Goal: Task Accomplishment & Management: Complete application form

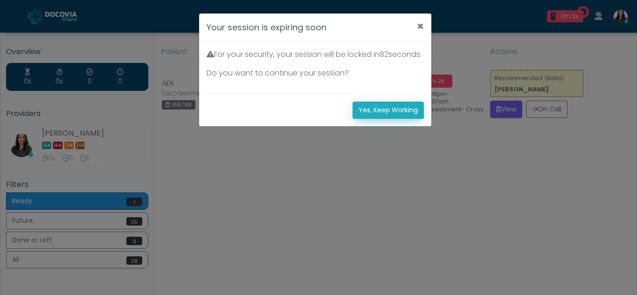
click at [386, 119] on button "Yes, Keep Working" at bounding box center [388, 110] width 71 height 17
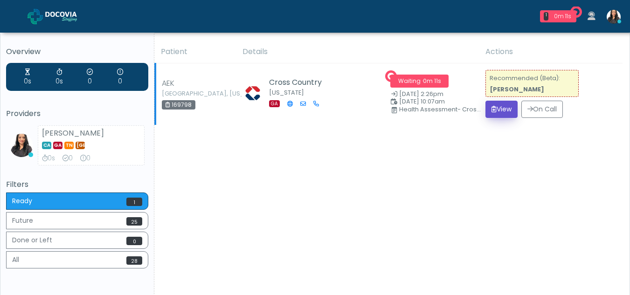
click at [495, 106] on button "View" at bounding box center [501, 109] width 32 height 17
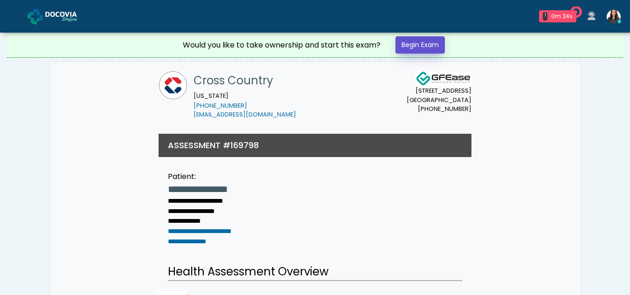
click at [421, 41] on link "Begin Exam" at bounding box center [419, 44] width 49 height 17
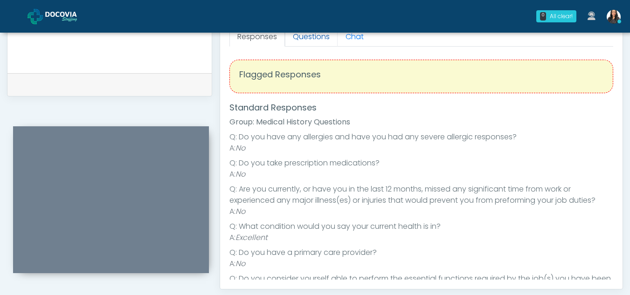
click at [303, 37] on link "Questions" at bounding box center [311, 37] width 53 height 20
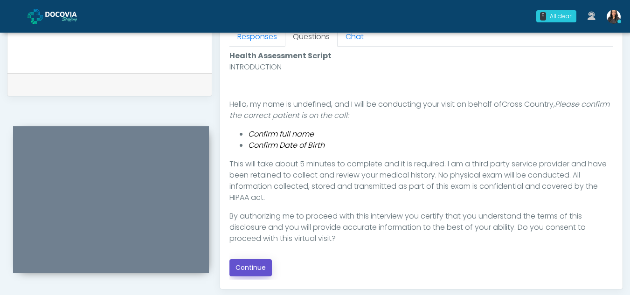
click at [249, 267] on button "Continue" at bounding box center [250, 267] width 42 height 17
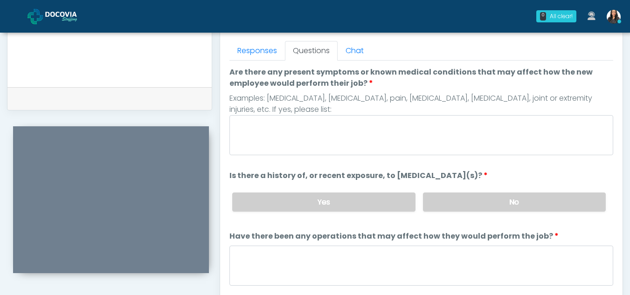
scroll to position [393, 0]
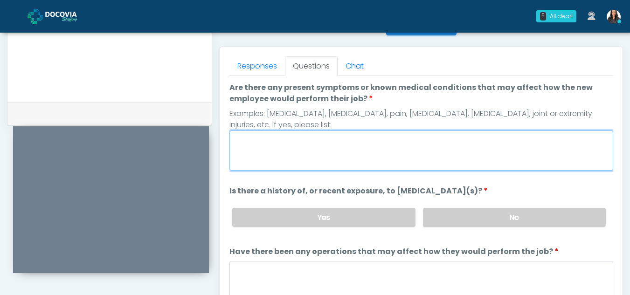
click at [305, 145] on textarea "Are there any present symptoms or known medical conditions that may affect how …" at bounding box center [421, 151] width 384 height 40
type textarea "**"
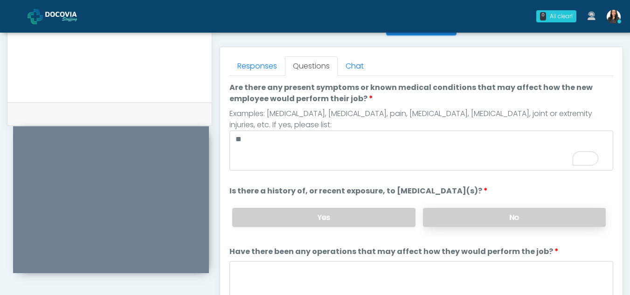
click at [517, 214] on label "No" at bounding box center [514, 217] width 183 height 19
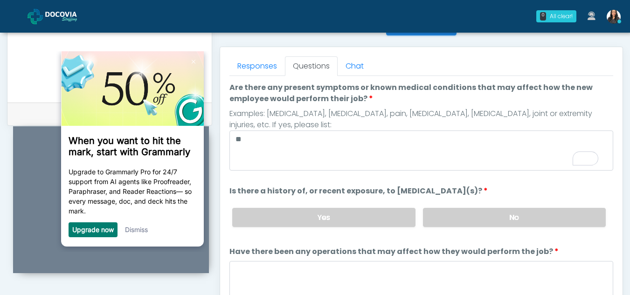
click at [137, 231] on link "Dismiss" at bounding box center [136, 230] width 23 height 8
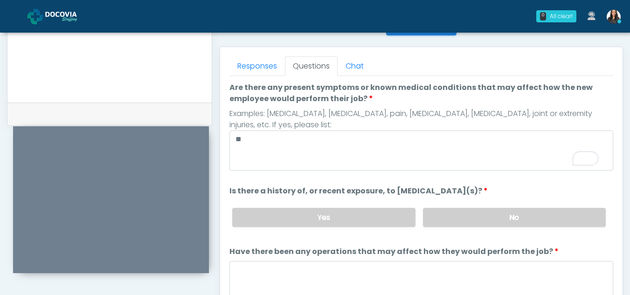
scroll to position [80, 0]
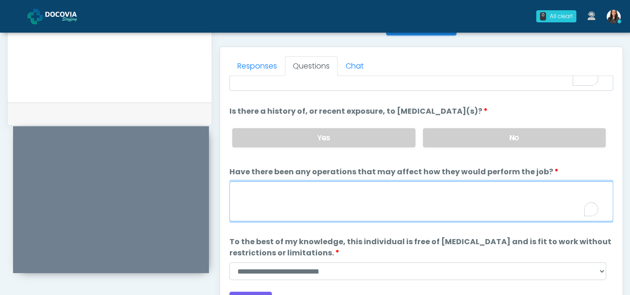
click at [279, 203] on textarea "Have there been any operations that may affect how they would perform the job?" at bounding box center [421, 201] width 384 height 40
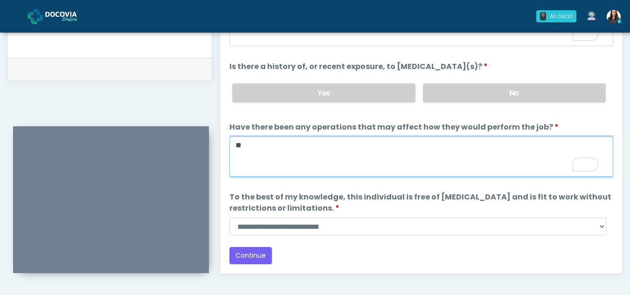
scroll to position [445, 0]
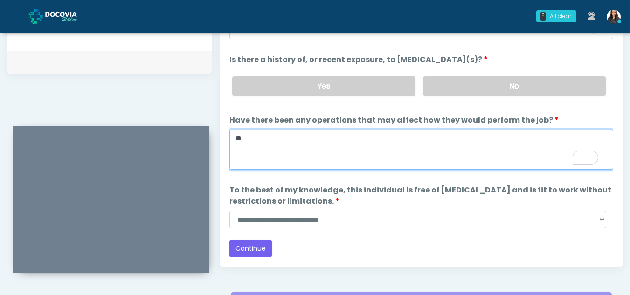
type textarea "**"
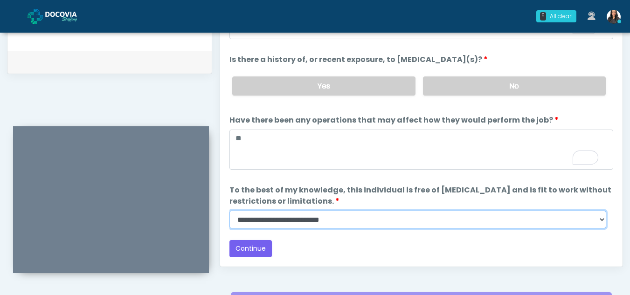
click at [602, 220] on select "**********" at bounding box center [417, 220] width 377 height 18
select select "******"
click at [229, 211] on select "**********" at bounding box center [417, 220] width 377 height 18
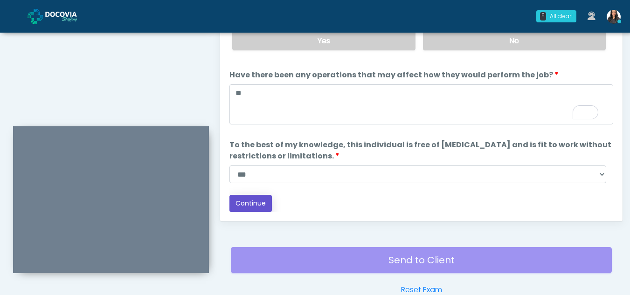
click at [252, 201] on button "Continue" at bounding box center [250, 203] width 42 height 17
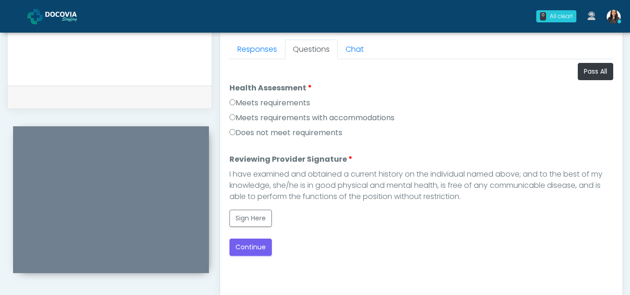
scroll to position [406, 0]
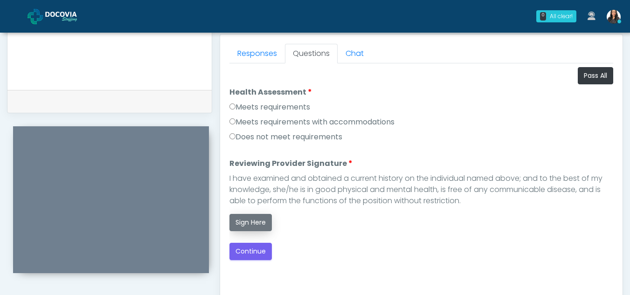
click at [261, 216] on button "Sign Here" at bounding box center [250, 222] width 42 height 17
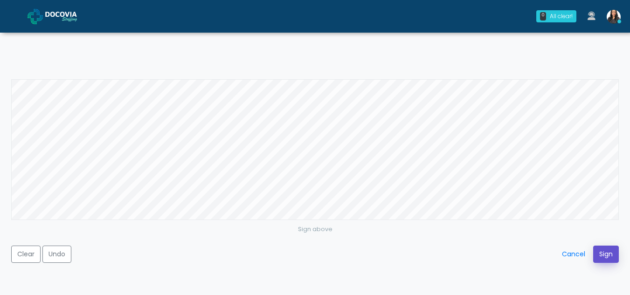
click at [601, 251] on button "Sign" at bounding box center [606, 254] width 26 height 17
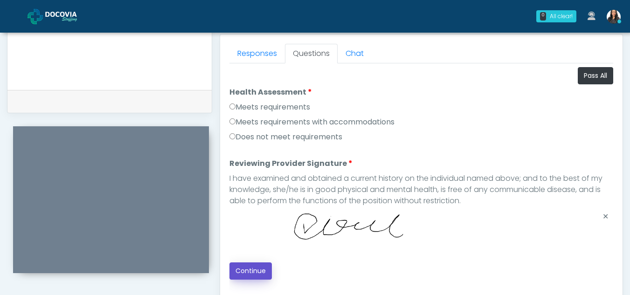
click at [250, 271] on button "Continue" at bounding box center [250, 271] width 42 height 17
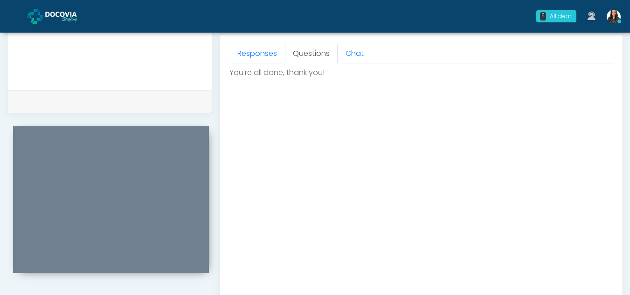
scroll to position [559, 0]
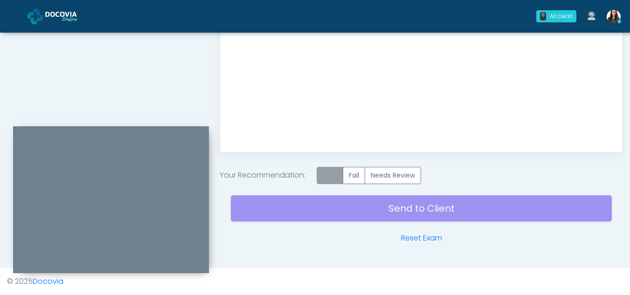
click at [332, 176] on label "Pass" at bounding box center [330, 175] width 27 height 17
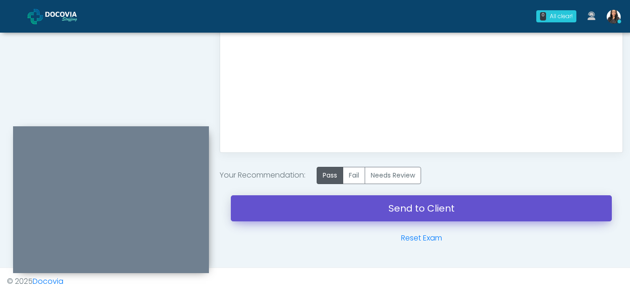
click at [409, 209] on link "Send to Client" at bounding box center [421, 208] width 381 height 26
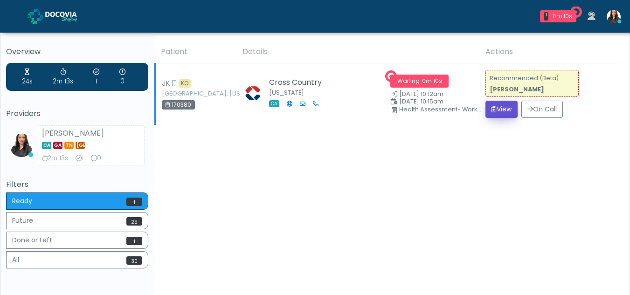
click at [498, 106] on button "View" at bounding box center [501, 109] width 32 height 17
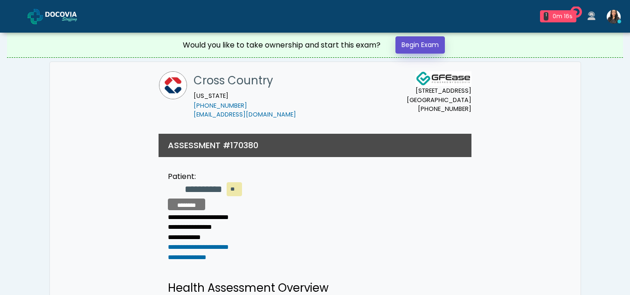
click at [415, 43] on link "Begin Exam" at bounding box center [419, 44] width 49 height 17
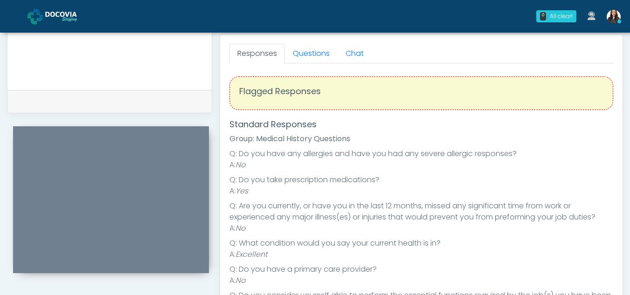
scroll to position [386, 0]
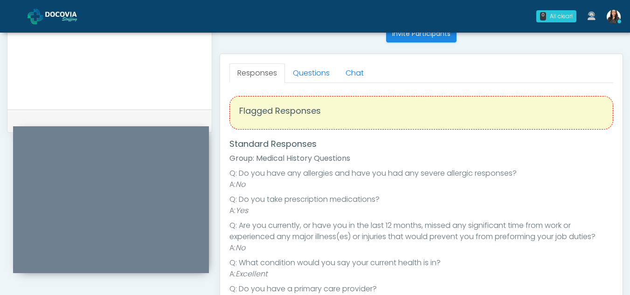
click at [294, 62] on div "Responses Questions Chat Health Assessment Script INTRODUCTION Hello, my name i…" at bounding box center [421, 189] width 402 height 271
click at [311, 77] on link "Questions" at bounding box center [311, 73] width 53 height 20
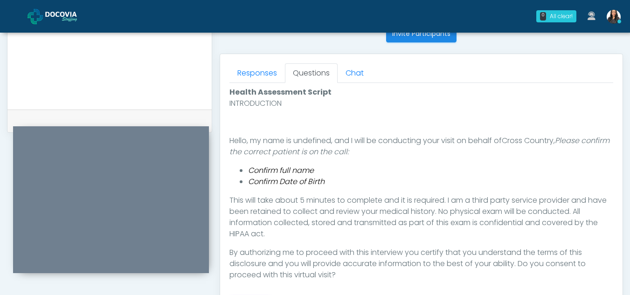
scroll to position [456, 0]
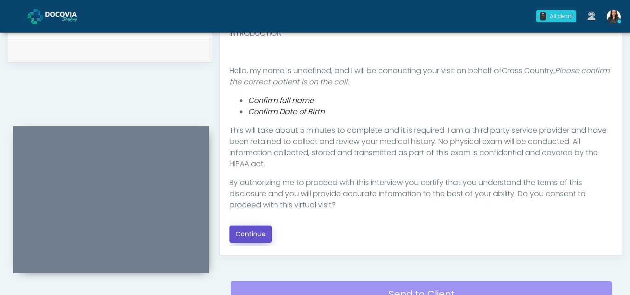
click at [252, 233] on button "Continue" at bounding box center [250, 234] width 42 height 17
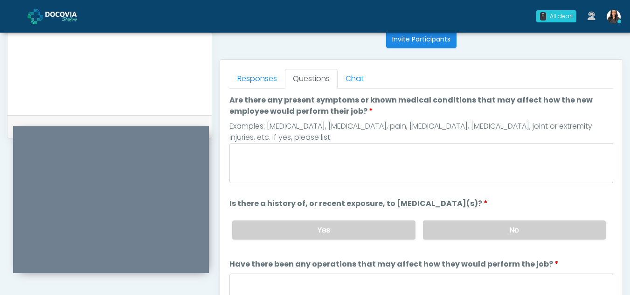
scroll to position [379, 0]
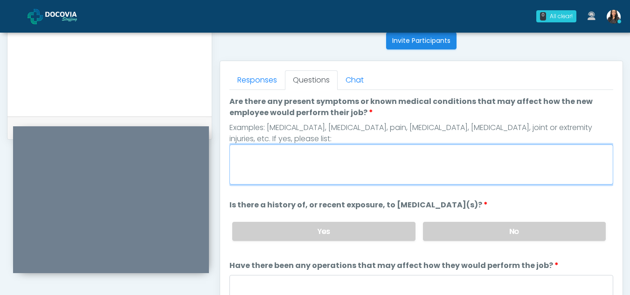
click at [317, 167] on textarea "Are there any present symptoms or known medical conditions that may affect how …" at bounding box center [421, 165] width 384 height 40
type textarea "**"
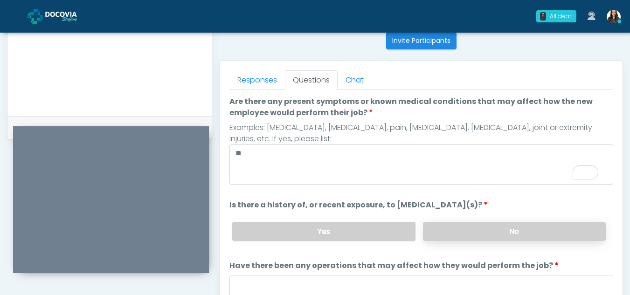
click at [529, 229] on label "No" at bounding box center [514, 231] width 183 height 19
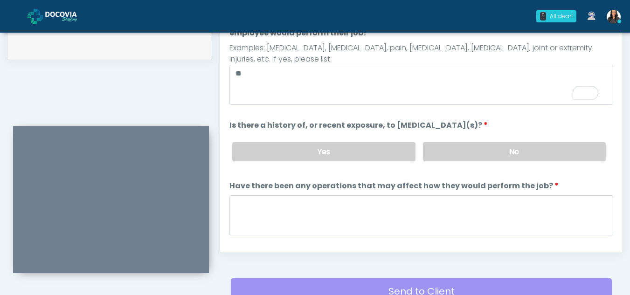
scroll to position [460, 0]
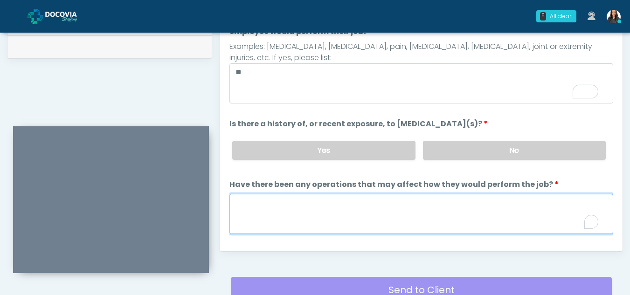
click at [246, 223] on textarea "Have there been any operations that may affect how they would perform the job?" at bounding box center [421, 214] width 384 height 40
type textarea "**"
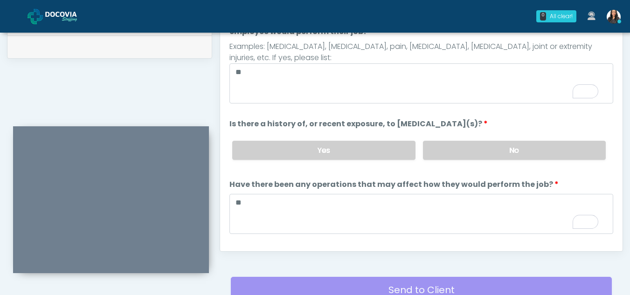
scroll to position [80, 0]
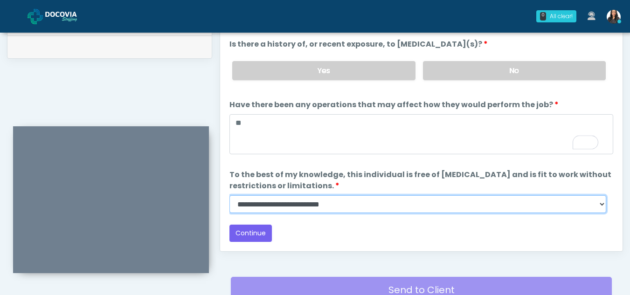
click at [604, 204] on select "**********" at bounding box center [417, 204] width 377 height 18
select select "******"
click at [229, 195] on select "**********" at bounding box center [417, 204] width 377 height 18
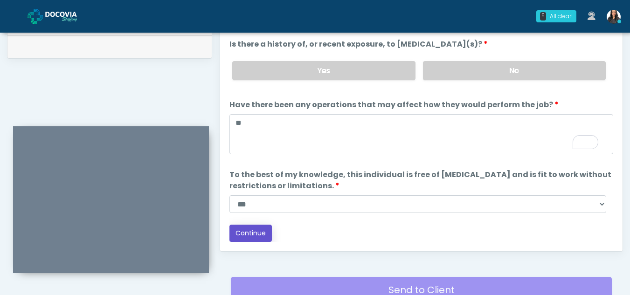
click at [260, 235] on button "Continue" at bounding box center [250, 233] width 42 height 17
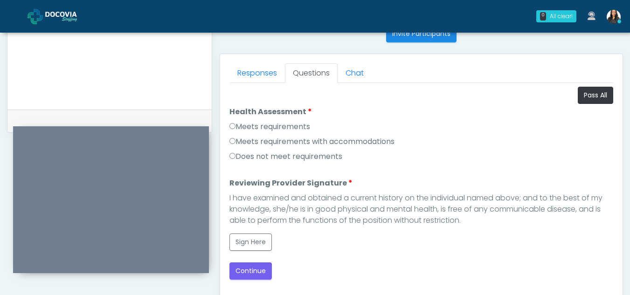
scroll to position [387, 0]
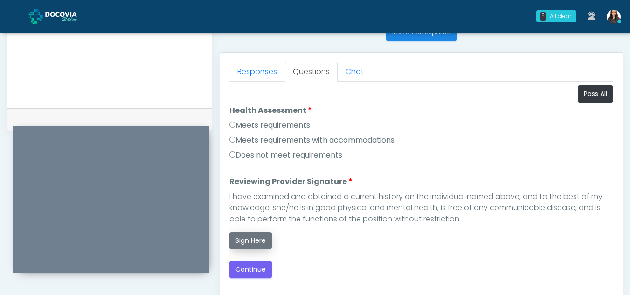
click at [257, 241] on button "Sign Here" at bounding box center [250, 240] width 42 height 17
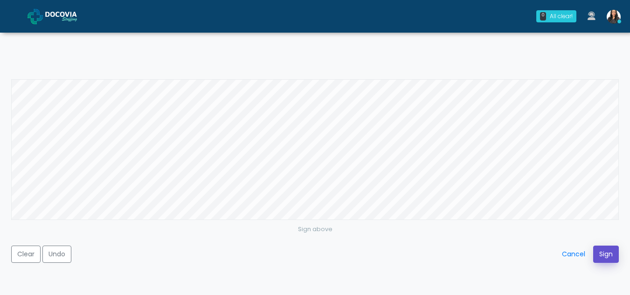
click at [599, 256] on button "Sign" at bounding box center [606, 254] width 26 height 17
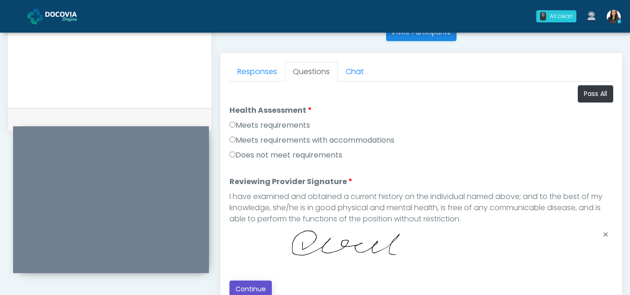
click at [251, 290] on button "Continue" at bounding box center [250, 289] width 42 height 17
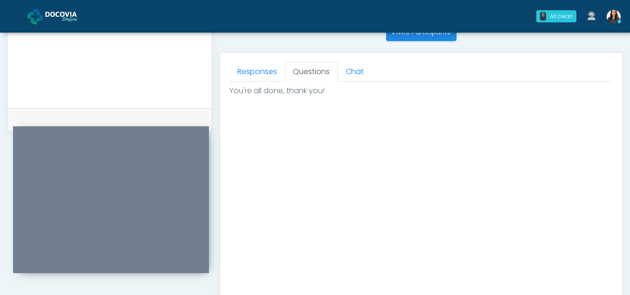
scroll to position [559, 0]
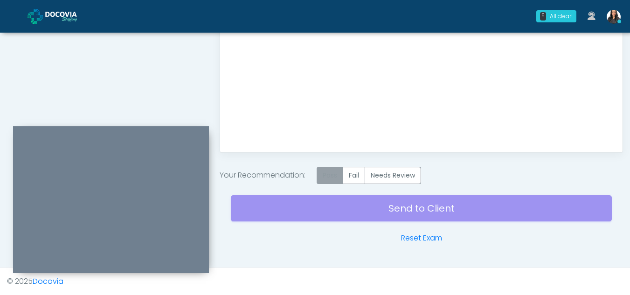
click at [330, 178] on label "Pass" at bounding box center [330, 175] width 27 height 17
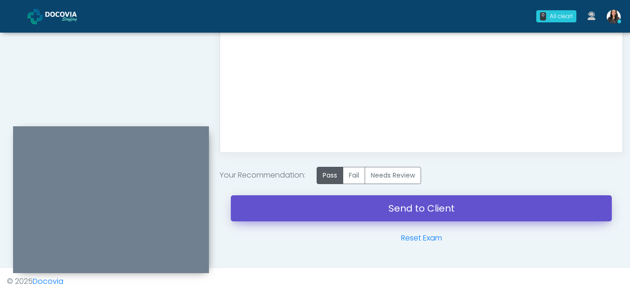
click at [442, 207] on link "Send to Client" at bounding box center [421, 208] width 381 height 26
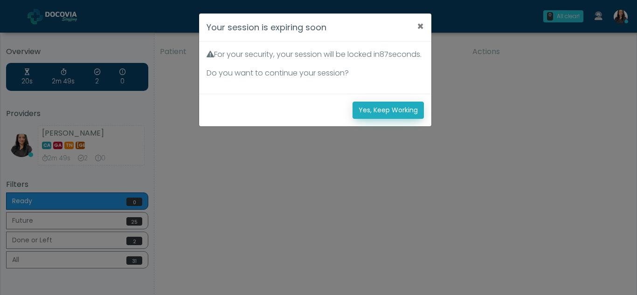
click at [368, 119] on button "Yes, Keep Working" at bounding box center [388, 110] width 71 height 17
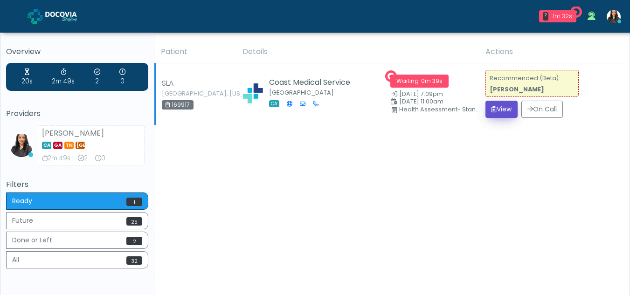
click at [501, 106] on button "View" at bounding box center [501, 109] width 32 height 17
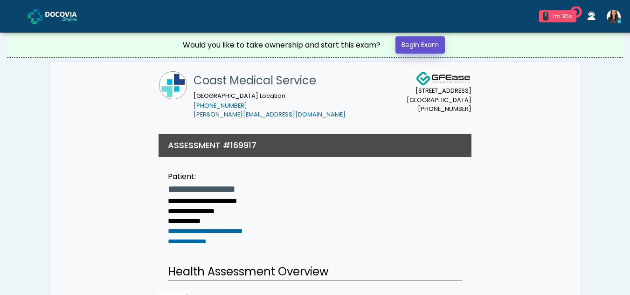
click at [426, 40] on link "Begin Exam" at bounding box center [419, 44] width 49 height 17
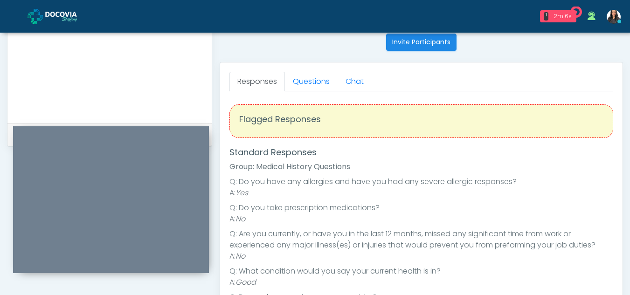
scroll to position [376, 0]
click at [316, 78] on link "Questions" at bounding box center [311, 83] width 53 height 20
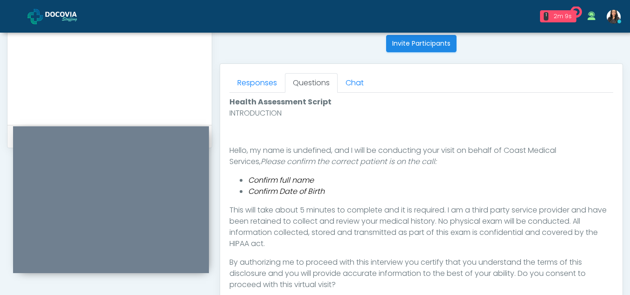
scroll to position [494, 0]
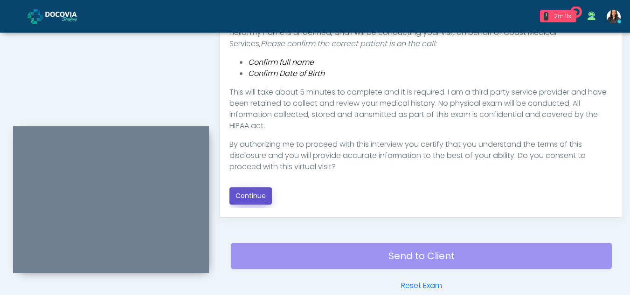
click at [248, 192] on button "Continue" at bounding box center [250, 195] width 42 height 17
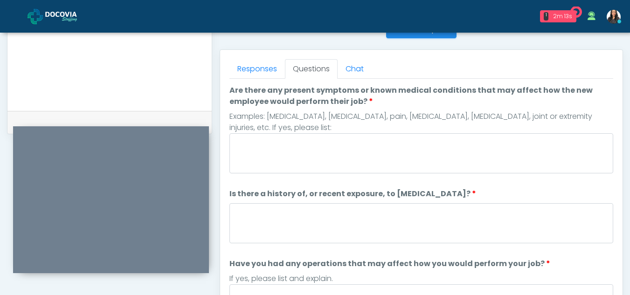
scroll to position [389, 0]
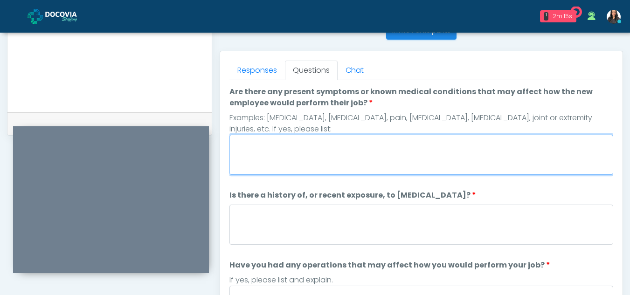
click at [285, 158] on textarea "Are there any present symptoms or known medical conditions that may affect how …" at bounding box center [421, 155] width 384 height 40
type textarea "**"
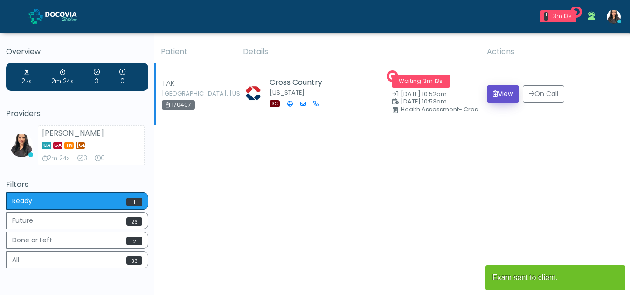
click at [496, 95] on button "View" at bounding box center [503, 93] width 32 height 17
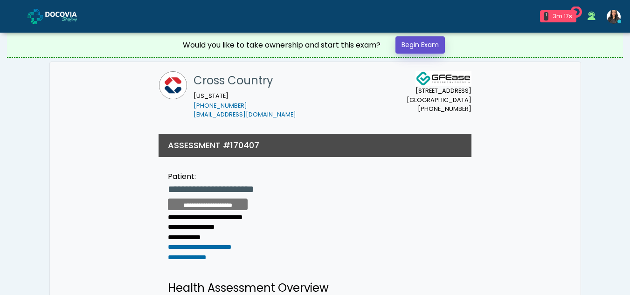
click at [421, 41] on link "Begin Exam" at bounding box center [419, 44] width 49 height 17
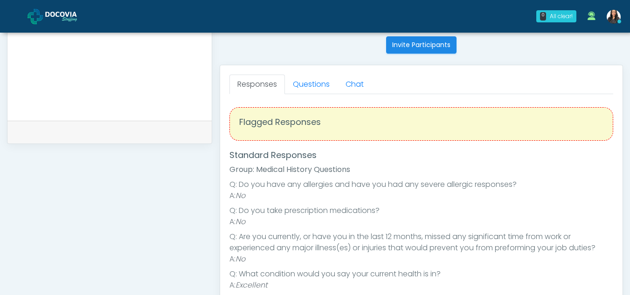
scroll to position [378, 0]
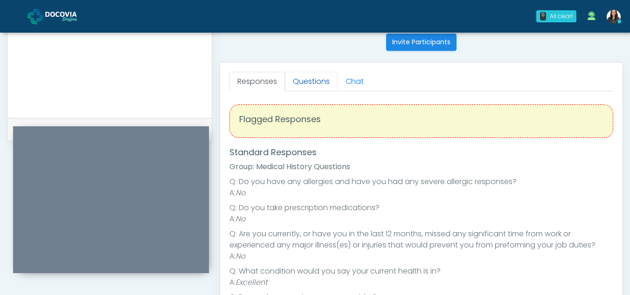
click at [324, 79] on link "Questions" at bounding box center [311, 82] width 53 height 20
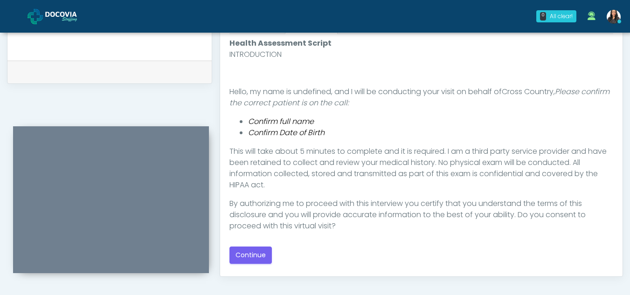
scroll to position [436, 0]
click at [258, 253] on button "Continue" at bounding box center [250, 253] width 42 height 17
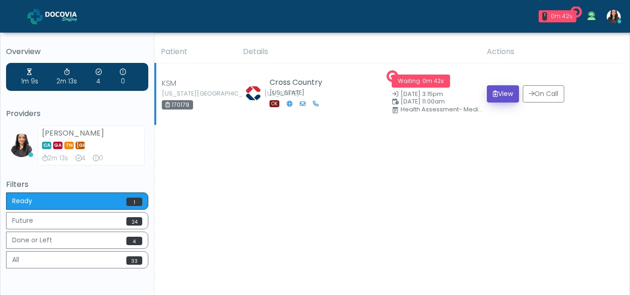
click at [499, 90] on button "View" at bounding box center [503, 93] width 32 height 17
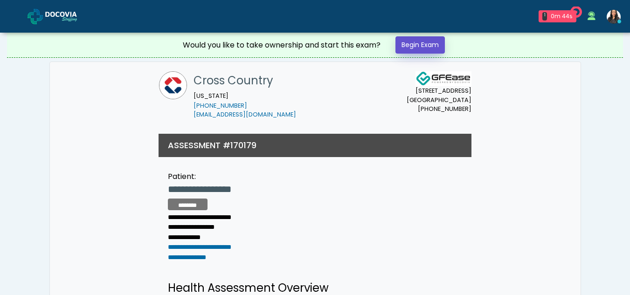
click at [421, 44] on link "Begin Exam" at bounding box center [419, 44] width 49 height 17
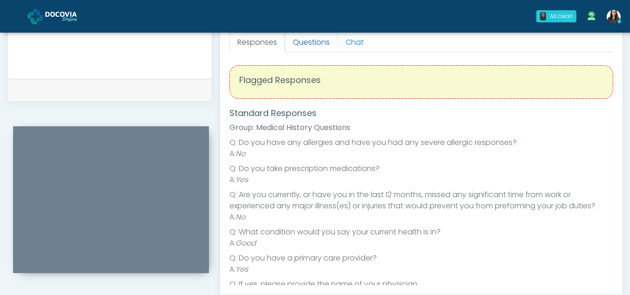
click at [308, 44] on link "Questions" at bounding box center [311, 43] width 53 height 20
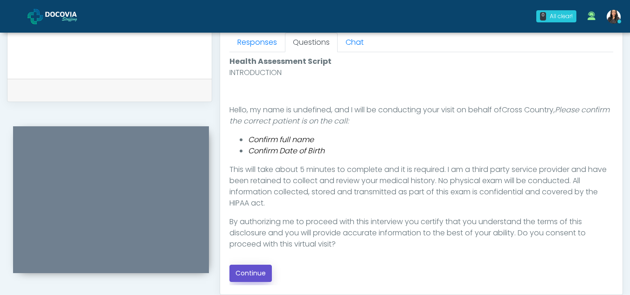
click at [256, 270] on button "Continue" at bounding box center [250, 273] width 42 height 17
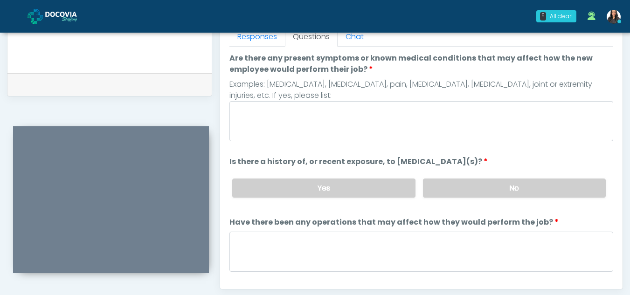
scroll to position [404, 0]
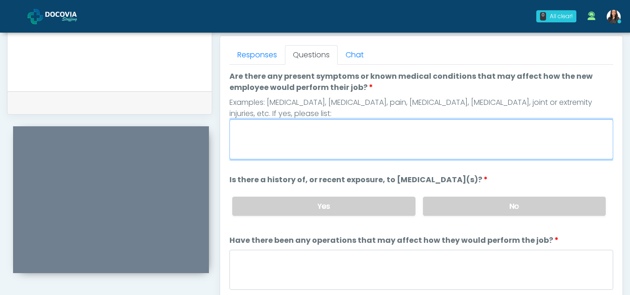
click at [294, 141] on textarea "Are there any present symptoms or known medical conditions that may affect how …" at bounding box center [421, 139] width 384 height 40
type textarea "**"
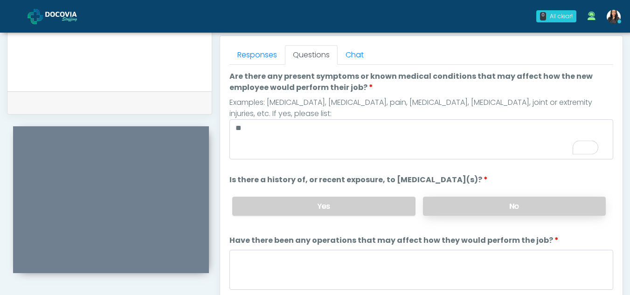
click at [516, 208] on label "No" at bounding box center [514, 206] width 183 height 19
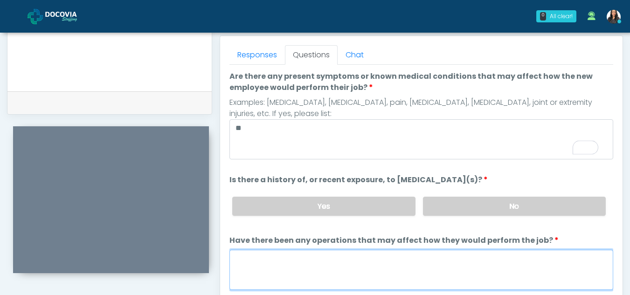
click at [306, 267] on textarea "Have there been any operations that may affect how they would perform the job?" at bounding box center [421, 270] width 384 height 40
type textarea "**"
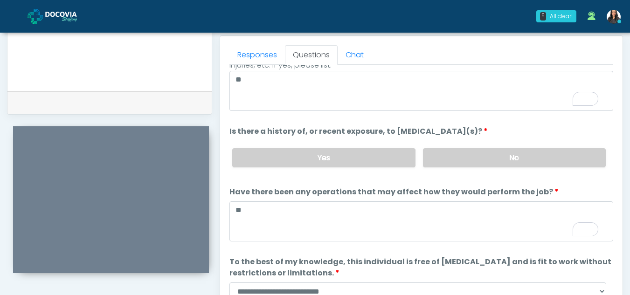
scroll to position [80, 0]
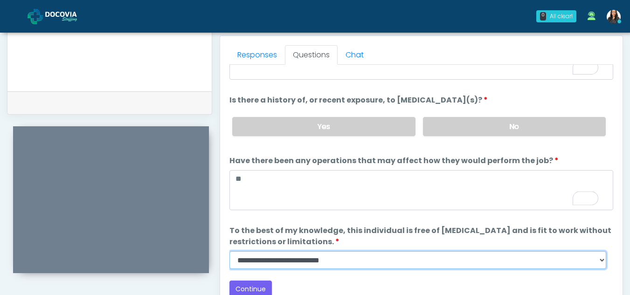
click at [601, 261] on select "**********" at bounding box center [417, 260] width 377 height 18
select select "******"
click at [229, 251] on select "**********" at bounding box center [417, 260] width 377 height 18
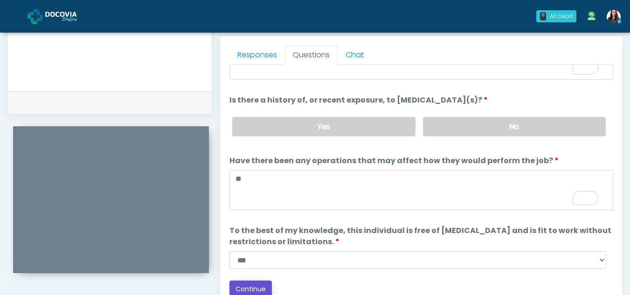
click at [260, 287] on button "Continue" at bounding box center [250, 289] width 42 height 17
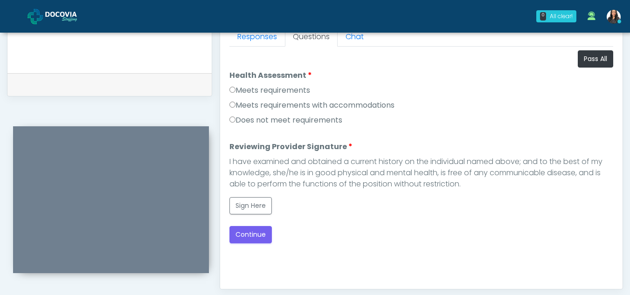
scroll to position [413, 0]
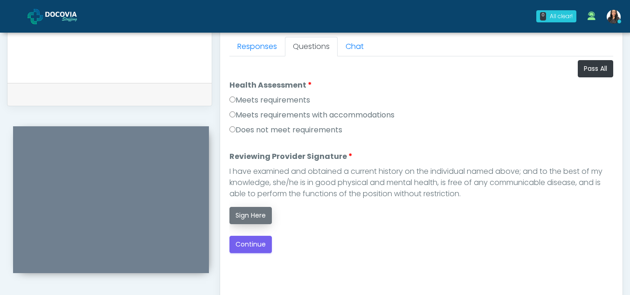
click at [249, 217] on button "Sign Here" at bounding box center [250, 215] width 42 height 17
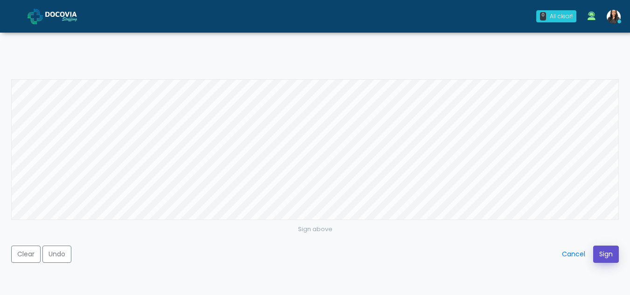
click at [605, 257] on button "Sign" at bounding box center [606, 254] width 26 height 17
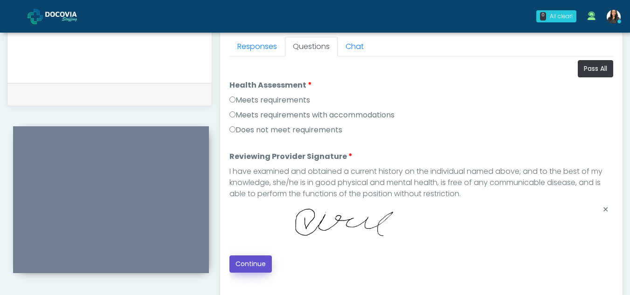
click at [250, 267] on button "Continue" at bounding box center [250, 264] width 42 height 17
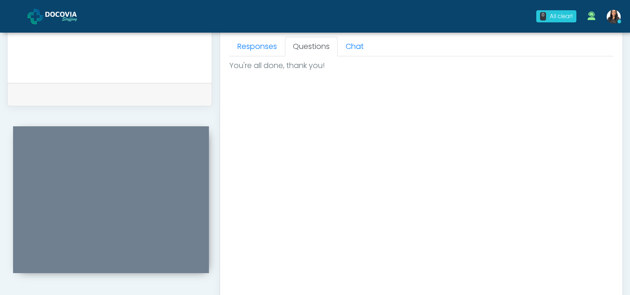
scroll to position [556, 0]
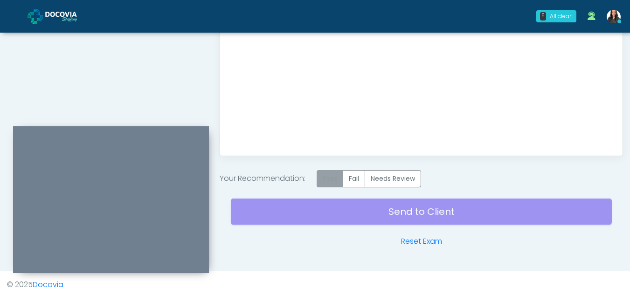
click at [337, 179] on label "Pass" at bounding box center [330, 178] width 27 height 17
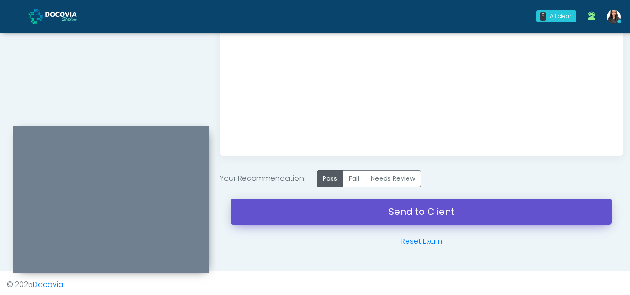
click at [422, 209] on link "Send to Client" at bounding box center [421, 212] width 381 height 26
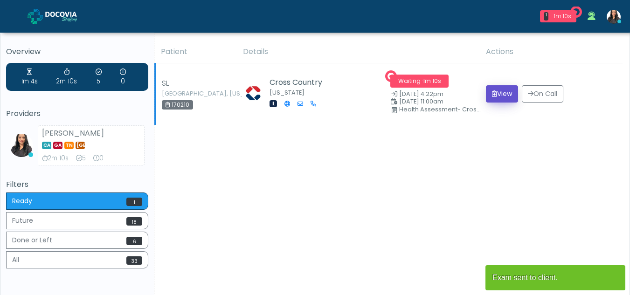
click at [505, 92] on button "View" at bounding box center [502, 93] width 32 height 17
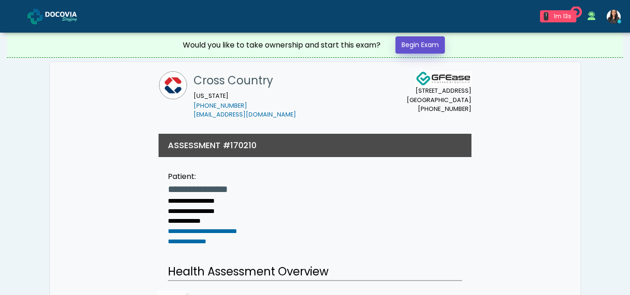
click at [419, 42] on link "Begin Exam" at bounding box center [419, 44] width 49 height 17
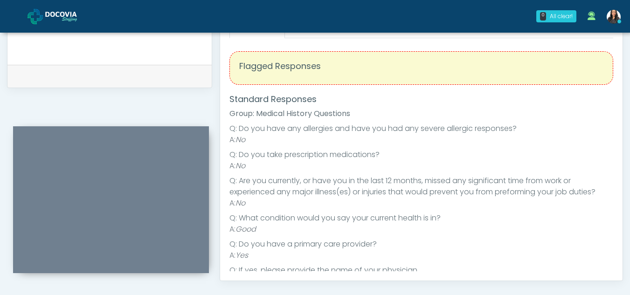
scroll to position [369, 0]
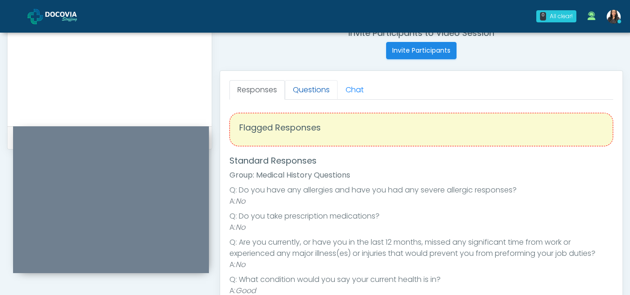
click at [315, 86] on link "Questions" at bounding box center [311, 90] width 53 height 20
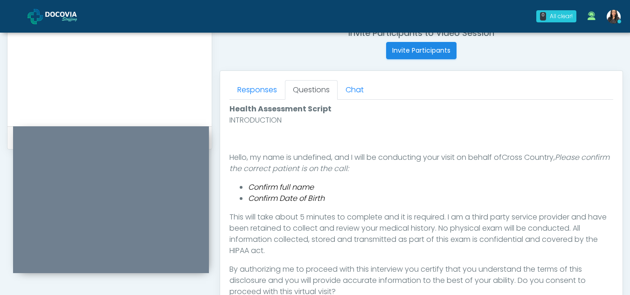
scroll to position [493, 0]
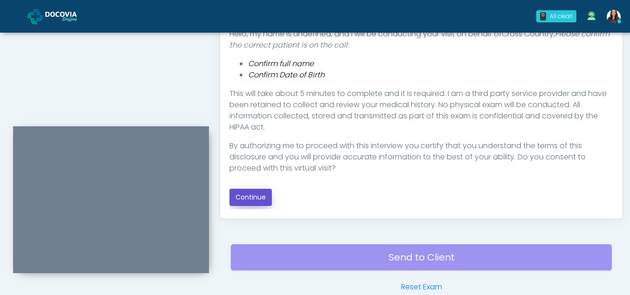
click at [258, 194] on button "Continue" at bounding box center [250, 197] width 42 height 17
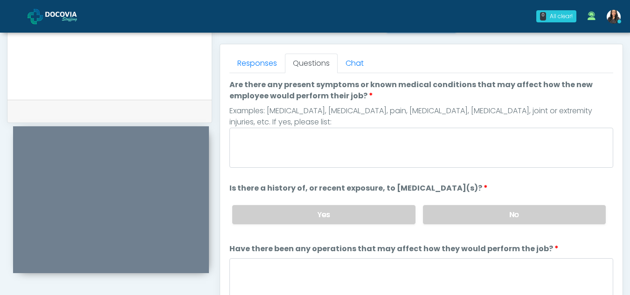
scroll to position [351, 0]
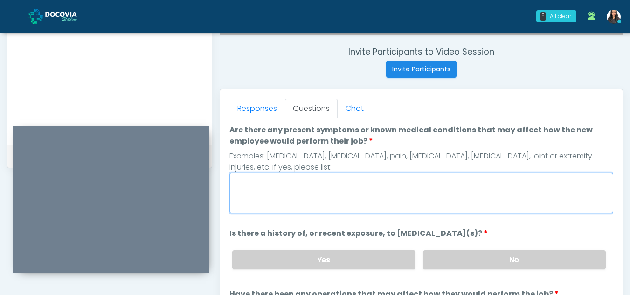
click at [335, 192] on textarea "Are there any present symptoms or known medical conditions that may affect how …" at bounding box center [421, 193] width 384 height 40
type textarea "**"
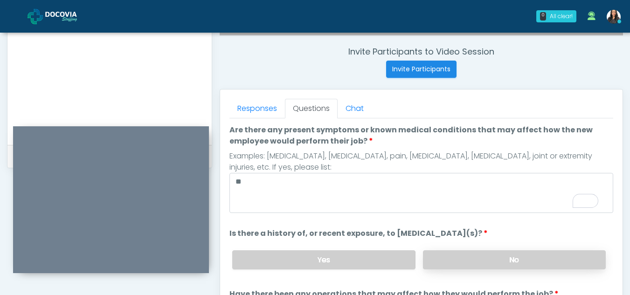
click at [535, 259] on label "No" at bounding box center [514, 259] width 183 height 19
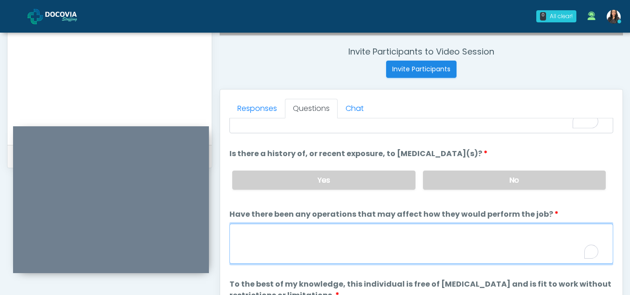
click at [274, 243] on textarea "Have there been any operations that may affect how they would perform the job?" at bounding box center [421, 244] width 384 height 40
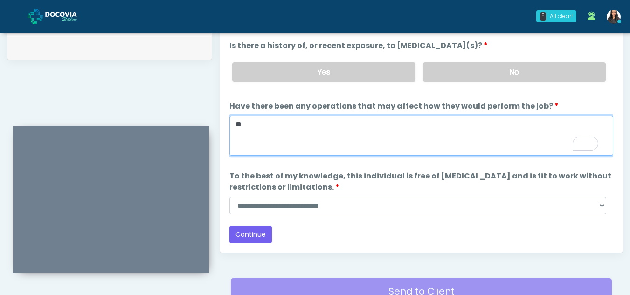
scroll to position [467, 0]
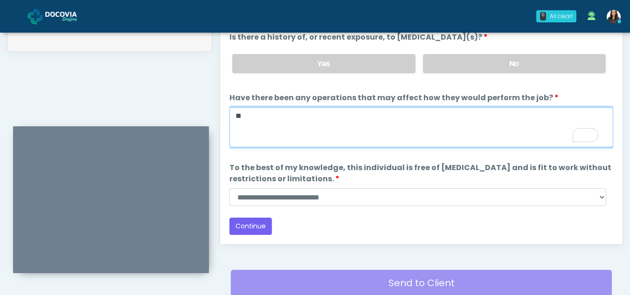
type textarea "**"
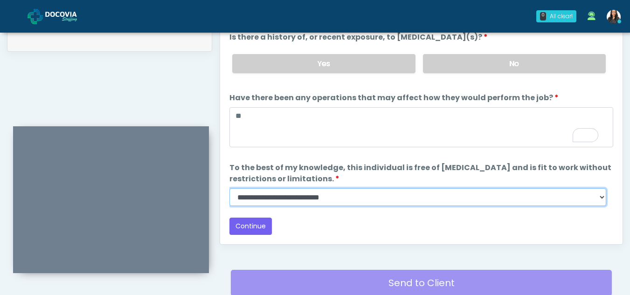
click at [600, 198] on select "**********" at bounding box center [417, 197] width 377 height 18
select select "******"
click at [229, 188] on select "**********" at bounding box center [417, 197] width 377 height 18
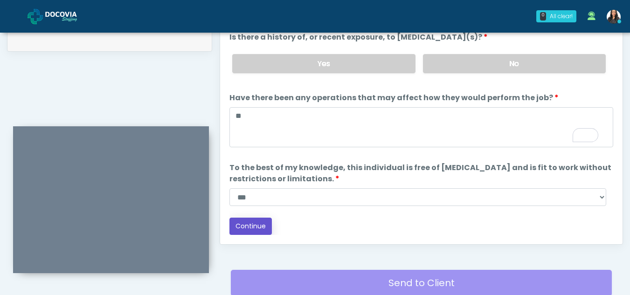
click at [248, 224] on button "Continue" at bounding box center [250, 226] width 42 height 17
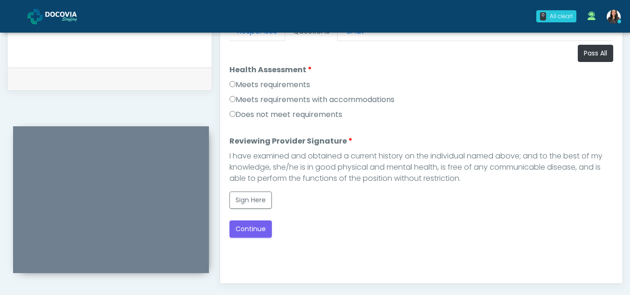
scroll to position [407, 0]
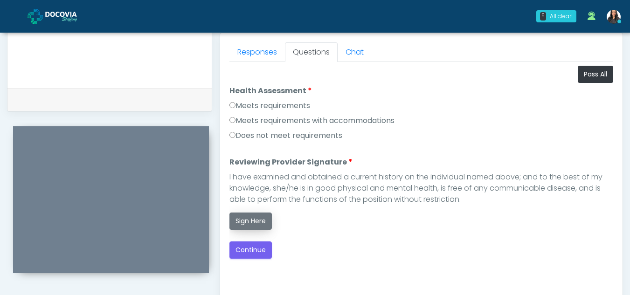
click at [254, 223] on button "Sign Here" at bounding box center [250, 221] width 42 height 17
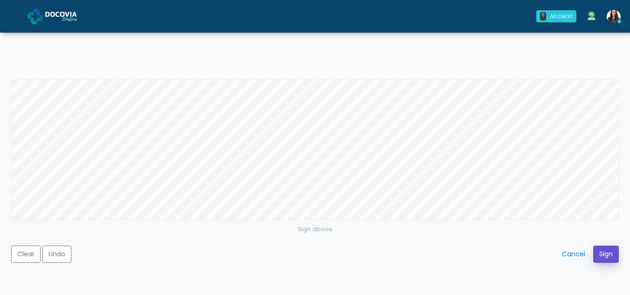
click at [606, 251] on button "Sign" at bounding box center [606, 254] width 26 height 17
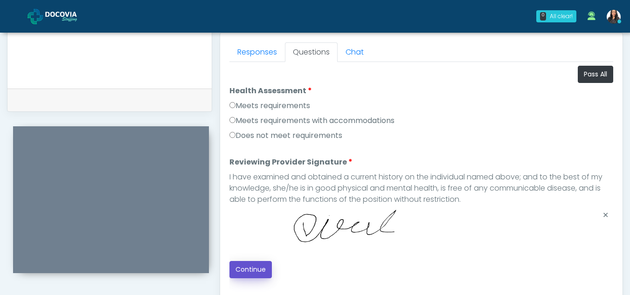
click at [261, 269] on button "Continue" at bounding box center [250, 269] width 42 height 17
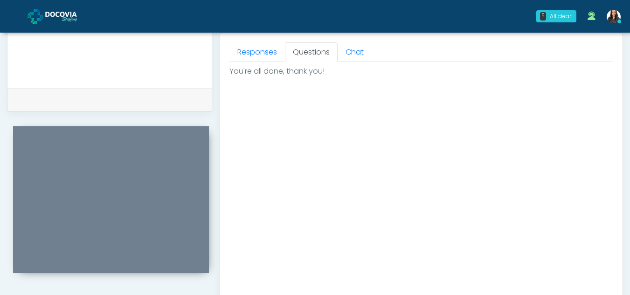
scroll to position [559, 0]
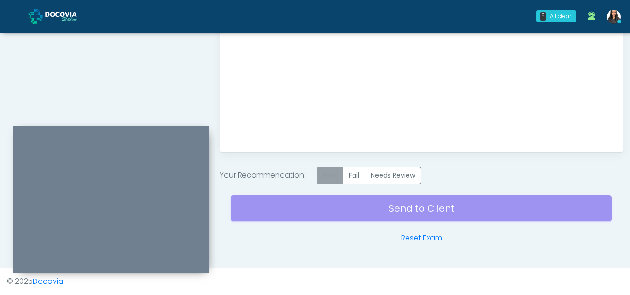
click at [335, 174] on label "Pass" at bounding box center [330, 175] width 27 height 17
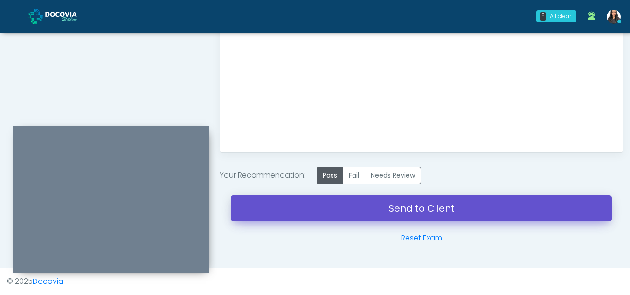
click at [404, 205] on link "Send to Client" at bounding box center [421, 208] width 381 height 26
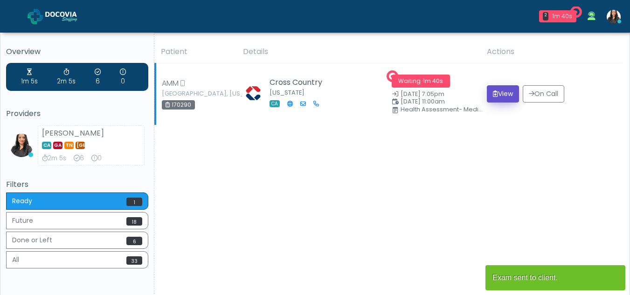
click at [506, 92] on button "View" at bounding box center [503, 93] width 32 height 17
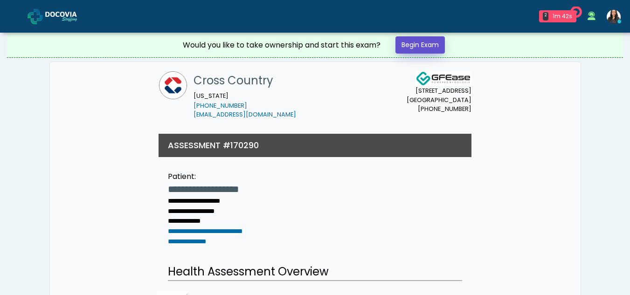
click at [423, 39] on link "Begin Exam" at bounding box center [419, 44] width 49 height 17
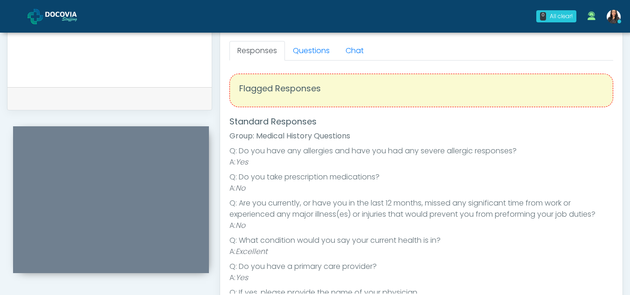
scroll to position [400, 0]
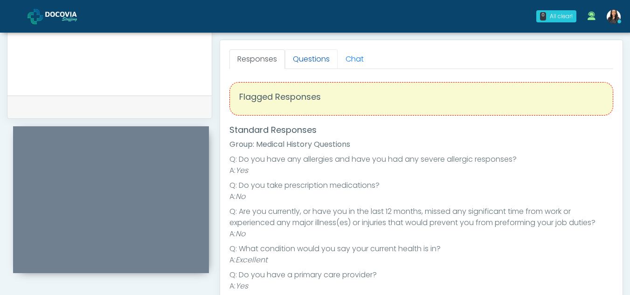
click at [312, 56] on link "Questions" at bounding box center [311, 59] width 53 height 20
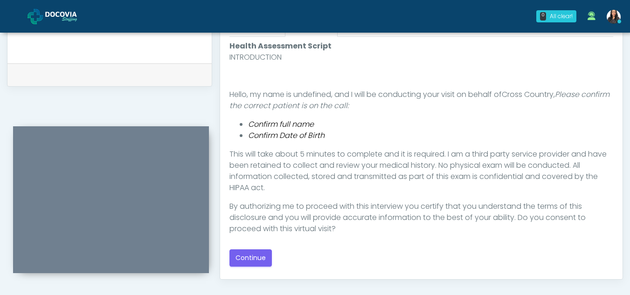
scroll to position [446, 0]
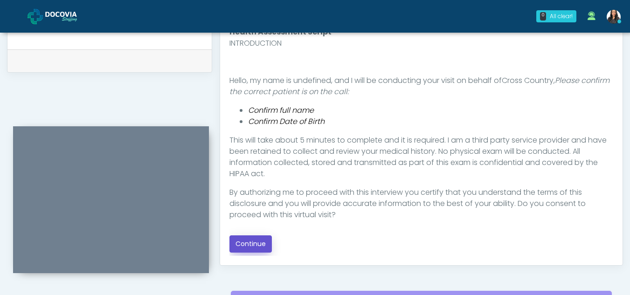
click at [260, 242] on button "Continue" at bounding box center [250, 243] width 42 height 17
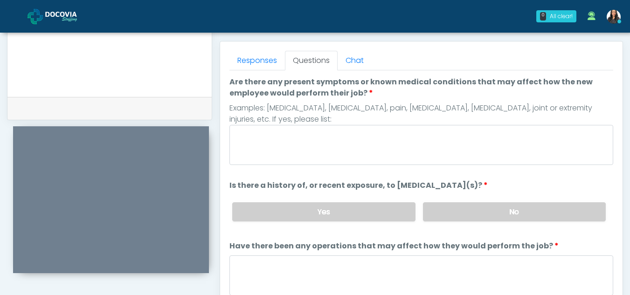
scroll to position [397, 0]
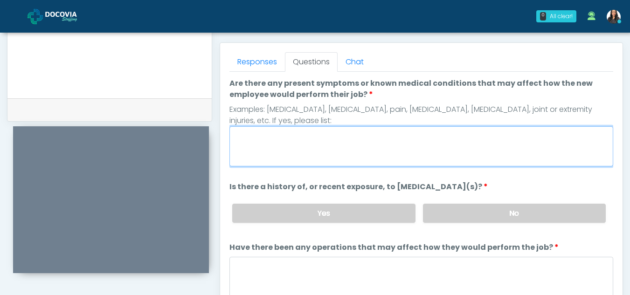
click at [339, 144] on textarea "Are there any present symptoms or known medical conditions that may affect how …" at bounding box center [421, 146] width 384 height 40
type textarea "**"
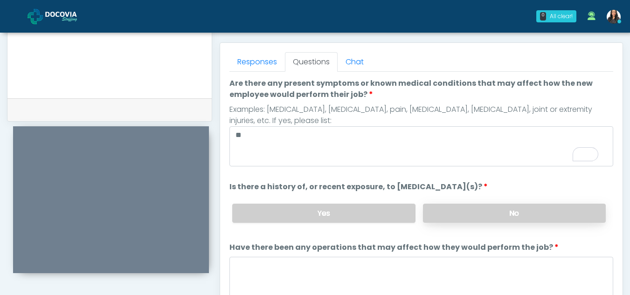
click at [499, 210] on label "No" at bounding box center [514, 213] width 183 height 19
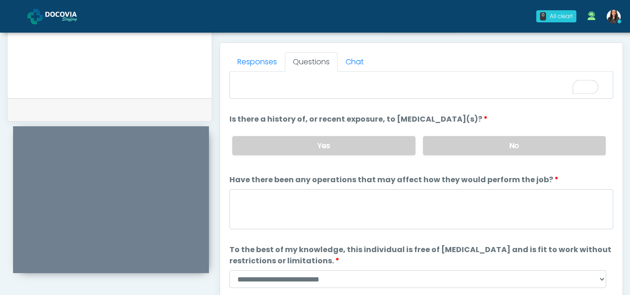
scroll to position [80, 0]
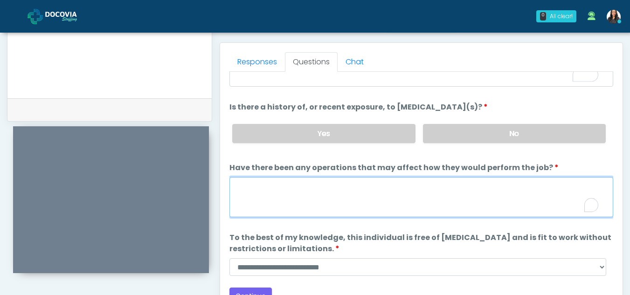
click at [309, 205] on textarea "Have there been any operations that may affect how they would perform the job?" at bounding box center [421, 197] width 384 height 40
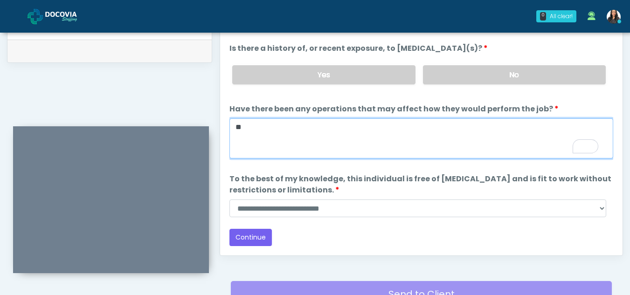
scroll to position [470, 0]
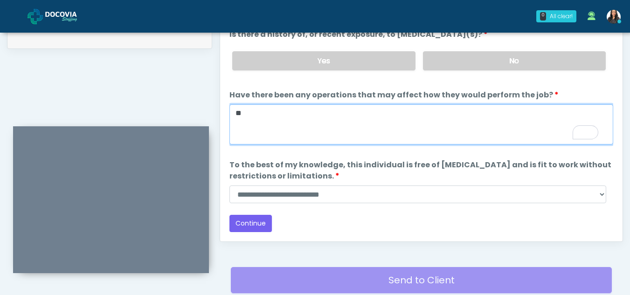
type textarea "**"
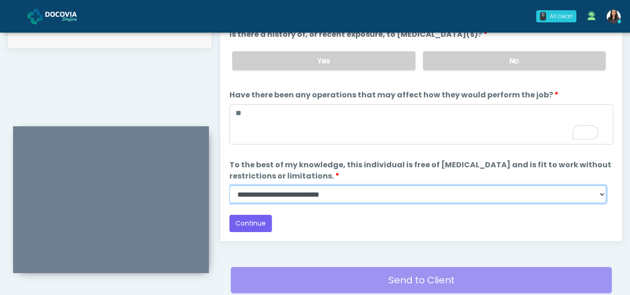
click at [602, 193] on select "**********" at bounding box center [417, 195] width 377 height 18
select select "******"
click at [229, 186] on select "**********" at bounding box center [417, 195] width 377 height 18
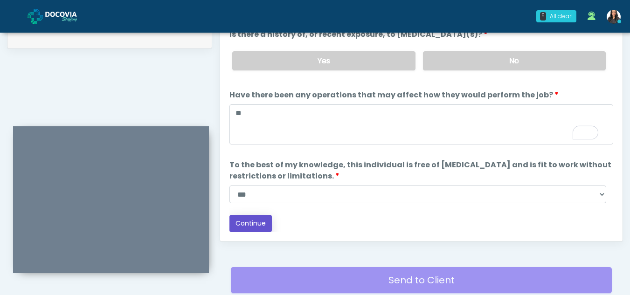
click at [248, 225] on button "Continue" at bounding box center [250, 223] width 42 height 17
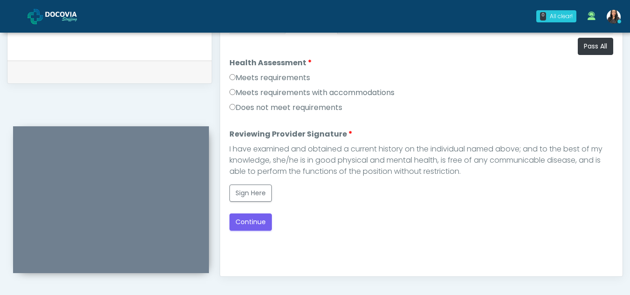
scroll to position [434, 0]
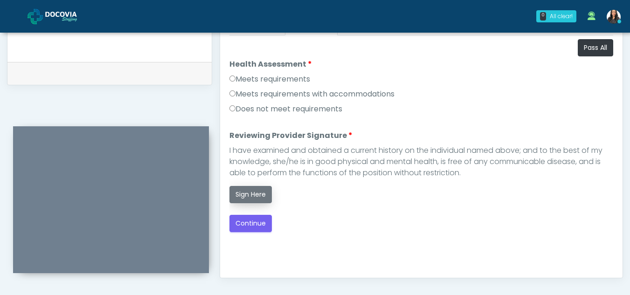
click at [254, 192] on button "Sign Here" at bounding box center [250, 194] width 42 height 17
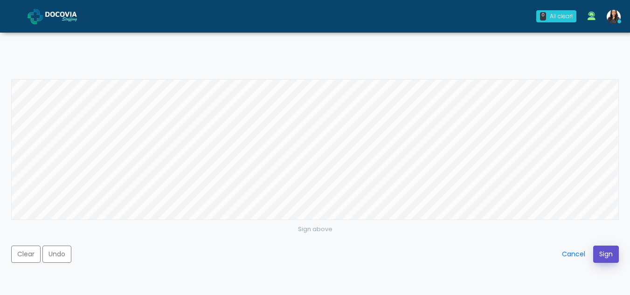
click at [609, 255] on button "Sign" at bounding box center [606, 254] width 26 height 17
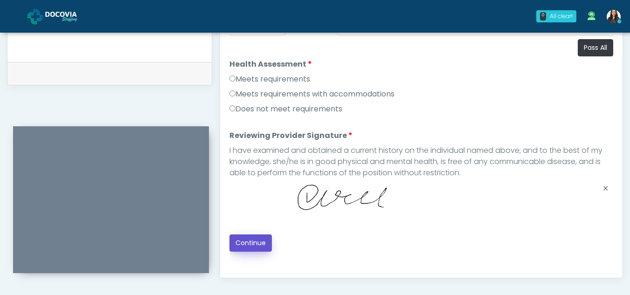
click at [251, 239] on button "Continue" at bounding box center [250, 243] width 42 height 17
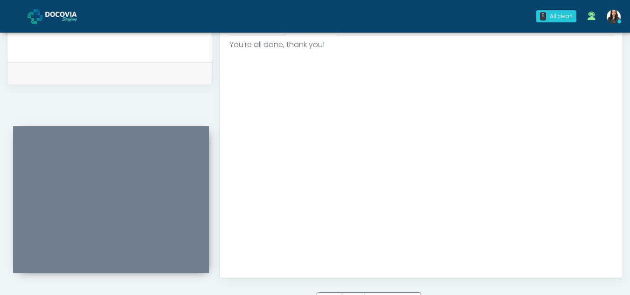
scroll to position [559, 0]
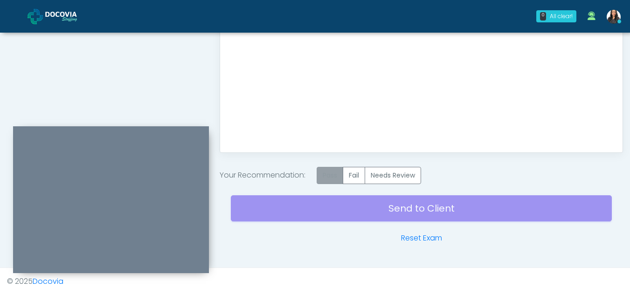
click at [328, 176] on label "Pass" at bounding box center [330, 175] width 27 height 17
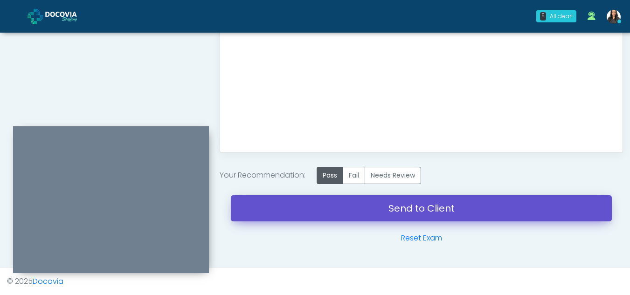
click at [436, 207] on link "Send to Client" at bounding box center [421, 208] width 381 height 26
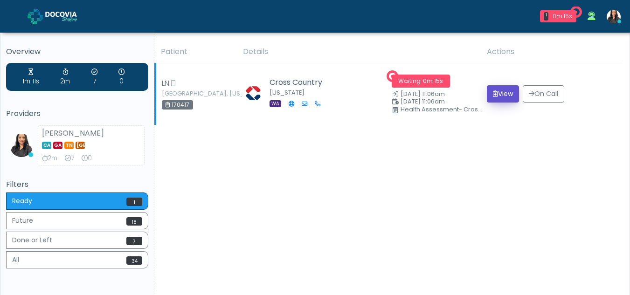
click at [505, 91] on button "View" at bounding box center [503, 93] width 32 height 17
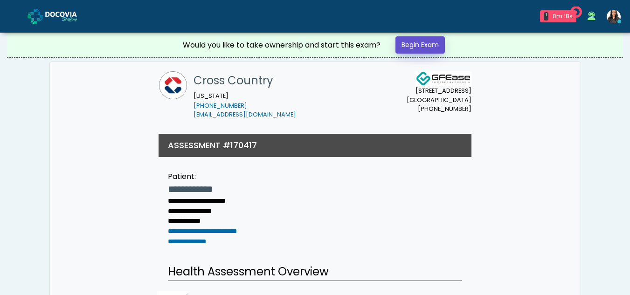
click at [422, 44] on link "Begin Exam" at bounding box center [419, 44] width 49 height 17
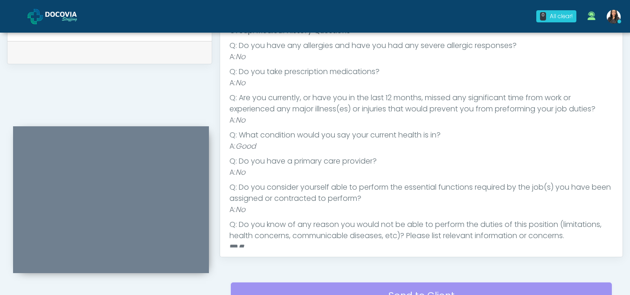
scroll to position [72, 0]
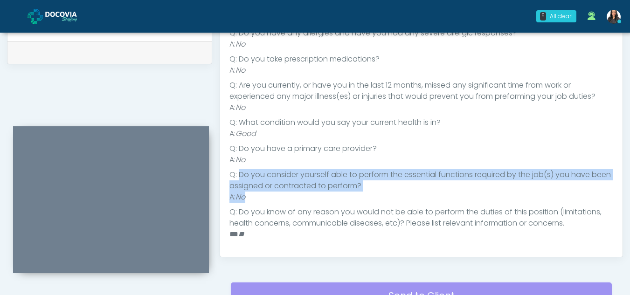
drag, startPoint x: 239, startPoint y: 174, endPoint x: 251, endPoint y: 195, distance: 24.0
click at [251, 195] on ul "Q: Do you have any allergies and have you had any severe allergic responses? A:…" at bounding box center [421, 134] width 384 height 213
copy ul "Do you consider yourself able to perform the essential functions required by th…"
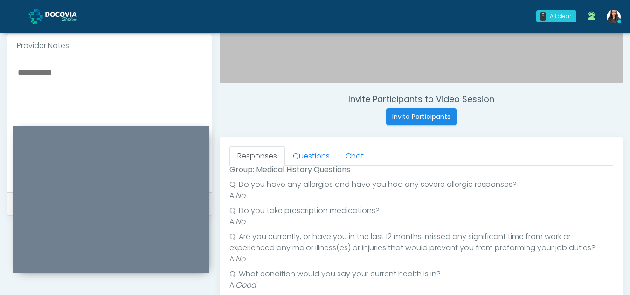
scroll to position [306, 0]
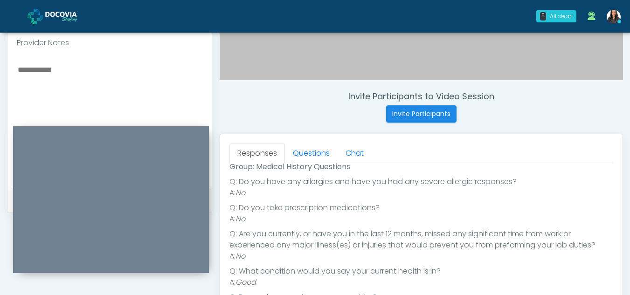
paste textarea "**********"
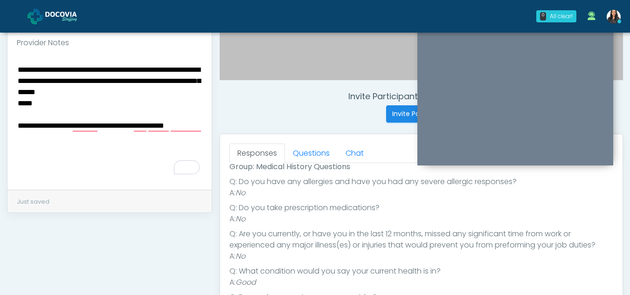
click at [483, 24] on div "0 All clear! All clear! Viral Patel In Exam - 2m 11s WA Viral Patel vir003patel…" at bounding box center [371, 16] width 511 height 31
click at [38, 139] on textarea "**********" at bounding box center [110, 120] width 186 height 114
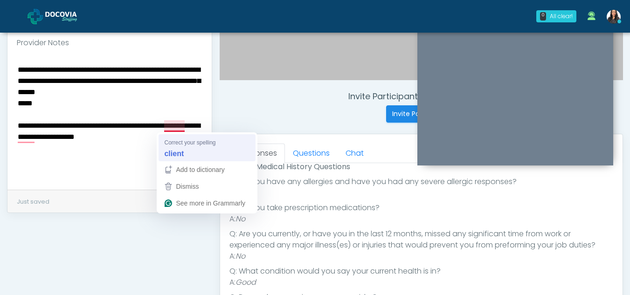
type textarea "**********"
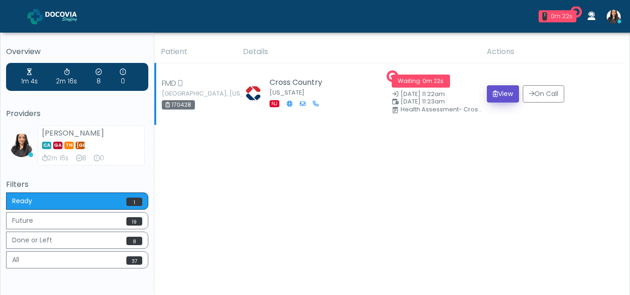
click at [500, 92] on button "View" at bounding box center [503, 93] width 32 height 17
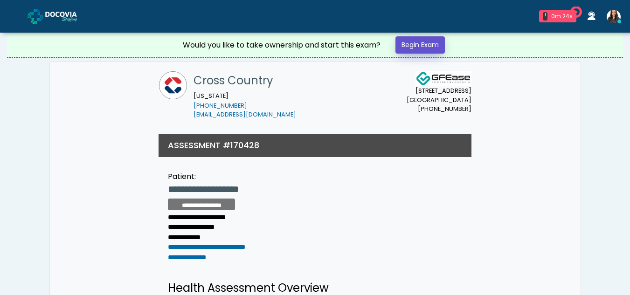
click at [430, 42] on link "Begin Exam" at bounding box center [419, 44] width 49 height 17
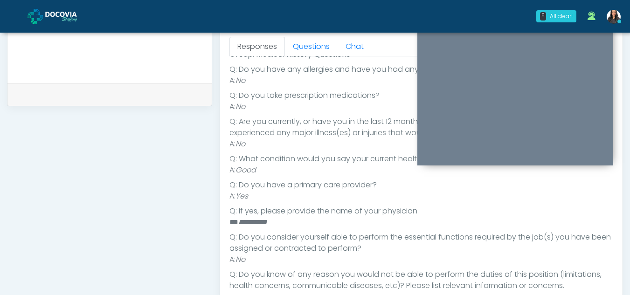
scroll to position [98, 0]
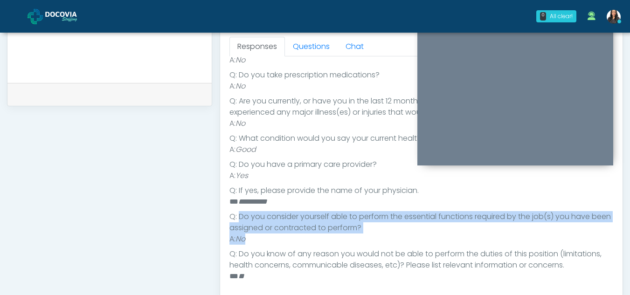
drag, startPoint x: 238, startPoint y: 214, endPoint x: 254, endPoint y: 237, distance: 27.8
click at [254, 237] on ul "**********" at bounding box center [421, 162] width 384 height 239
copy ul "Do you consider yourself able to perform the essential functions required by th…"
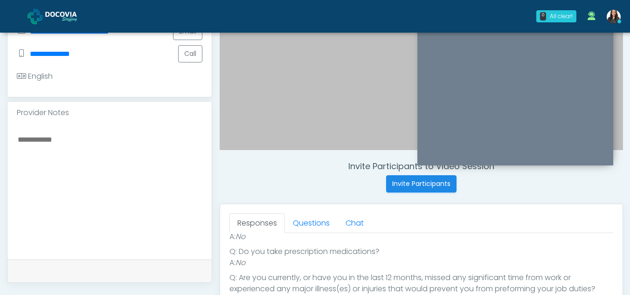
scroll to position [229, 0]
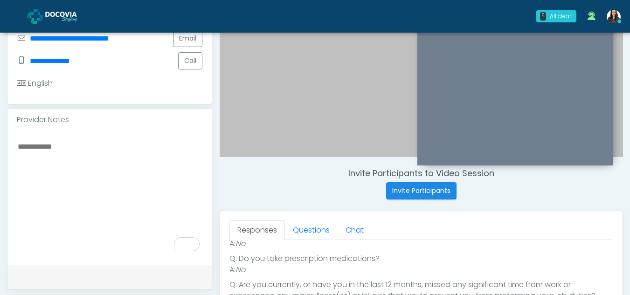
paste textarea "**********"
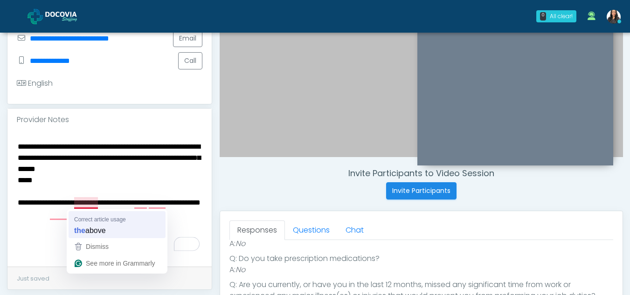
type textarea "**********"
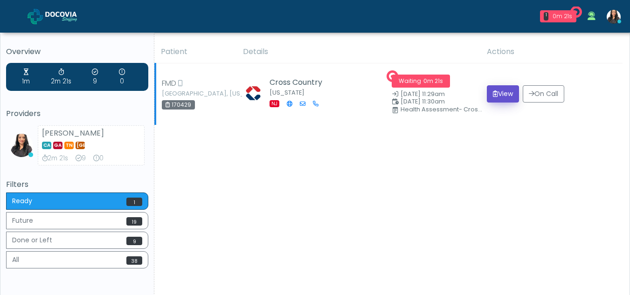
click at [504, 92] on button "View" at bounding box center [503, 93] width 32 height 17
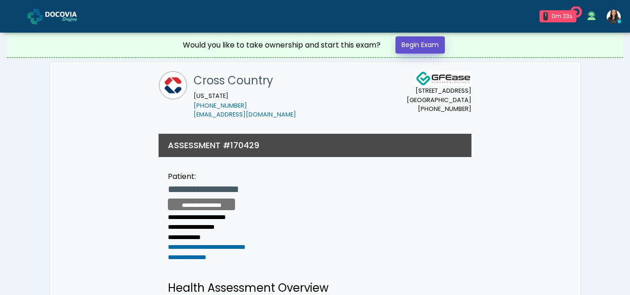
click at [436, 46] on link "Begin Exam" at bounding box center [419, 44] width 49 height 17
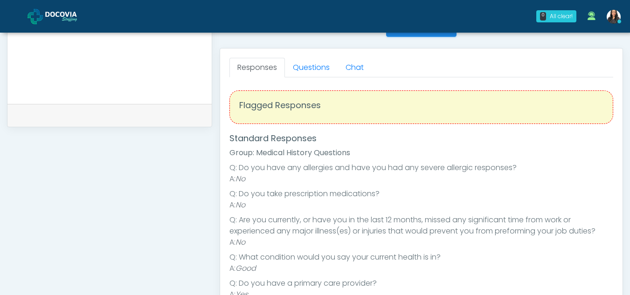
scroll to position [393, 0]
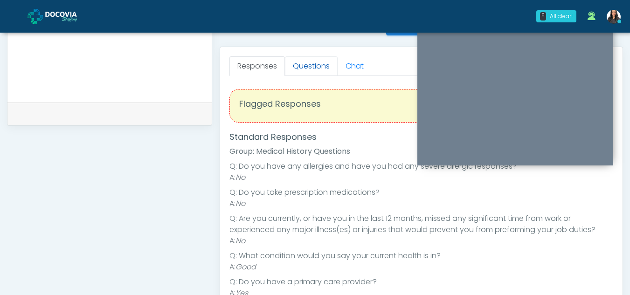
click at [307, 65] on link "Questions" at bounding box center [311, 66] width 53 height 20
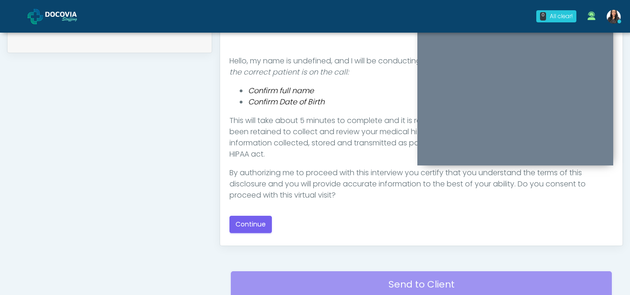
scroll to position [469, 0]
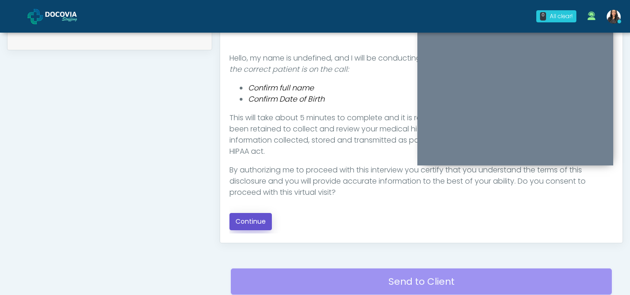
click at [254, 221] on button "Continue" at bounding box center [250, 221] width 42 height 17
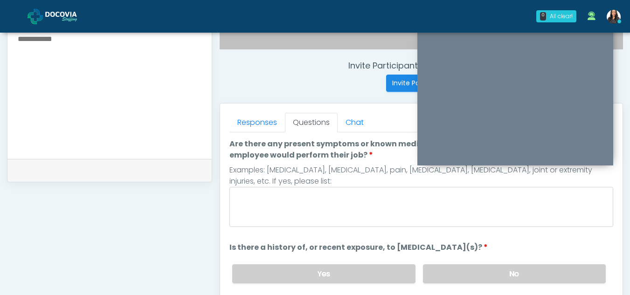
scroll to position [325, 0]
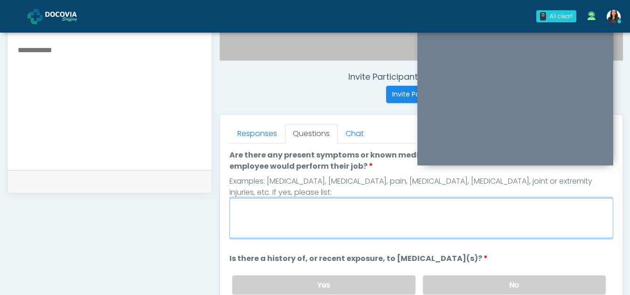
click at [277, 221] on textarea "Are there any present symptoms or known medical conditions that may affect how …" at bounding box center [421, 218] width 384 height 40
type textarea "**"
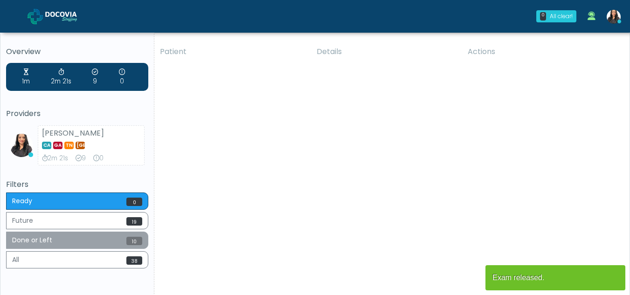
click at [58, 240] on button "Done or Left 10" at bounding box center [77, 240] width 142 height 17
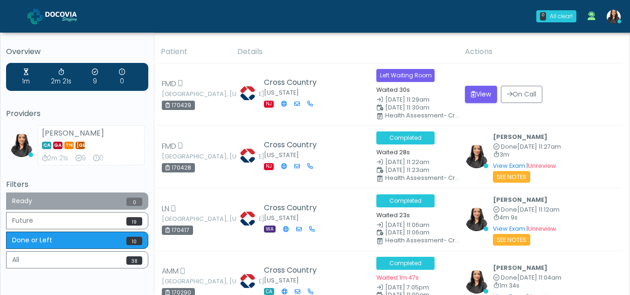
click at [53, 194] on button "Ready 0" at bounding box center [77, 201] width 142 height 17
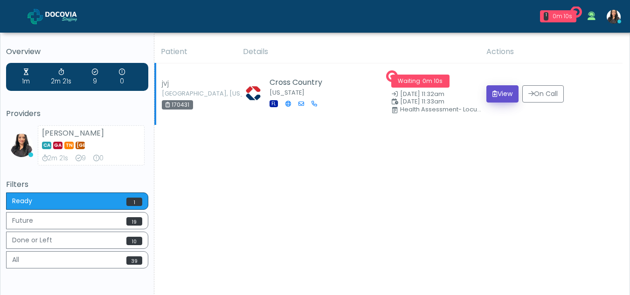
click at [499, 96] on button "View" at bounding box center [502, 93] width 32 height 17
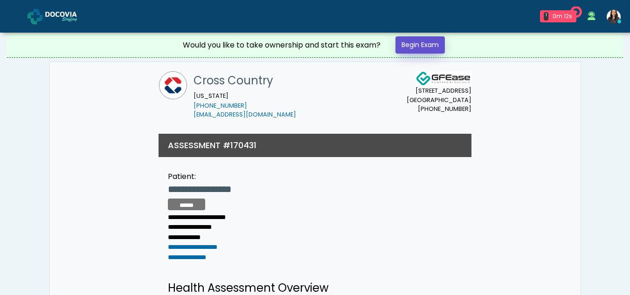
click at [423, 41] on link "Begin Exam" at bounding box center [419, 44] width 49 height 17
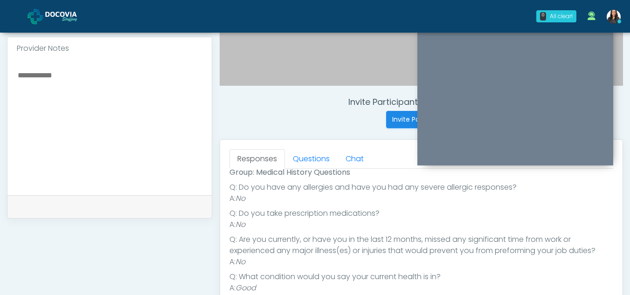
scroll to position [295, 0]
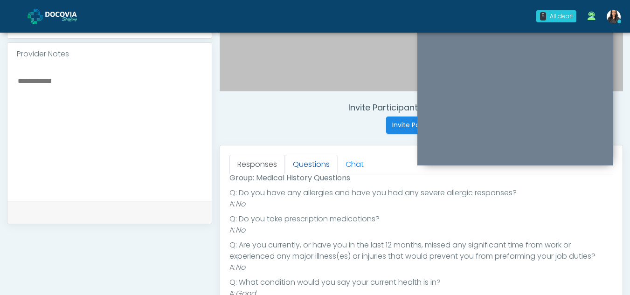
click at [317, 167] on link "Questions" at bounding box center [311, 165] width 53 height 20
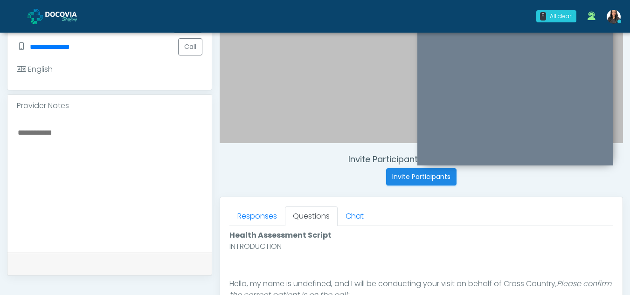
scroll to position [246, 0]
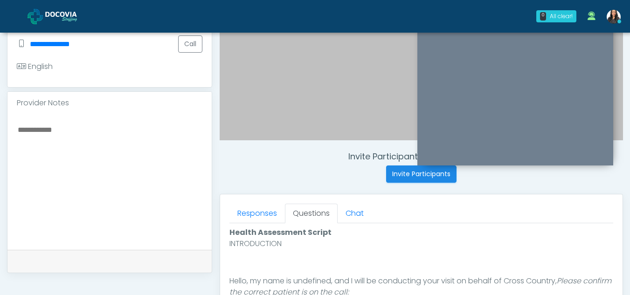
click at [512, 187] on div "Invite Participants to Video Session Invite Participants Responses Questions Ch…" at bounding box center [417, 184] width 411 height 711
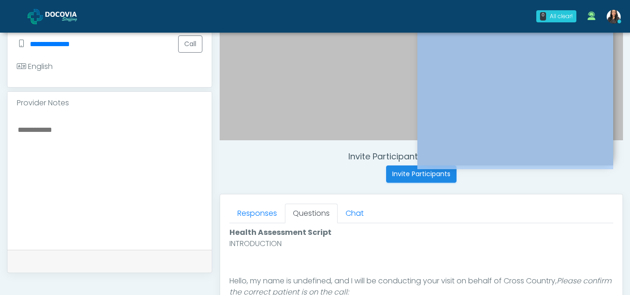
drag, startPoint x: 416, startPoint y: 98, endPoint x: 284, endPoint y: 155, distance: 143.7
click at [284, 155] on div "Invite Participants to Video Session Invite Participants Responses Questions Ch…" at bounding box center [417, 184] width 411 height 711
click at [284, 155] on h4 "Invite Participants to Video Session" at bounding box center [421, 157] width 403 height 10
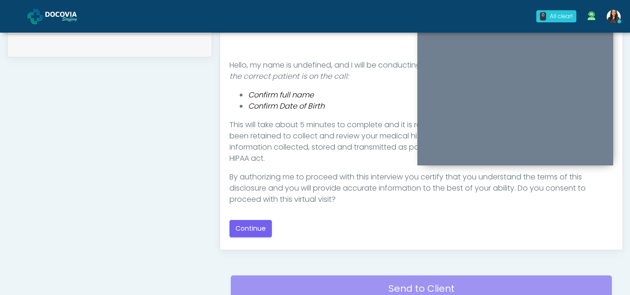
scroll to position [460, 0]
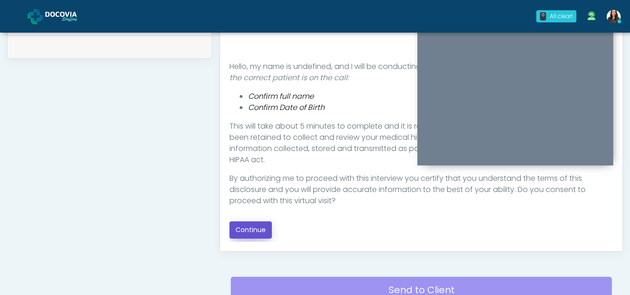
click at [251, 227] on button "Continue" at bounding box center [250, 229] width 42 height 17
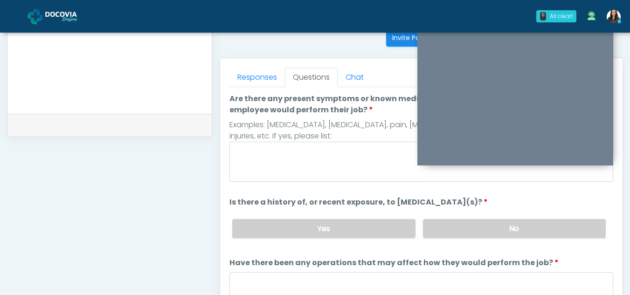
scroll to position [368, 0]
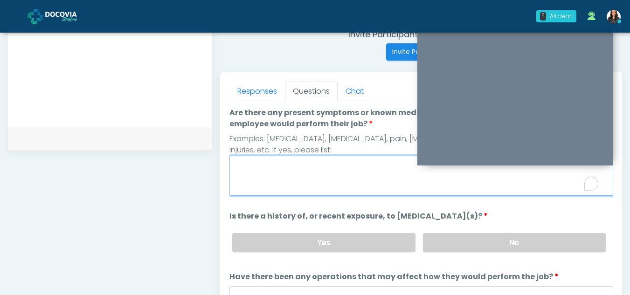
click at [275, 182] on textarea "Are there any present symptoms or known medical conditions that may affect how …" at bounding box center [421, 176] width 384 height 40
type textarea "**"
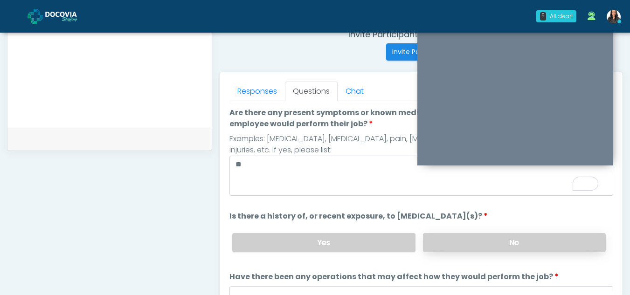
click at [544, 246] on label "No" at bounding box center [514, 242] width 183 height 19
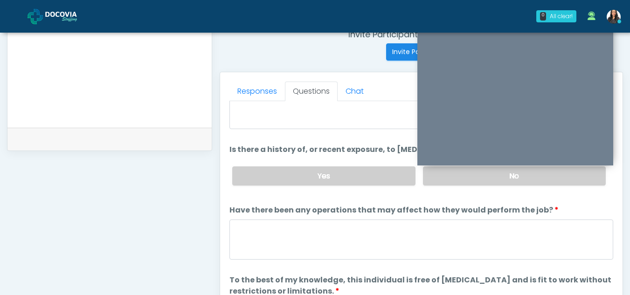
scroll to position [72, 0]
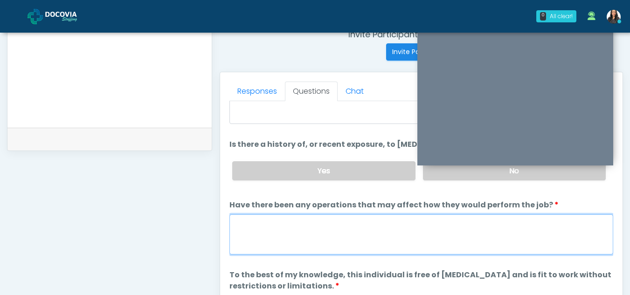
click at [311, 229] on textarea "Have there been any operations that may affect how they would perform the job?" at bounding box center [421, 234] width 384 height 40
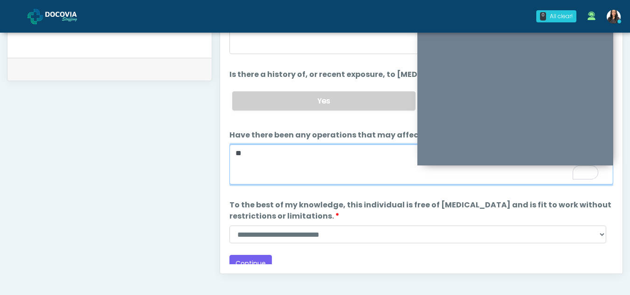
scroll to position [448, 0]
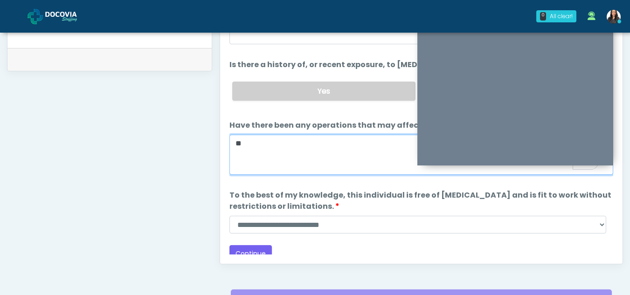
type textarea "**"
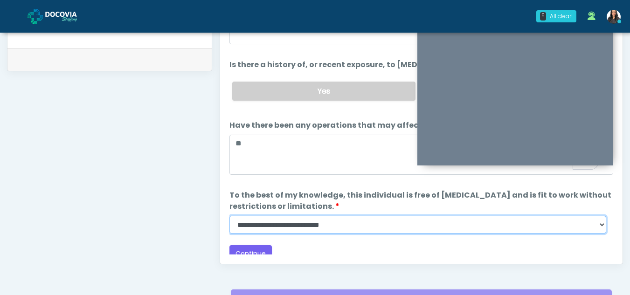
click at [602, 221] on select "**********" at bounding box center [417, 225] width 377 height 18
select select "******"
click at [229, 216] on select "**********" at bounding box center [417, 225] width 377 height 18
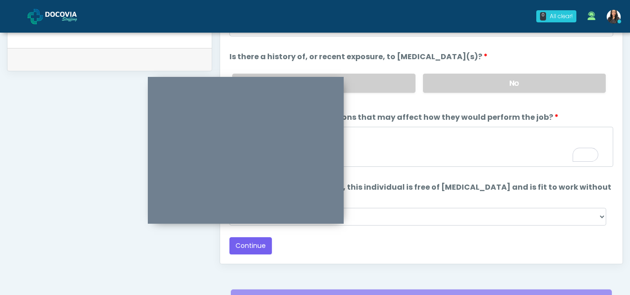
scroll to position [80, 0]
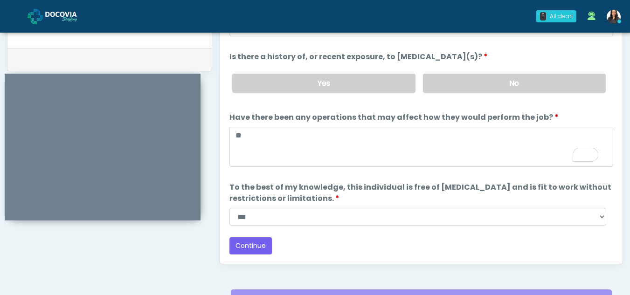
drag, startPoint x: 454, startPoint y: 166, endPoint x: 41, endPoint y: 221, distance: 416.3
click at [10, 127] on div at bounding box center [103, 153] width 196 height 136
click at [257, 242] on button "Continue" at bounding box center [250, 245] width 42 height 17
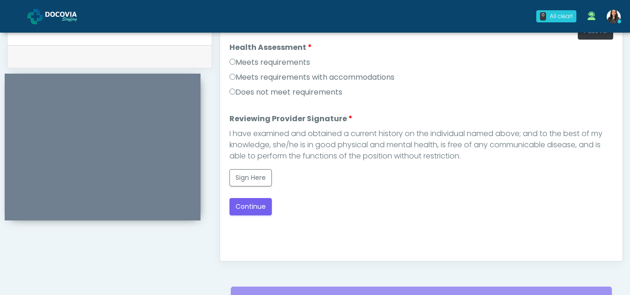
scroll to position [432, 0]
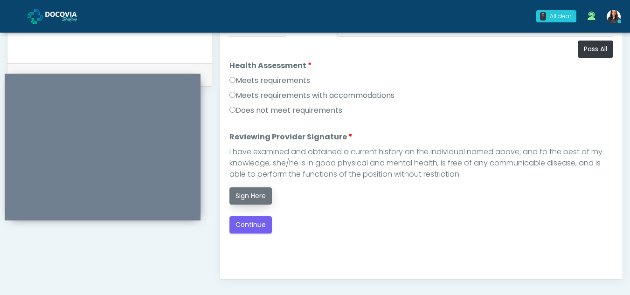
click at [253, 194] on button "Sign Here" at bounding box center [250, 195] width 42 height 17
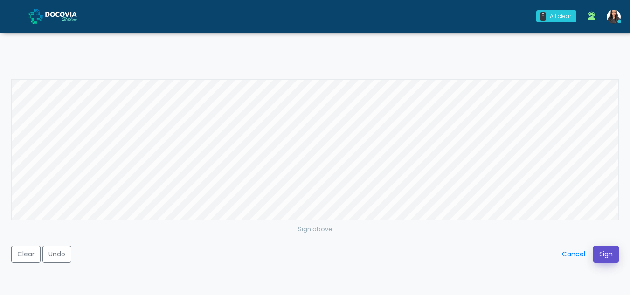
click at [603, 256] on button "Sign" at bounding box center [606, 254] width 26 height 17
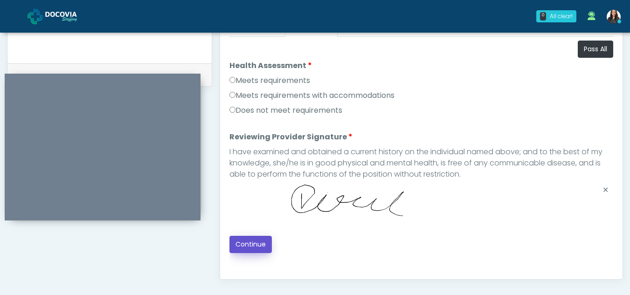
click at [250, 244] on button "Continue" at bounding box center [250, 244] width 42 height 17
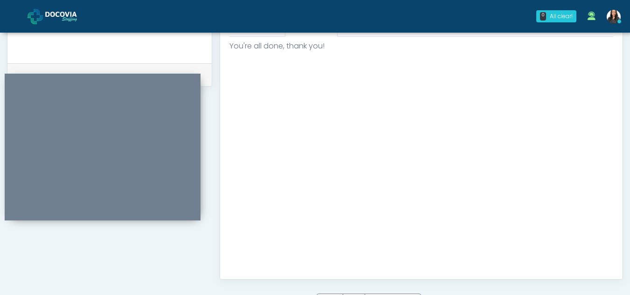
scroll to position [559, 0]
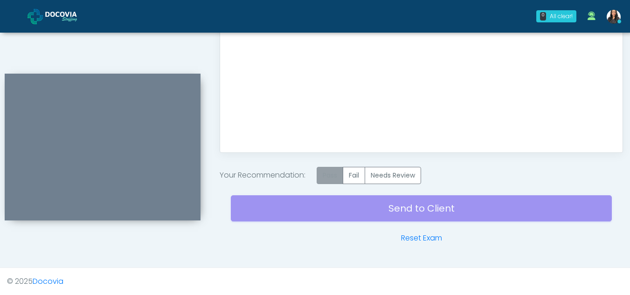
click at [342, 175] on label "Pass" at bounding box center [330, 175] width 27 height 17
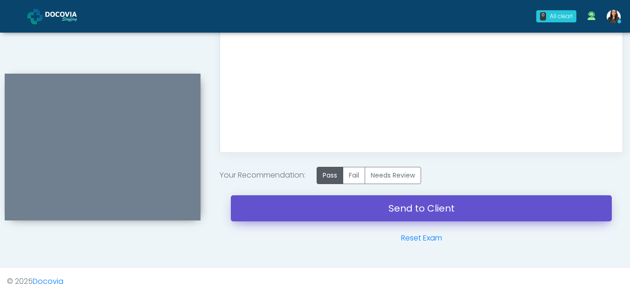
click at [420, 208] on link "Send to Client" at bounding box center [421, 208] width 381 height 26
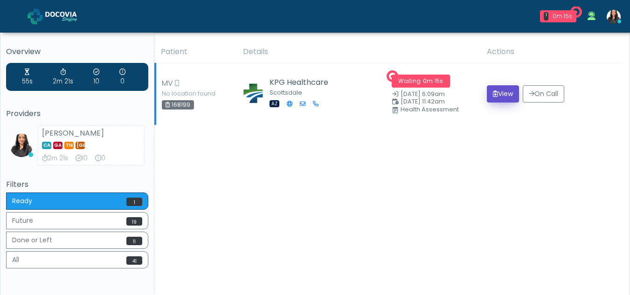
click at [506, 92] on button "View" at bounding box center [503, 93] width 32 height 17
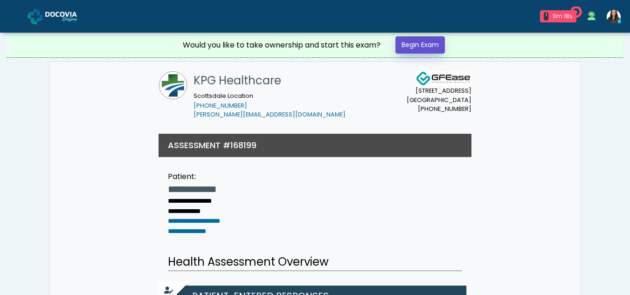
click at [421, 45] on link "Begin Exam" at bounding box center [419, 44] width 49 height 17
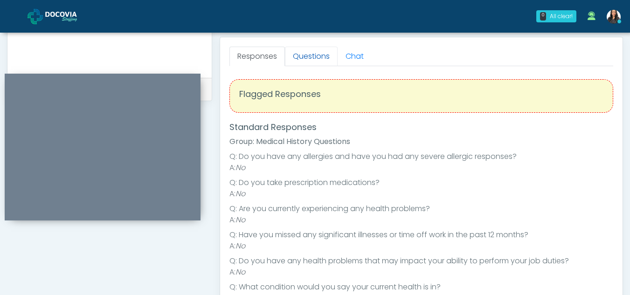
click at [313, 56] on link "Questions" at bounding box center [311, 57] width 53 height 20
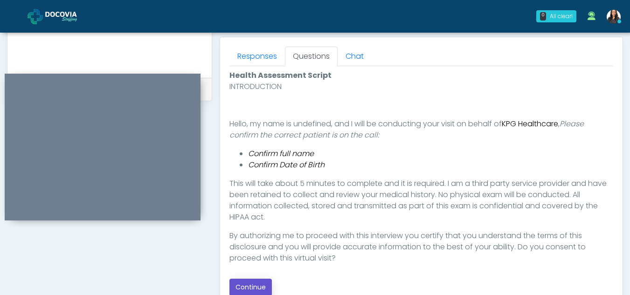
click at [256, 284] on button "Continue" at bounding box center [250, 287] width 42 height 17
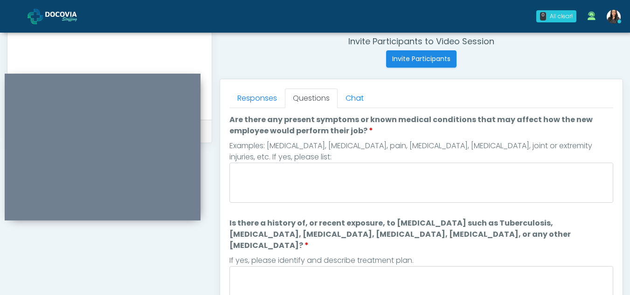
scroll to position [357, 0]
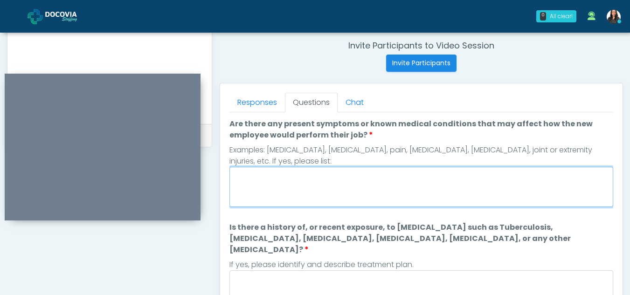
click at [319, 194] on textarea "Are there any present symptoms or known medical conditions that may affect how …" at bounding box center [421, 187] width 384 height 40
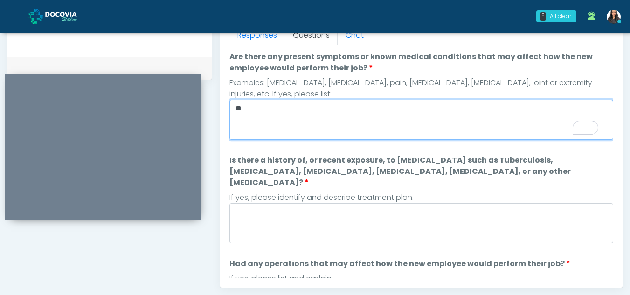
type textarea "**"
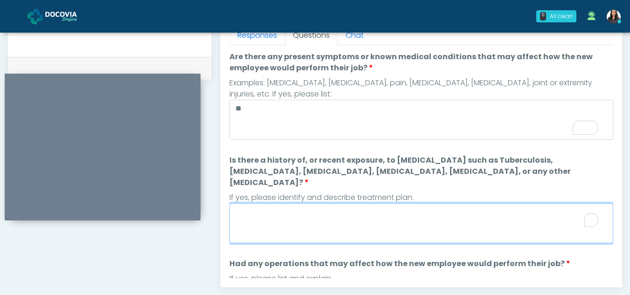
click at [330, 214] on textarea "Is there a history of, or recent exposure, to infectious diseases such as Tuber…" at bounding box center [421, 223] width 384 height 40
type textarea "**"
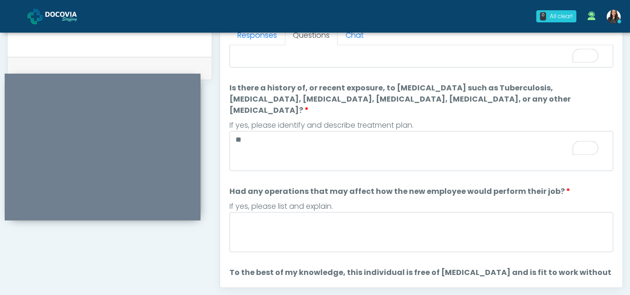
scroll to position [0, 0]
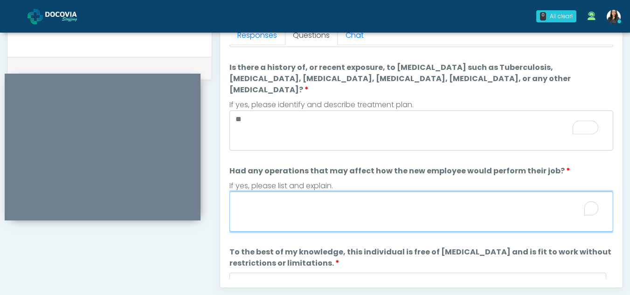
click at [255, 206] on textarea "Had any operations that may affect how the new employee would perform their job?" at bounding box center [421, 212] width 384 height 40
type textarea "**"
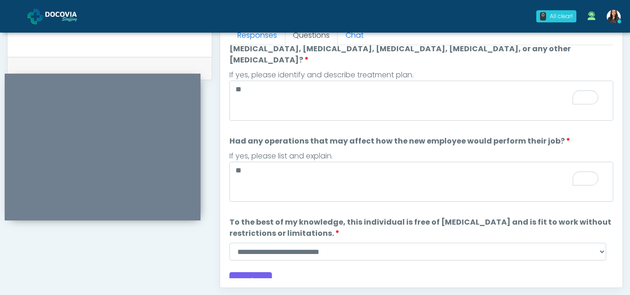
scroll to position [123, 0]
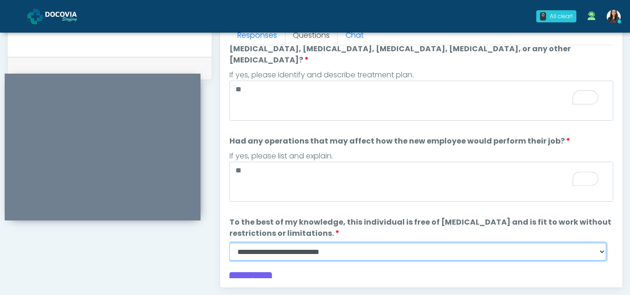
click at [600, 244] on select "**********" at bounding box center [417, 252] width 377 height 18
select select "******"
click at [229, 243] on select "**********" at bounding box center [417, 252] width 377 height 18
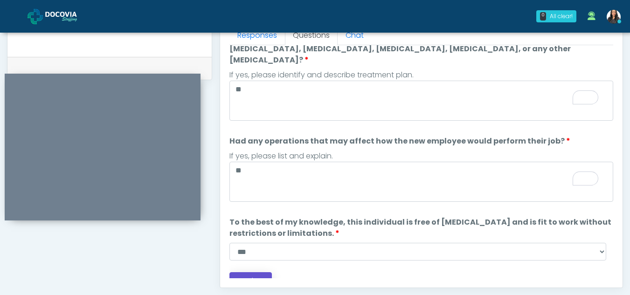
click at [252, 272] on button "Continue" at bounding box center [250, 280] width 42 height 17
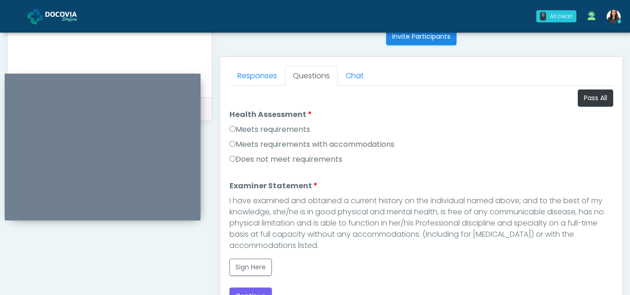
scroll to position [375, 0]
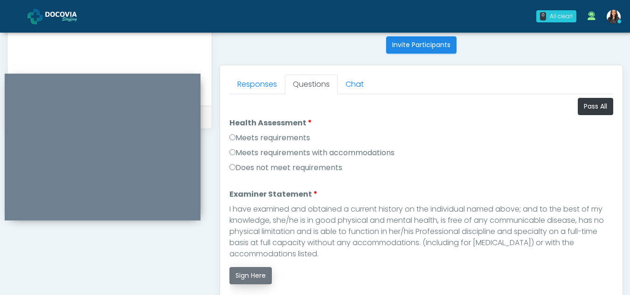
click at [260, 275] on button "Sign Here" at bounding box center [250, 275] width 42 height 17
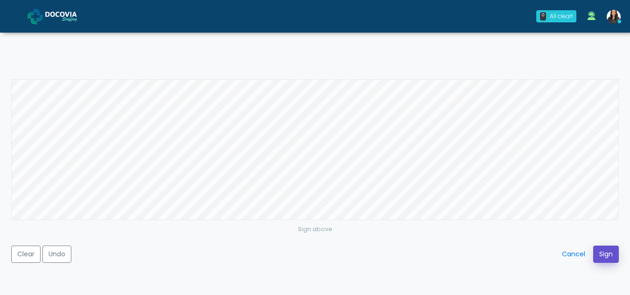
click at [609, 256] on button "Sign" at bounding box center [606, 254] width 26 height 17
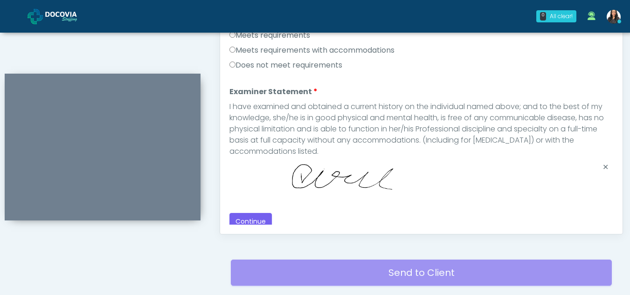
scroll to position [510, 0]
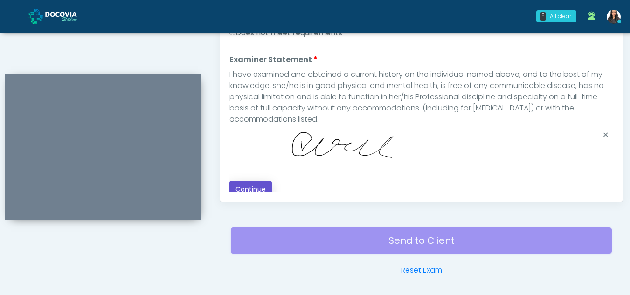
click at [246, 181] on button "Continue" at bounding box center [250, 189] width 42 height 17
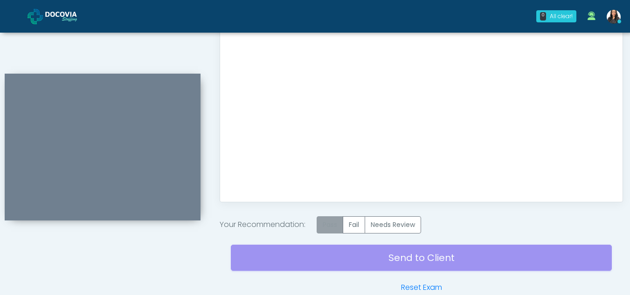
click at [325, 221] on label "Pass" at bounding box center [330, 224] width 27 height 17
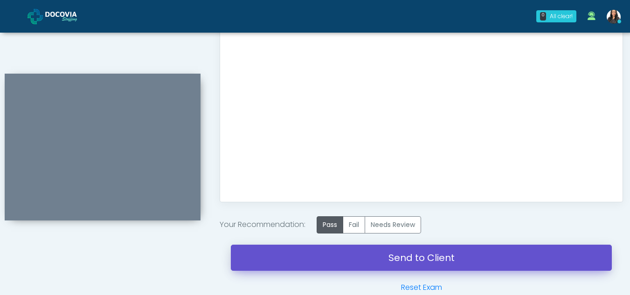
click at [445, 255] on link "Send to Client" at bounding box center [421, 258] width 381 height 26
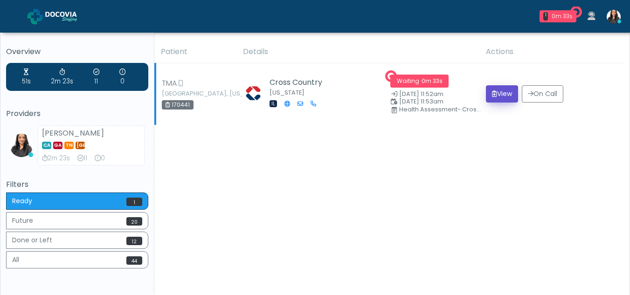
click at [498, 91] on button "View" at bounding box center [502, 93] width 32 height 17
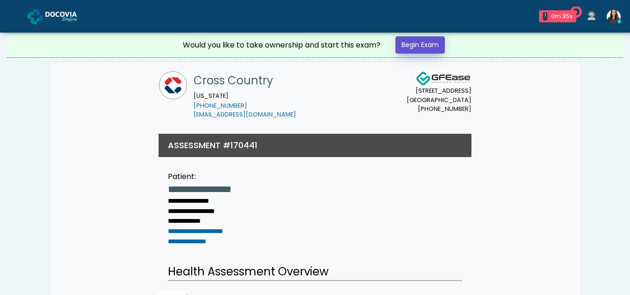
click at [418, 44] on link "Begin Exam" at bounding box center [419, 44] width 49 height 17
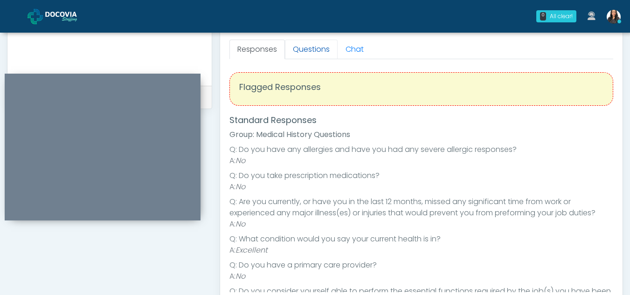
click at [319, 44] on link "Questions" at bounding box center [311, 50] width 53 height 20
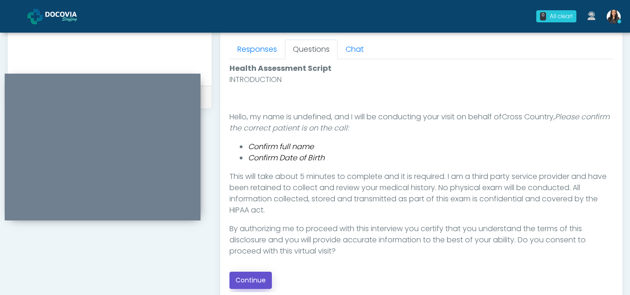
click at [259, 279] on button "Continue" at bounding box center [250, 280] width 42 height 17
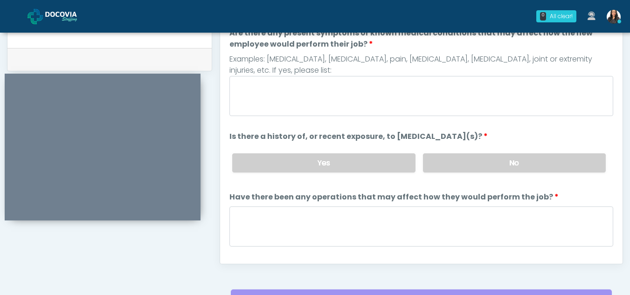
scroll to position [427, 0]
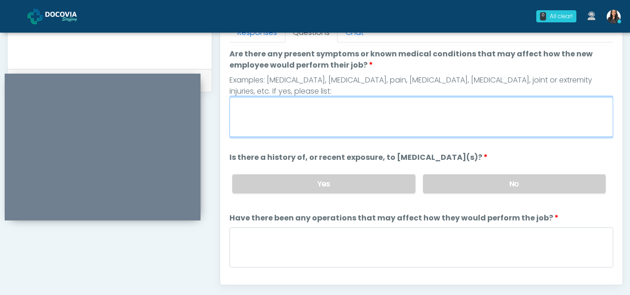
click at [243, 124] on textarea "Are there any present symptoms or known medical conditions that may affect how …" at bounding box center [421, 117] width 384 height 40
type textarea "**"
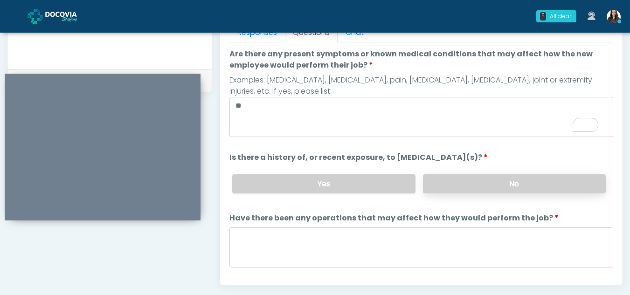
click at [464, 189] on label "No" at bounding box center [514, 183] width 183 height 19
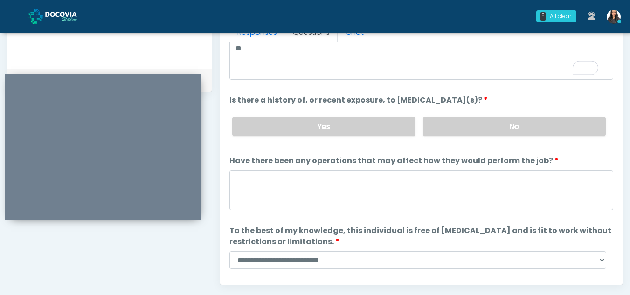
scroll to position [80, 0]
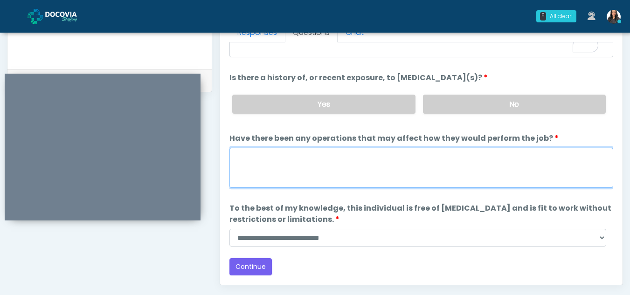
click at [288, 163] on textarea "Have there been any operations that may affect how they would perform the job?" at bounding box center [421, 168] width 384 height 40
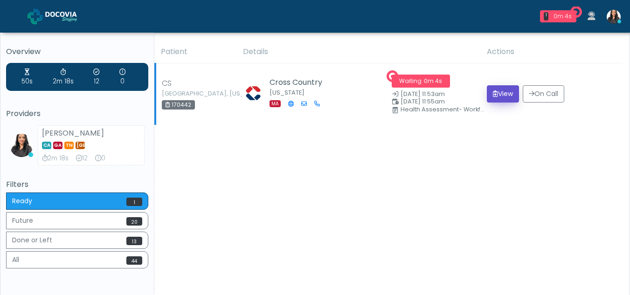
click at [496, 92] on button "View" at bounding box center [503, 93] width 32 height 17
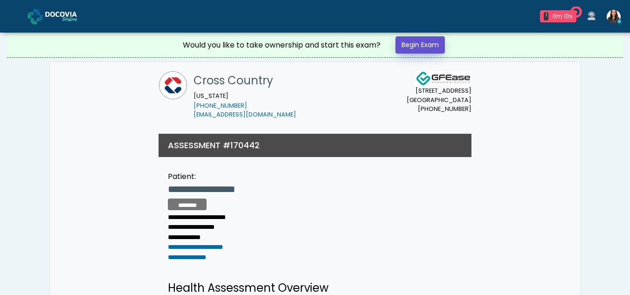
click at [415, 39] on link "Begin Exam" at bounding box center [419, 44] width 49 height 17
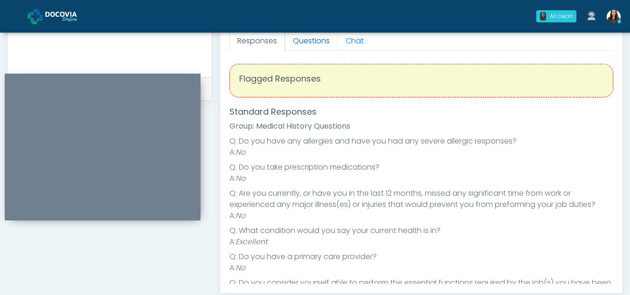
click at [316, 48] on link "Questions" at bounding box center [311, 41] width 53 height 20
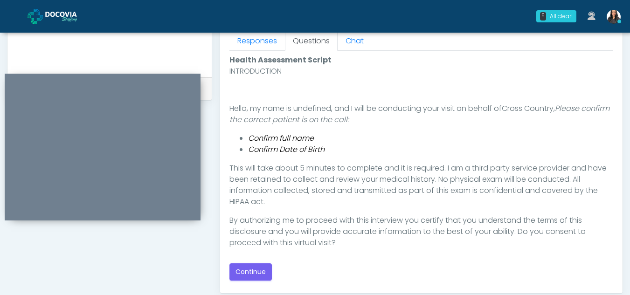
scroll to position [477, 0]
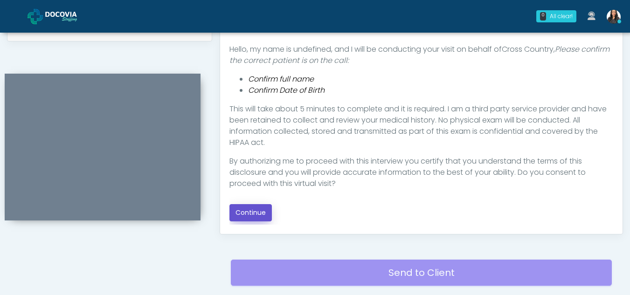
click at [264, 209] on button "Continue" at bounding box center [250, 212] width 42 height 17
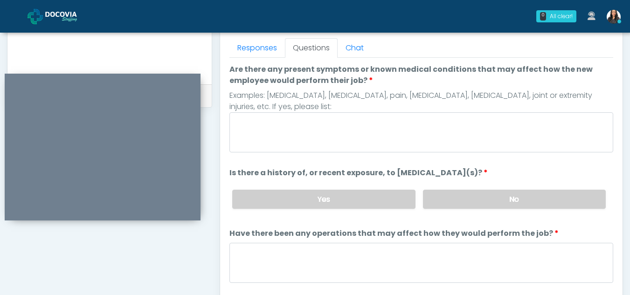
scroll to position [398, 0]
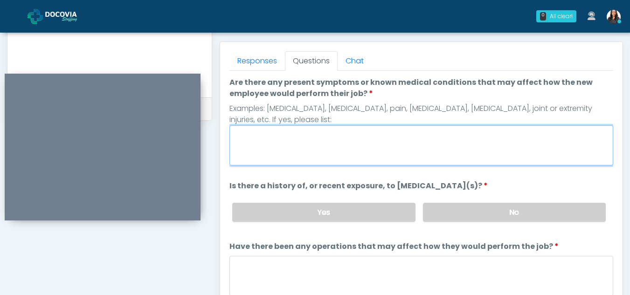
click at [260, 147] on textarea "Are there any present symptoms or known medical conditions that may affect how …" at bounding box center [421, 145] width 384 height 40
type textarea "**"
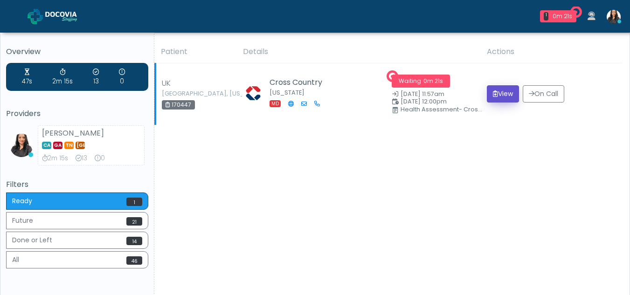
click at [493, 90] on icon "submit" at bounding box center [495, 93] width 5 height 7
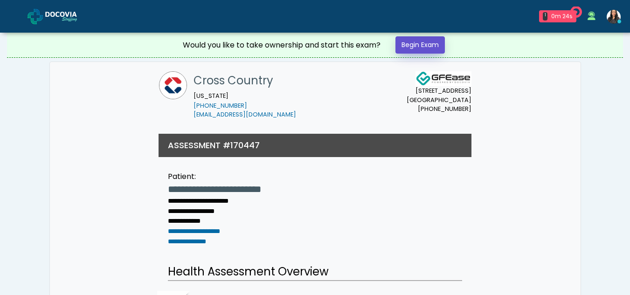
click at [429, 44] on link "Begin Exam" at bounding box center [419, 44] width 49 height 17
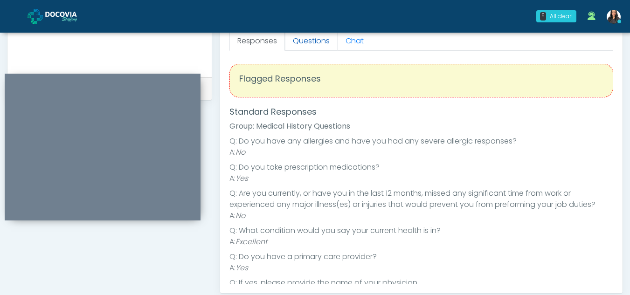
click at [290, 40] on link "Questions" at bounding box center [311, 41] width 53 height 20
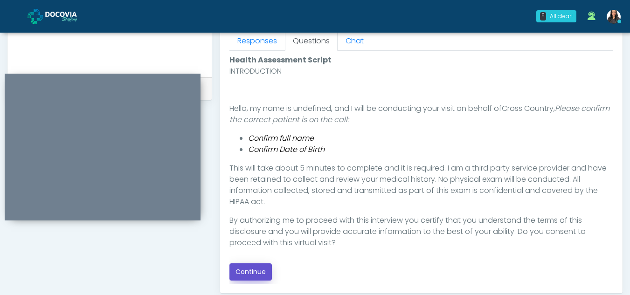
click at [257, 267] on button "Continue" at bounding box center [250, 271] width 42 height 17
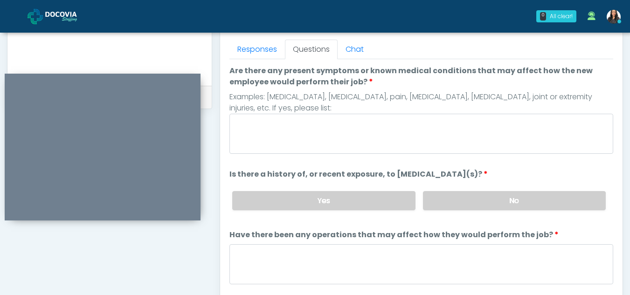
scroll to position [406, 0]
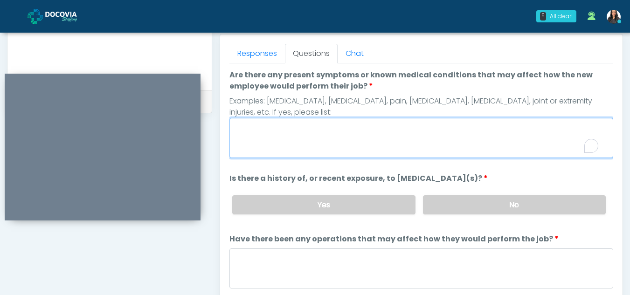
click at [271, 140] on textarea "Are there any present symptoms or known medical conditions that may affect how …" at bounding box center [421, 138] width 384 height 40
type textarea "**"
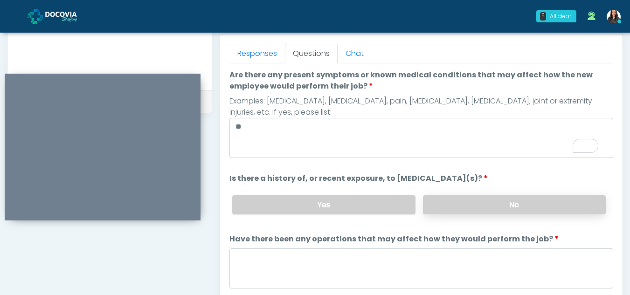
click at [512, 200] on label "No" at bounding box center [514, 204] width 183 height 19
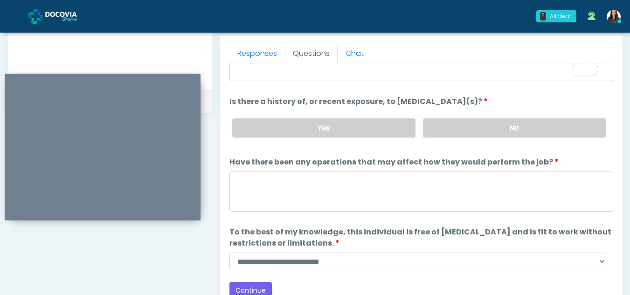
scroll to position [80, 0]
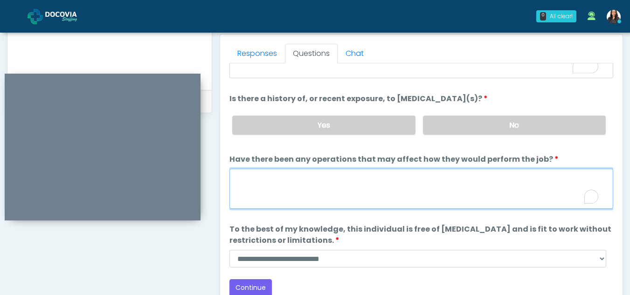
click at [289, 177] on textarea "Have there been any operations that may affect how they would perform the job?" at bounding box center [421, 189] width 384 height 40
type textarea "**"
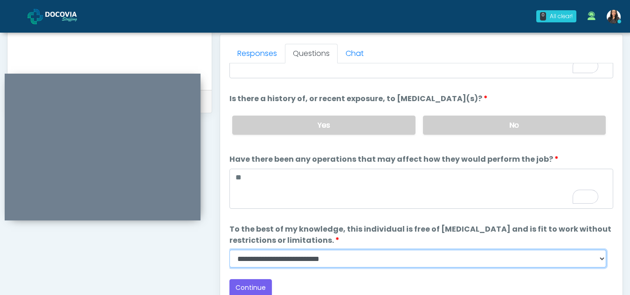
click at [605, 260] on select "**********" at bounding box center [417, 259] width 377 height 18
select select "******"
click at [229, 250] on select "**********" at bounding box center [417, 259] width 377 height 18
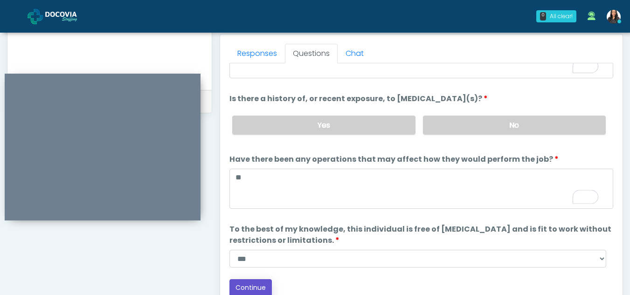
click at [249, 287] on button "Continue" at bounding box center [250, 287] width 42 height 17
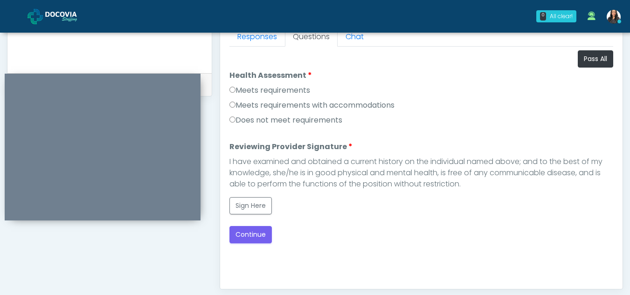
scroll to position [411, 0]
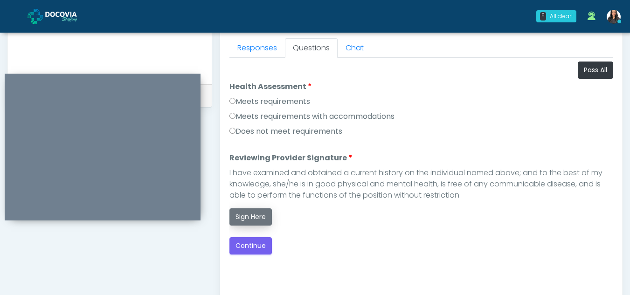
click at [249, 221] on button "Sign Here" at bounding box center [250, 216] width 42 height 17
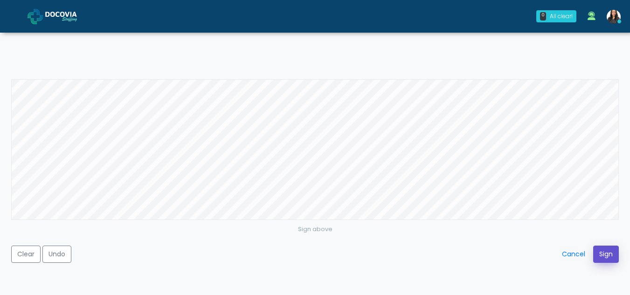
click at [598, 257] on button "Sign" at bounding box center [606, 254] width 26 height 17
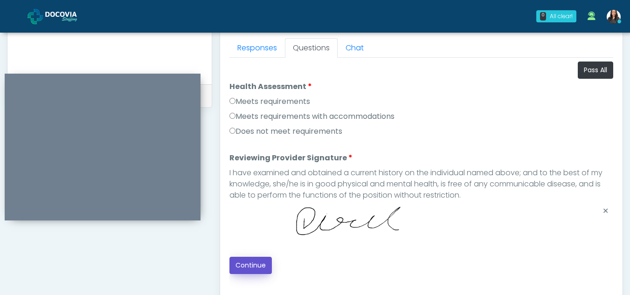
click at [246, 267] on button "Continue" at bounding box center [250, 265] width 42 height 17
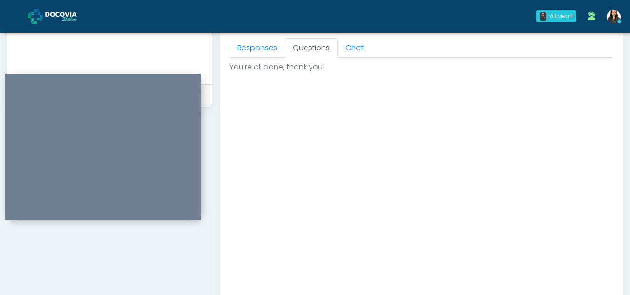
scroll to position [559, 0]
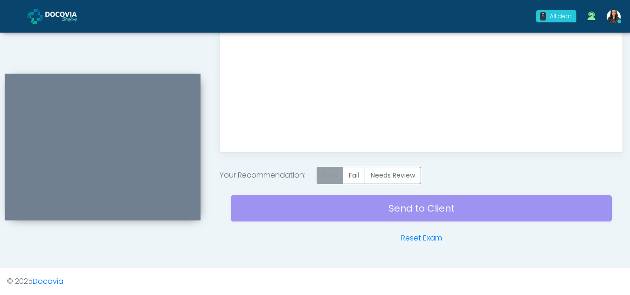
click at [330, 176] on label "Pass" at bounding box center [330, 175] width 27 height 17
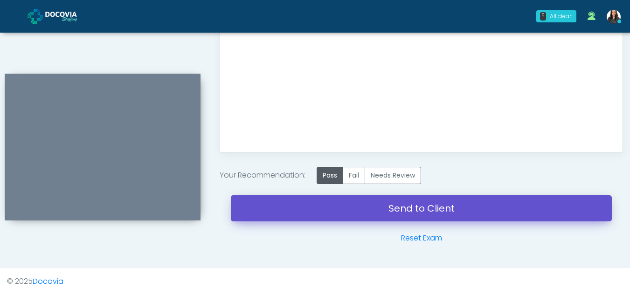
click at [410, 204] on link "Send to Client" at bounding box center [421, 208] width 381 height 26
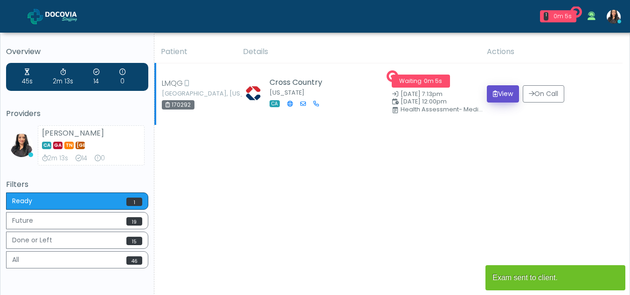
click at [495, 93] on button "View" at bounding box center [503, 93] width 32 height 17
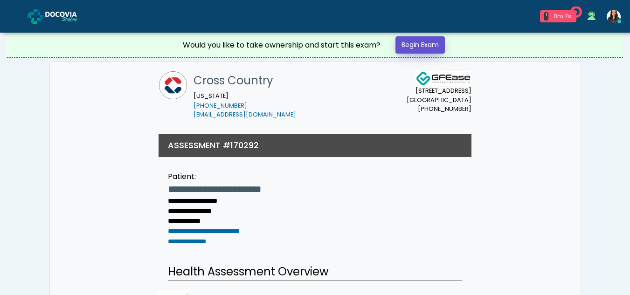
click at [426, 43] on link "Begin Exam" at bounding box center [419, 44] width 49 height 17
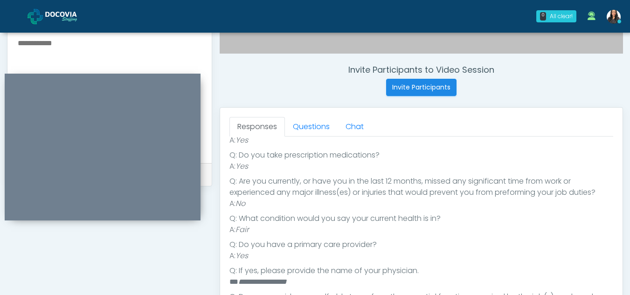
scroll to position [327, 0]
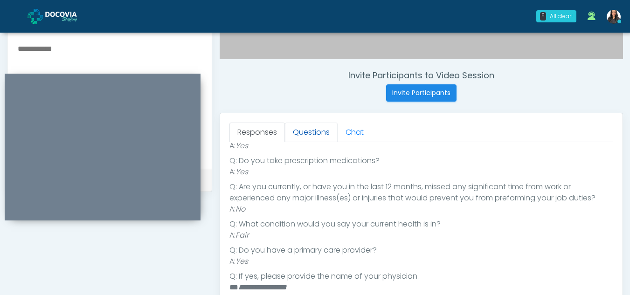
click at [324, 133] on link "Questions" at bounding box center [311, 133] width 53 height 20
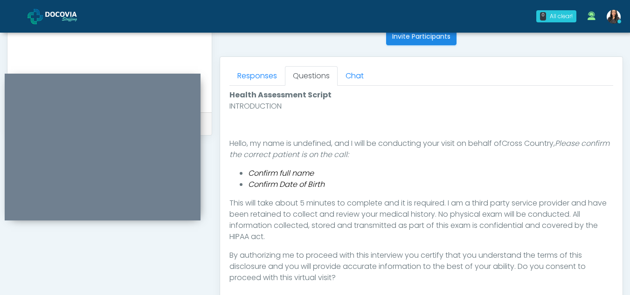
scroll to position [420, 0]
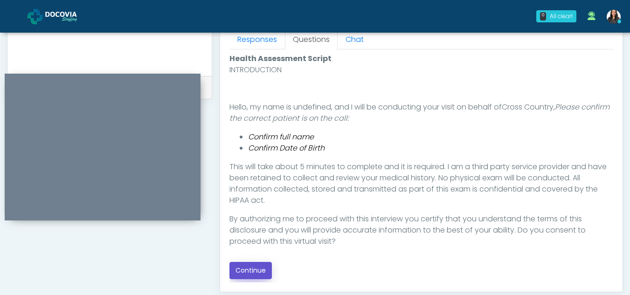
click at [260, 267] on button "Continue" at bounding box center [250, 270] width 42 height 17
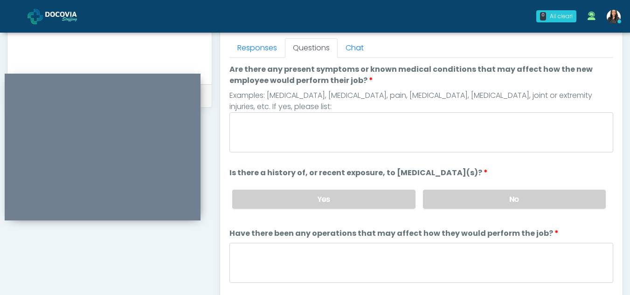
scroll to position [400, 0]
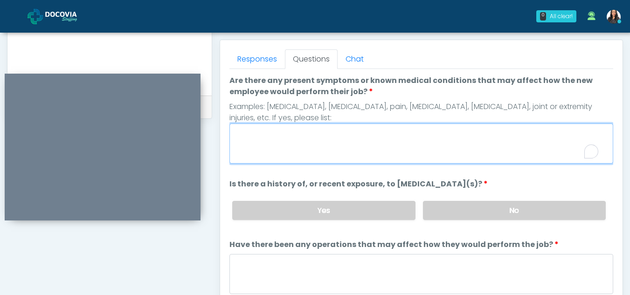
click at [297, 139] on textarea "Are there any present symptoms or known medical conditions that may affect how …" at bounding box center [421, 144] width 384 height 40
type textarea "**"
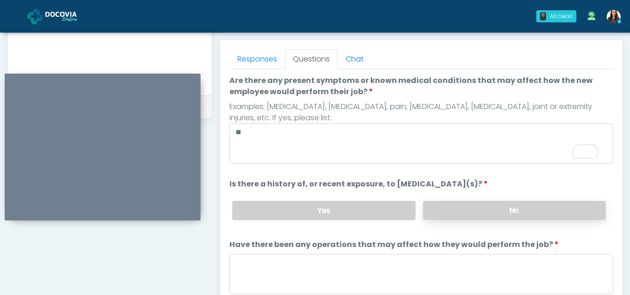
click at [525, 210] on label "No" at bounding box center [514, 210] width 183 height 19
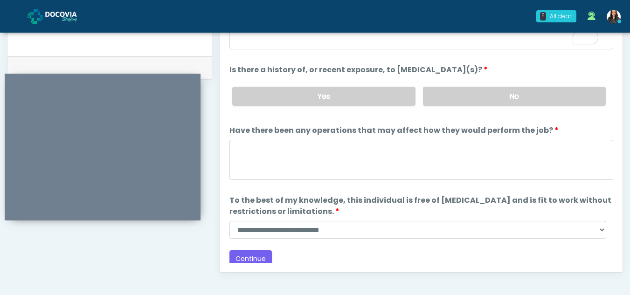
scroll to position [80, 0]
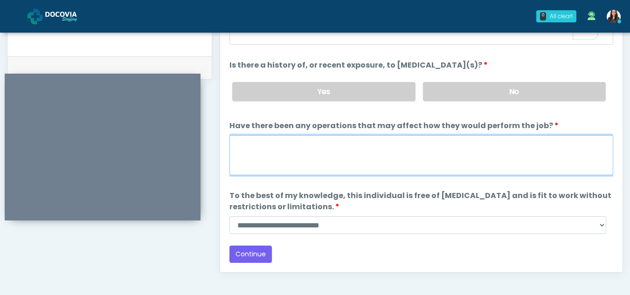
click at [267, 159] on textarea "Have there been any operations that may affect how they would perform the job?" at bounding box center [421, 155] width 384 height 40
type textarea "**"
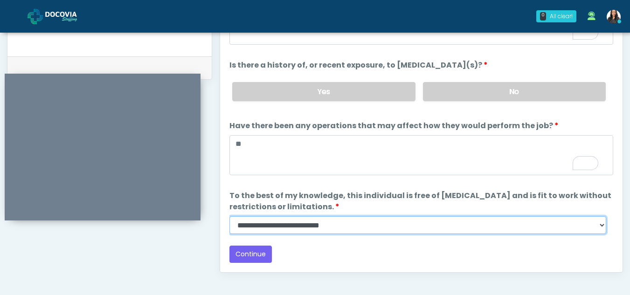
click at [593, 225] on select "**********" at bounding box center [417, 225] width 377 height 18
select select "******"
click at [229, 216] on select "**********" at bounding box center [417, 225] width 377 height 18
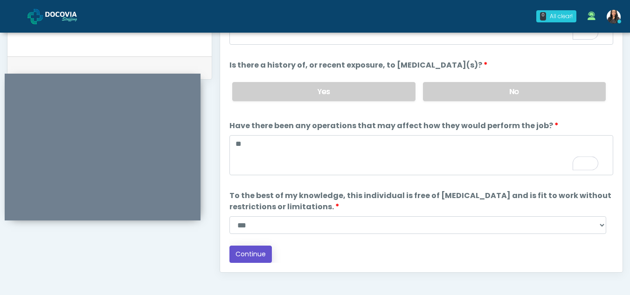
click at [253, 254] on button "Continue" at bounding box center [250, 254] width 42 height 17
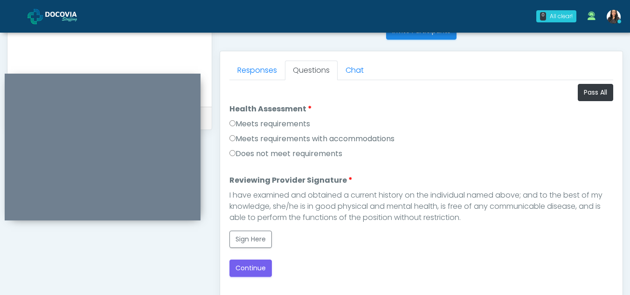
scroll to position [382, 0]
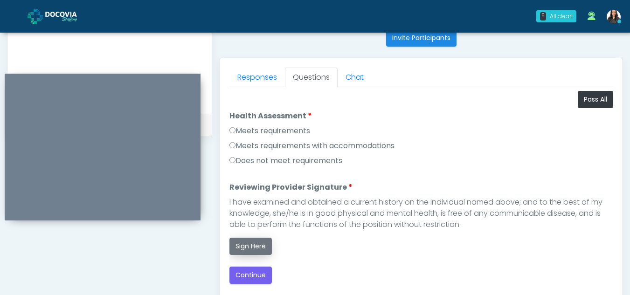
click at [255, 249] on button "Sign Here" at bounding box center [250, 246] width 42 height 17
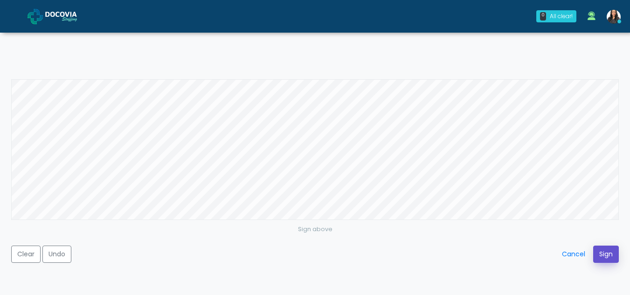
click at [604, 255] on button "Sign" at bounding box center [606, 254] width 26 height 17
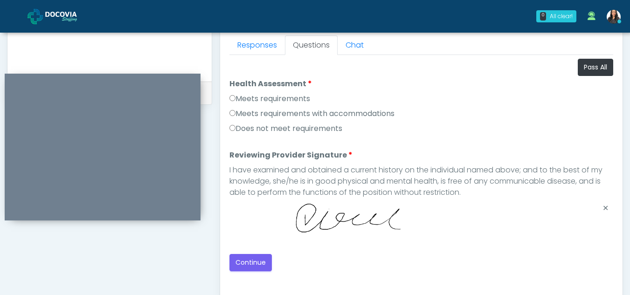
scroll to position [417, 0]
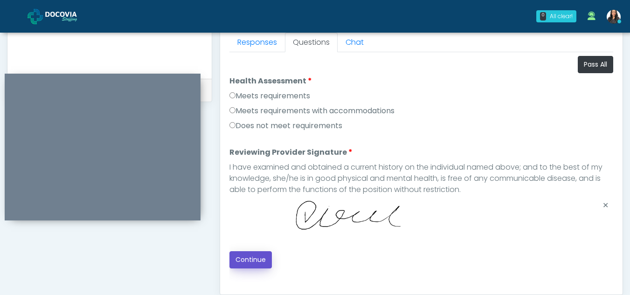
click at [264, 255] on button "Continue" at bounding box center [250, 259] width 42 height 17
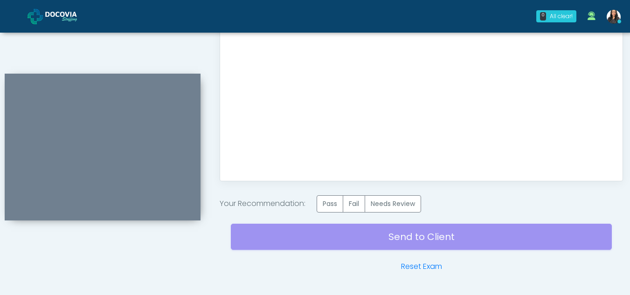
scroll to position [533, 0]
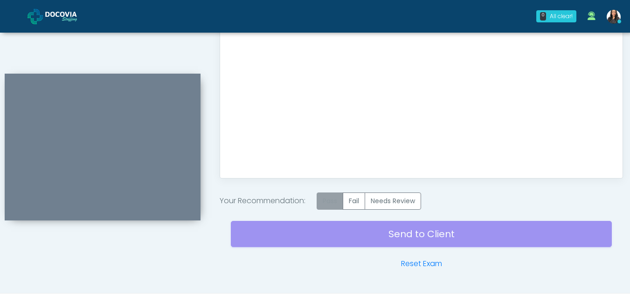
click at [330, 203] on label "Pass" at bounding box center [330, 201] width 27 height 17
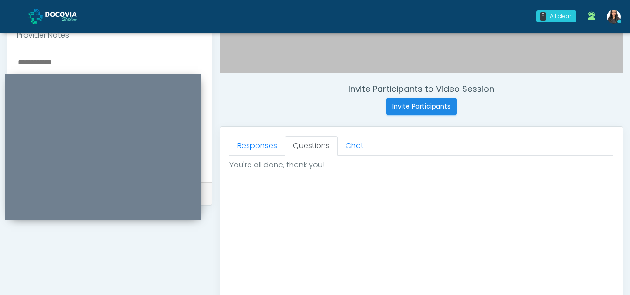
scroll to position [332, 0]
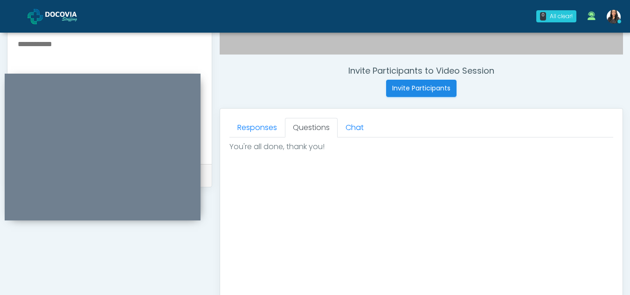
click at [25, 49] on textarea "To enrich screen reader interactions, please activate Accessibility in Grammarl…" at bounding box center [110, 95] width 186 height 114
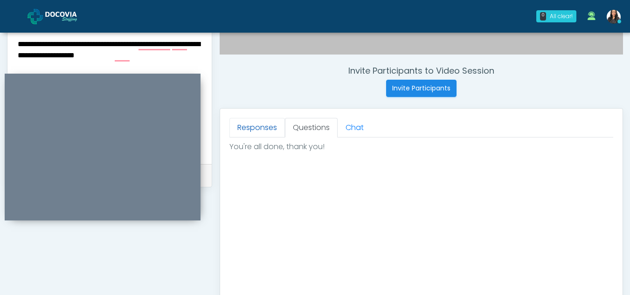
click at [245, 132] on link "Responses" at bounding box center [256, 128] width 55 height 20
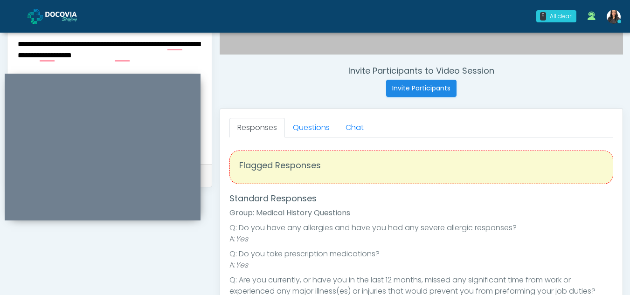
click at [38, 41] on textarea "**********" at bounding box center [110, 95] width 186 height 114
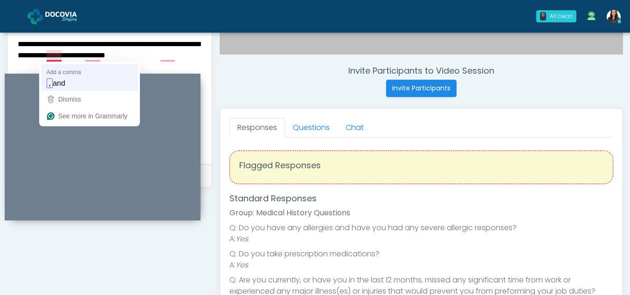
type textarea "**********"
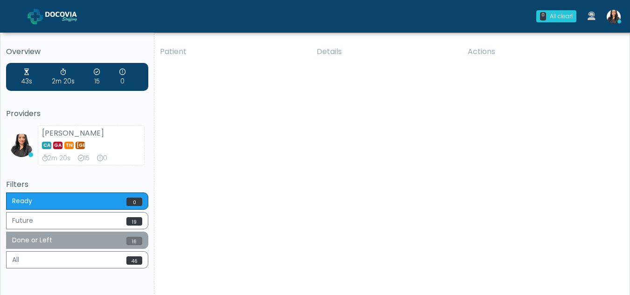
click at [62, 235] on button "Done or Left 16" at bounding box center [77, 240] width 142 height 17
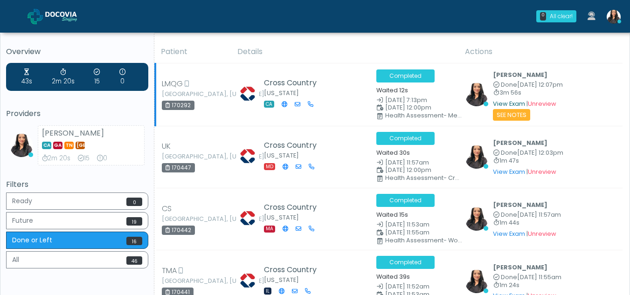
click at [507, 102] on link "View Exam" at bounding box center [509, 104] width 32 height 8
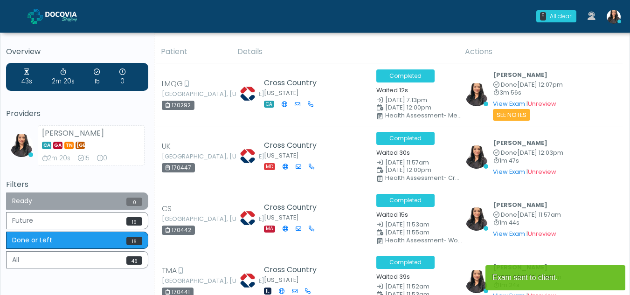
click at [62, 197] on button "Ready 0" at bounding box center [77, 201] width 142 height 17
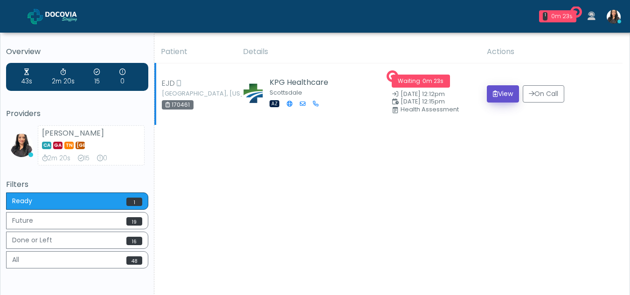
click at [500, 97] on button "View" at bounding box center [503, 93] width 32 height 17
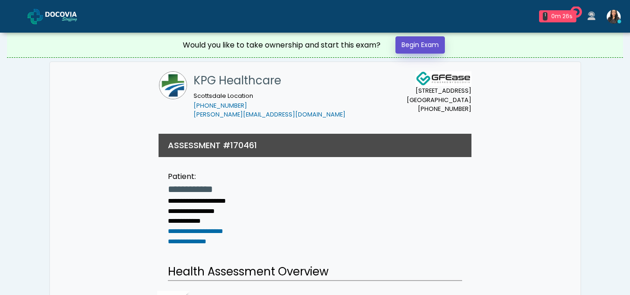
click at [417, 44] on link "Begin Exam" at bounding box center [419, 44] width 49 height 17
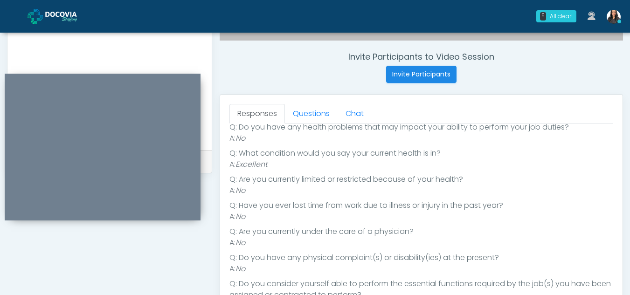
scroll to position [344, 0]
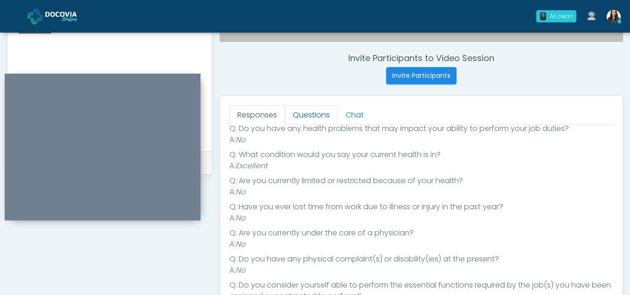
click at [320, 118] on link "Questions" at bounding box center [311, 115] width 53 height 20
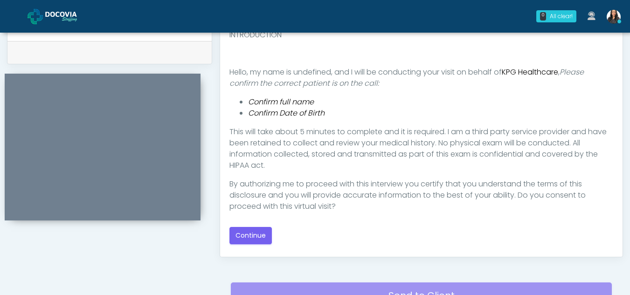
scroll to position [456, 0]
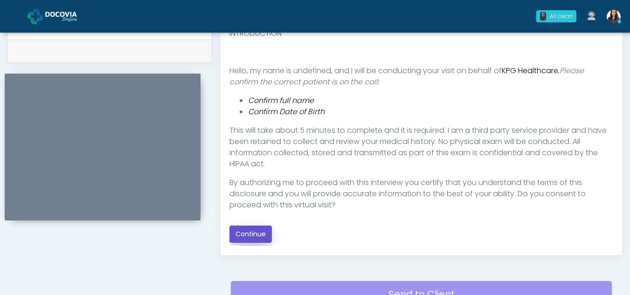
click at [264, 235] on button "Continue" at bounding box center [250, 234] width 42 height 17
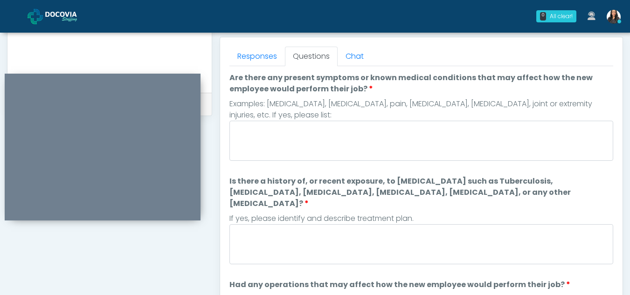
scroll to position [375, 0]
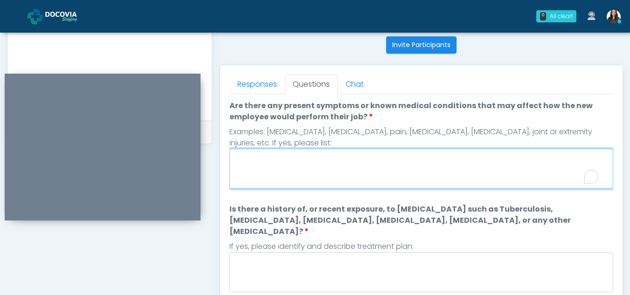
click at [309, 167] on textarea "Are there any present symptoms or known medical conditions that may affect how …" at bounding box center [421, 169] width 384 height 40
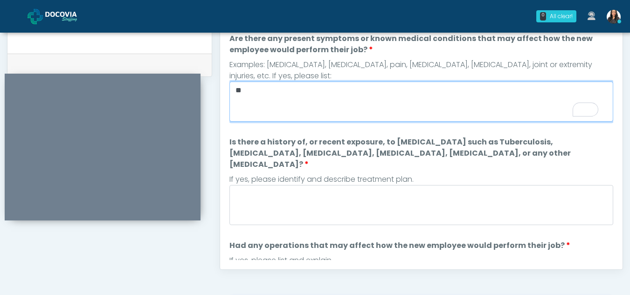
scroll to position [448, 0]
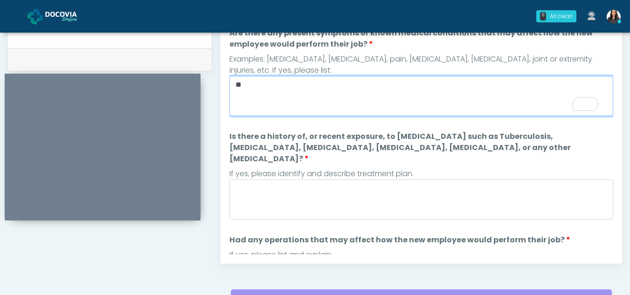
type textarea "**"
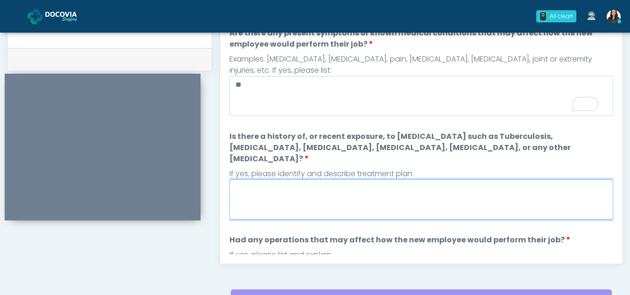
click at [313, 186] on textarea "Is there a history of, or recent exposure, to [MEDICAL_DATA] such as Tuberculos…" at bounding box center [421, 200] width 384 height 40
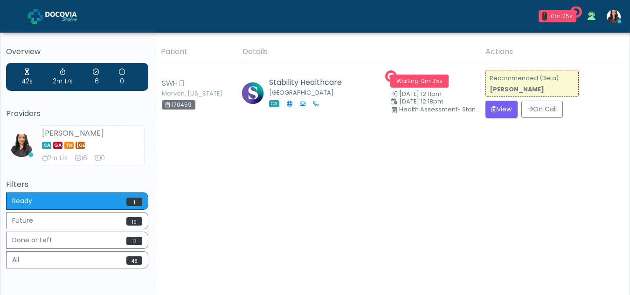
click at [365, 58] on th "Details" at bounding box center [358, 52] width 243 height 23
click at [503, 110] on button "View" at bounding box center [501, 109] width 32 height 17
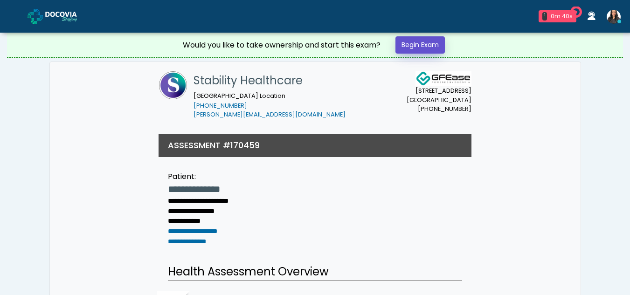
click at [415, 41] on link "Begin Exam" at bounding box center [419, 44] width 49 height 17
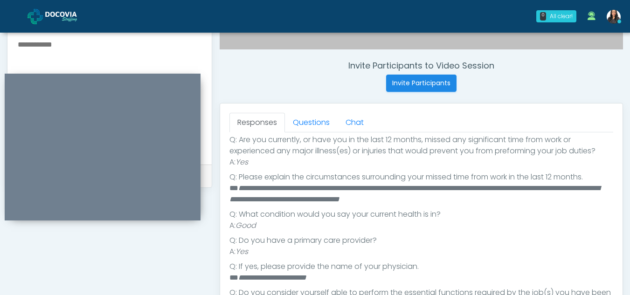
scroll to position [331, 0]
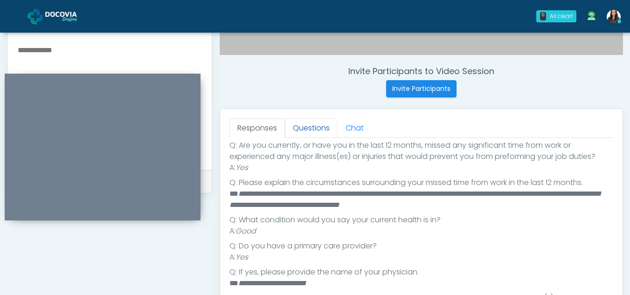
click at [318, 127] on link "Questions" at bounding box center [311, 128] width 53 height 20
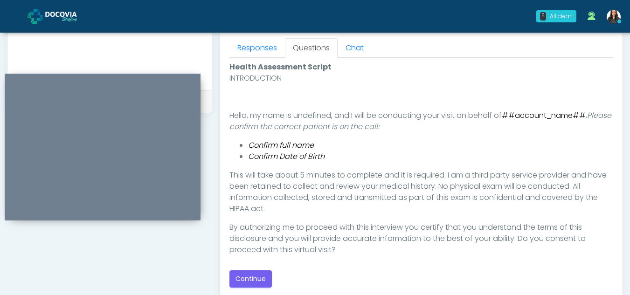
scroll to position [417, 0]
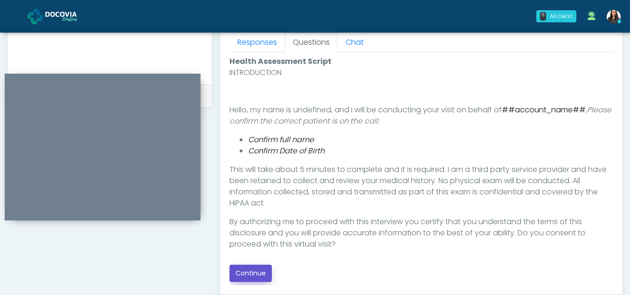
click at [259, 273] on button "Continue" at bounding box center [250, 273] width 42 height 17
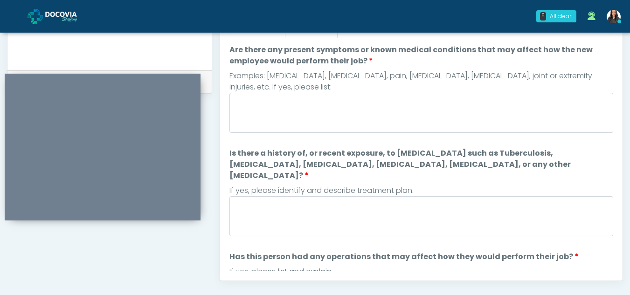
scroll to position [429, 0]
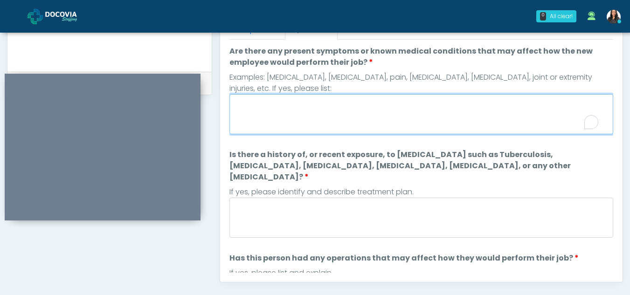
click at [276, 127] on textarea "Are there any present symptoms or known medical conditions that may affect how …" at bounding box center [421, 114] width 384 height 40
type textarea "*********"
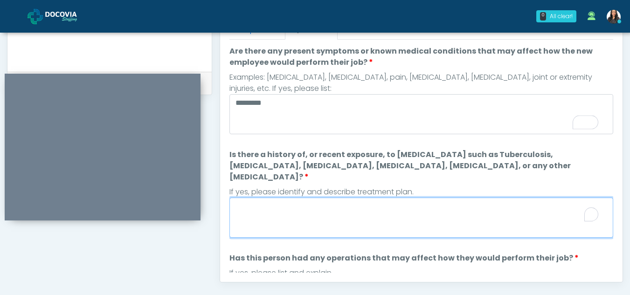
click at [302, 214] on textarea "Is there a history of, or recent exposure, to infectious diseases such as Tuber…" at bounding box center [421, 218] width 384 height 40
type textarea "*"
type textarea "**"
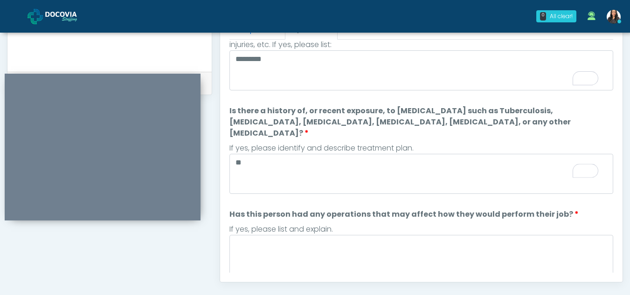
scroll to position [0, 0]
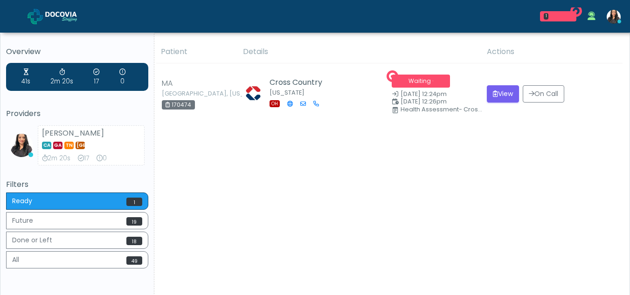
click at [358, 57] on th "Details" at bounding box center [359, 52] width 244 height 23
click at [495, 92] on button "View" at bounding box center [503, 93] width 32 height 17
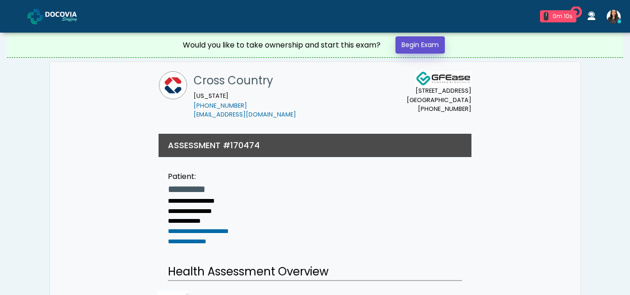
click at [416, 42] on link "Begin Exam" at bounding box center [419, 44] width 49 height 17
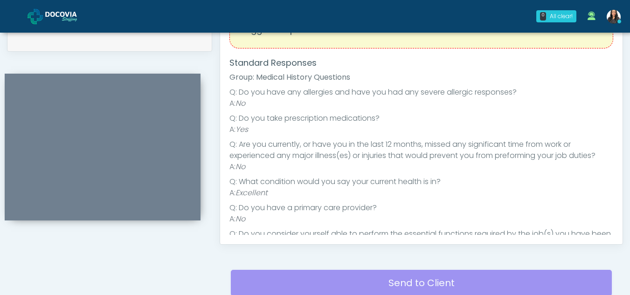
scroll to position [372, 0]
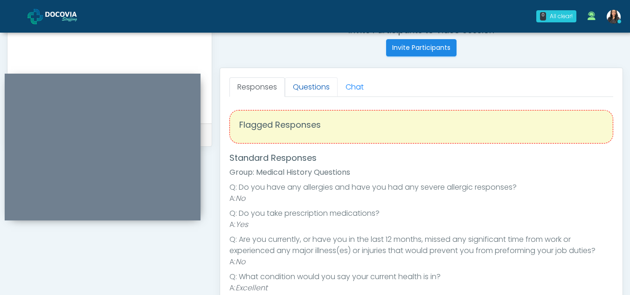
click at [307, 86] on link "Questions" at bounding box center [311, 87] width 53 height 20
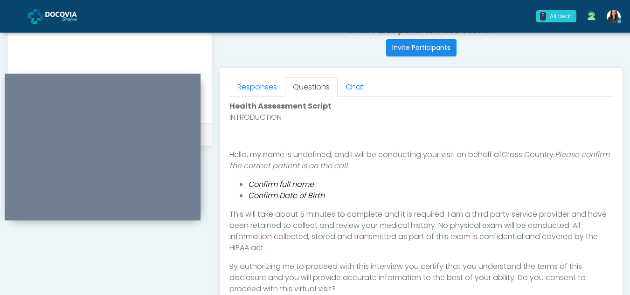
scroll to position [542, 0]
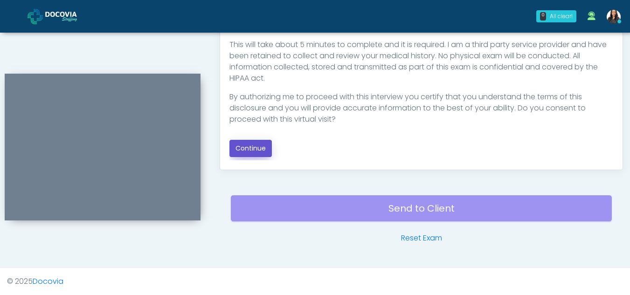
click at [257, 146] on button "Continue" at bounding box center [250, 148] width 42 height 17
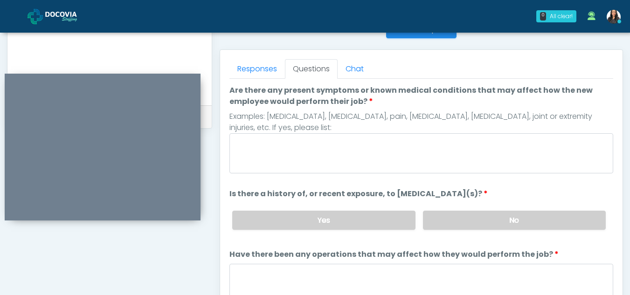
scroll to position [389, 0]
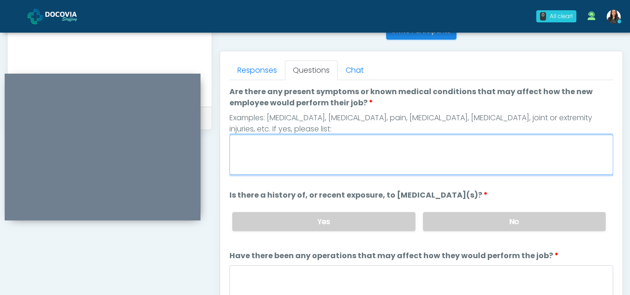
click at [280, 157] on textarea "Are there any present symptoms or known medical conditions that may affect how …" at bounding box center [421, 155] width 384 height 40
type textarea "**"
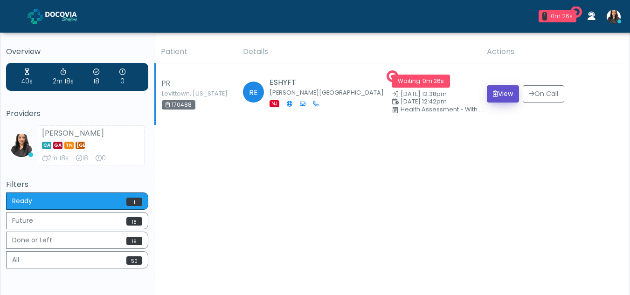
click at [493, 94] on button "View" at bounding box center [503, 93] width 32 height 17
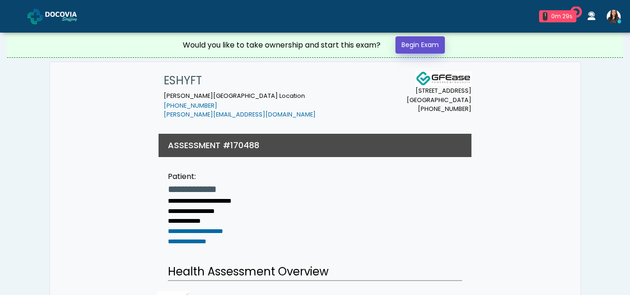
click at [403, 41] on link "Begin Exam" at bounding box center [419, 44] width 49 height 17
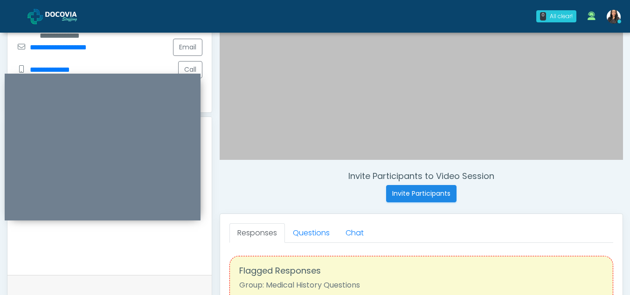
scroll to position [228, 0]
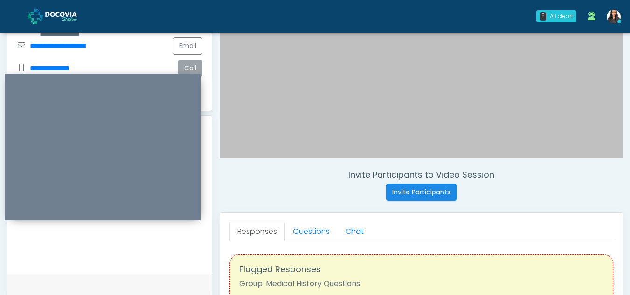
click at [193, 60] on button "Call" at bounding box center [190, 68] width 24 height 17
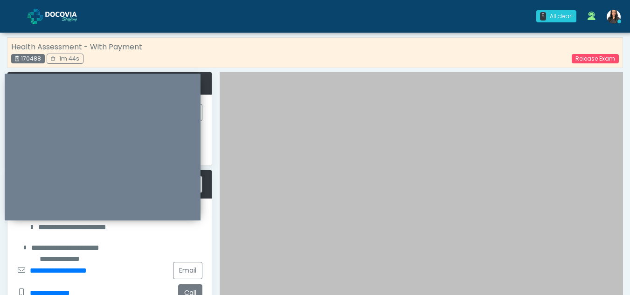
scroll to position [0, 0]
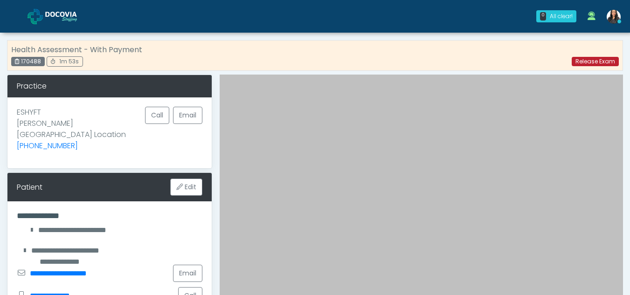
click at [599, 60] on link "Release Exam" at bounding box center [595, 61] width 47 height 9
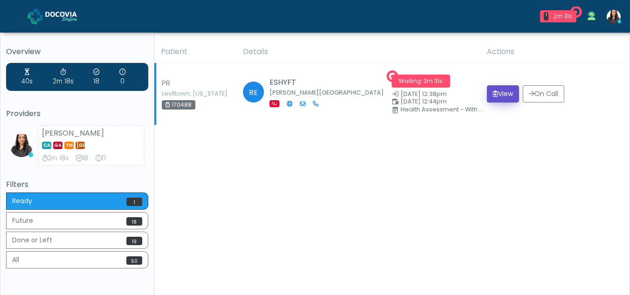
click at [495, 88] on button "View" at bounding box center [503, 93] width 32 height 17
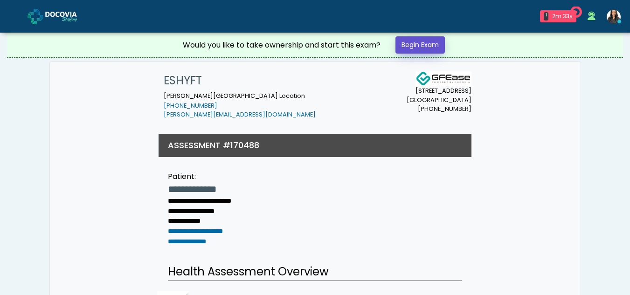
click at [434, 42] on link "Begin Exam" at bounding box center [419, 44] width 49 height 17
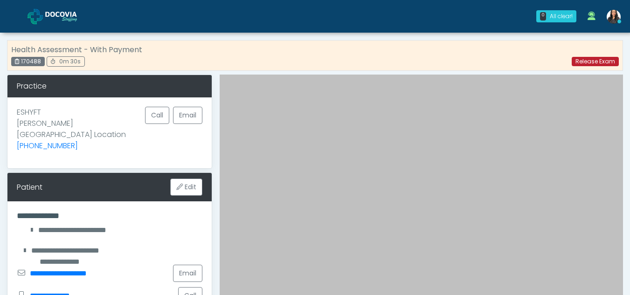
click at [593, 61] on link "Release Exam" at bounding box center [595, 61] width 47 height 9
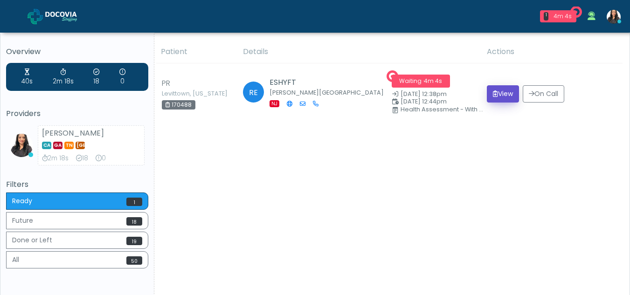
click at [501, 94] on button "View" at bounding box center [503, 93] width 32 height 17
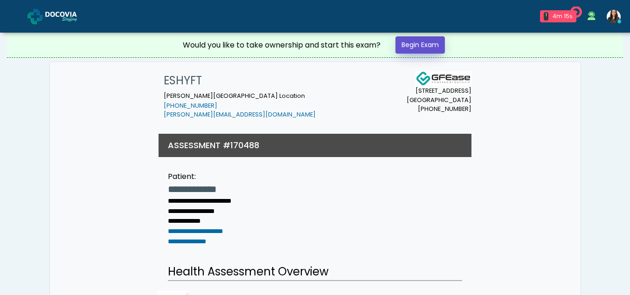
click at [415, 44] on link "Begin Exam" at bounding box center [419, 44] width 49 height 17
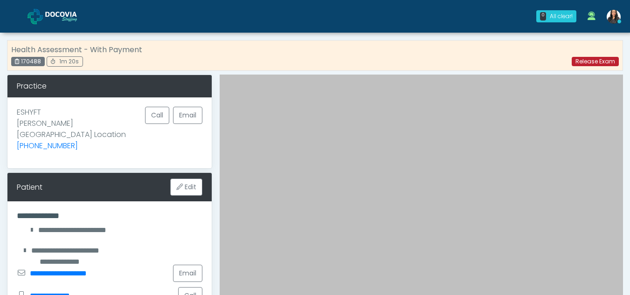
click at [588, 60] on link "Release Exam" at bounding box center [595, 61] width 47 height 9
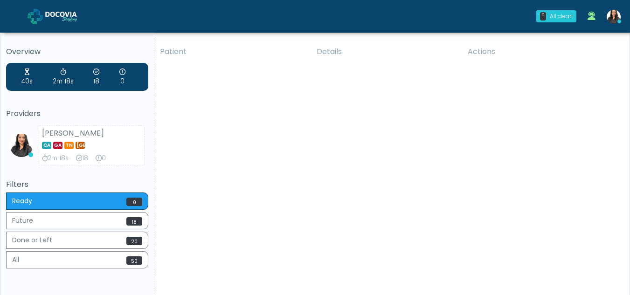
click at [205, 188] on div "Patient Details Actions PR Levittown, Pennsylvania 170488 RE ESHYFT Howell Town…" at bounding box center [388, 173] width 468 height 265
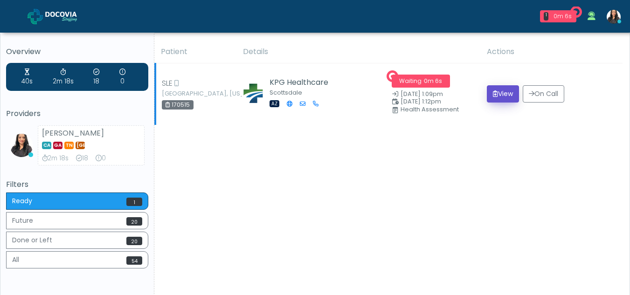
click at [502, 96] on button "View" at bounding box center [503, 93] width 32 height 17
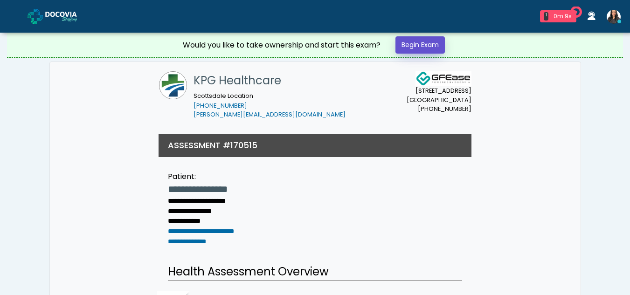
click at [424, 43] on link "Begin Exam" at bounding box center [419, 44] width 49 height 17
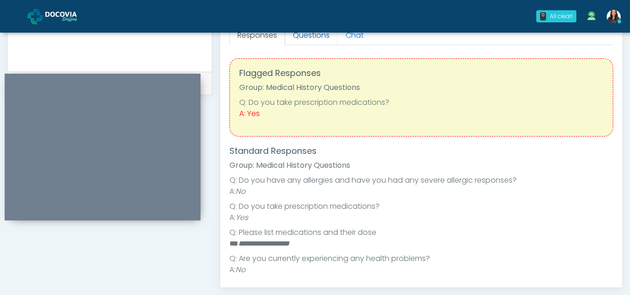
click at [313, 35] on link "Questions" at bounding box center [311, 36] width 53 height 20
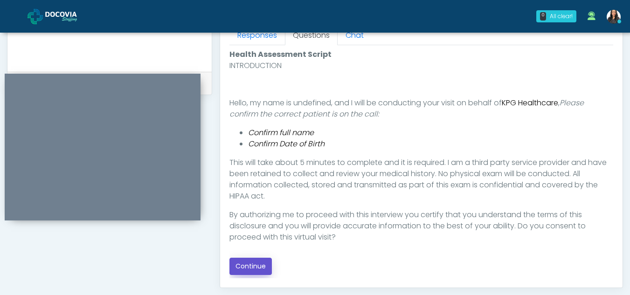
click at [249, 262] on button "Continue" at bounding box center [250, 266] width 42 height 17
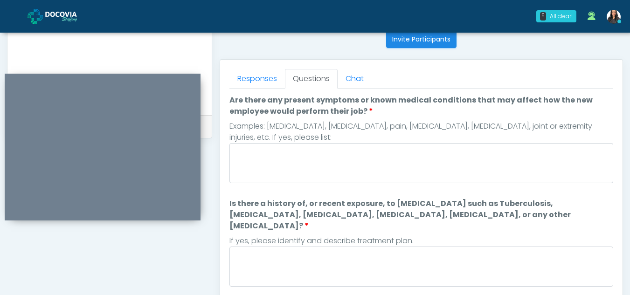
scroll to position [378, 0]
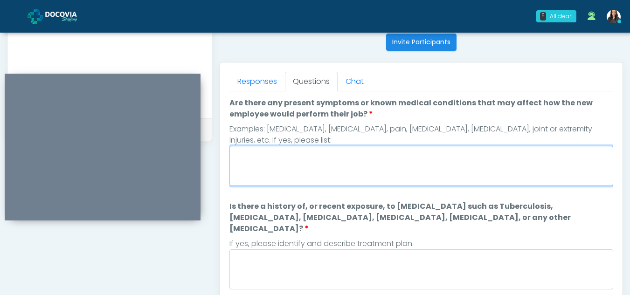
click at [285, 170] on textarea "Are there any present symptoms or known medical conditions that may affect how …" at bounding box center [421, 166] width 384 height 40
type textarea "**"
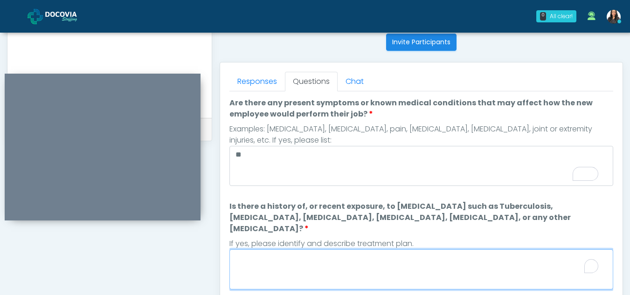
click at [273, 263] on textarea "Is there a history of, or recent exposure, to infectious diseases such as Tuber…" at bounding box center [421, 269] width 384 height 40
type textarea "**"
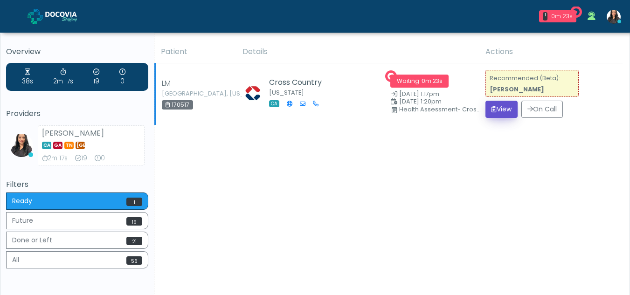
click at [499, 108] on button "View" at bounding box center [501, 109] width 32 height 17
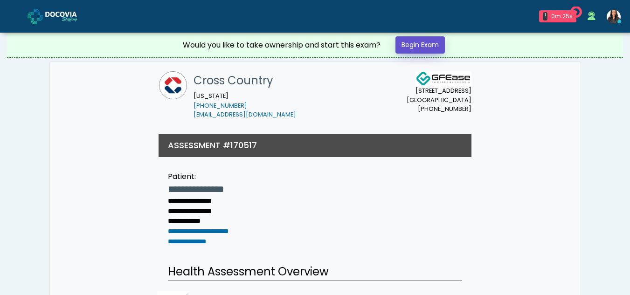
click at [419, 43] on link "Begin Exam" at bounding box center [419, 44] width 49 height 17
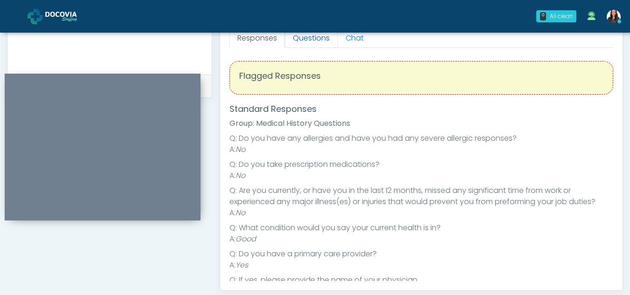
click at [325, 39] on link "Questions" at bounding box center [311, 38] width 53 height 20
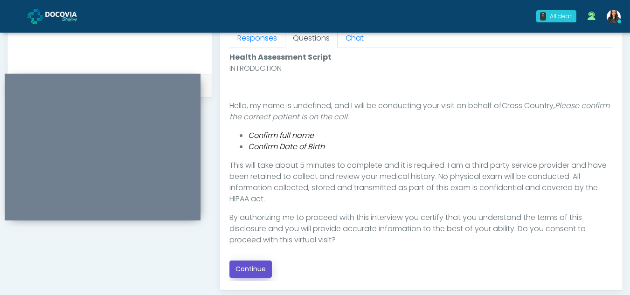
click at [259, 276] on button "Continue" at bounding box center [250, 269] width 42 height 17
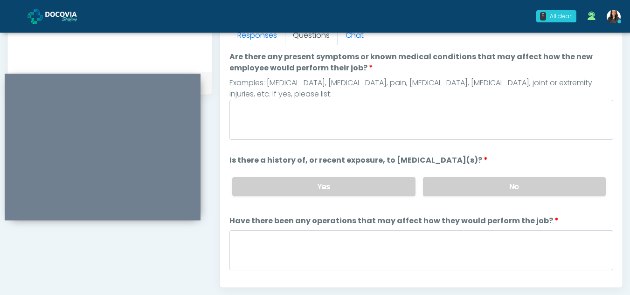
scroll to position [404, 0]
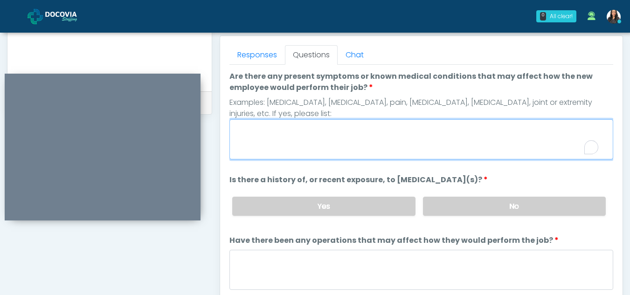
click at [275, 141] on textarea "Are there any present symptoms or known medical conditions that may affect how …" at bounding box center [421, 139] width 384 height 40
type textarea "**"
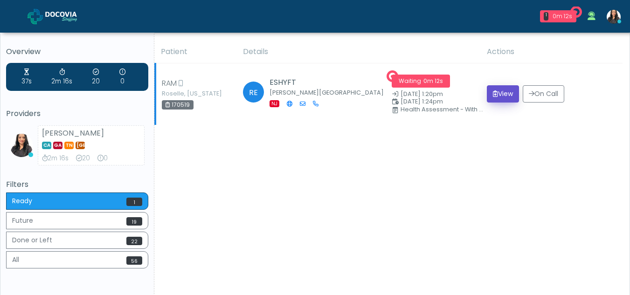
click at [496, 90] on button "View" at bounding box center [503, 93] width 32 height 17
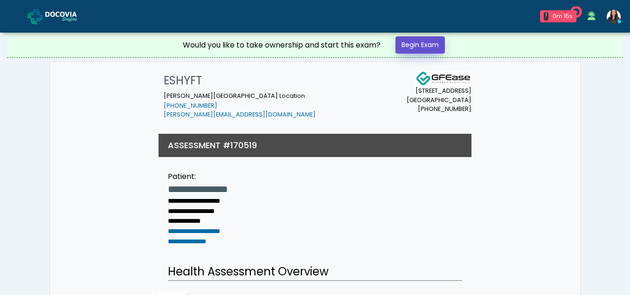
click at [416, 45] on link "Begin Exam" at bounding box center [419, 44] width 49 height 17
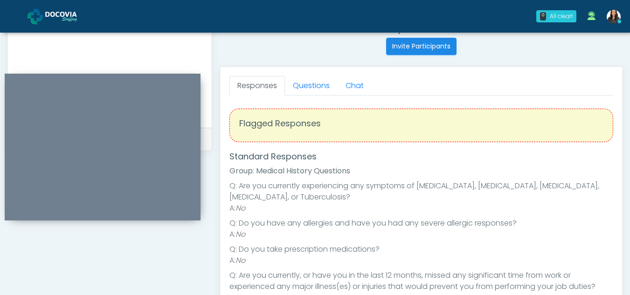
scroll to position [368, 0]
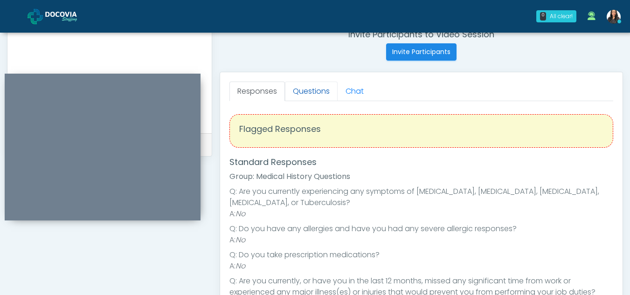
click at [319, 89] on link "Questions" at bounding box center [311, 92] width 53 height 20
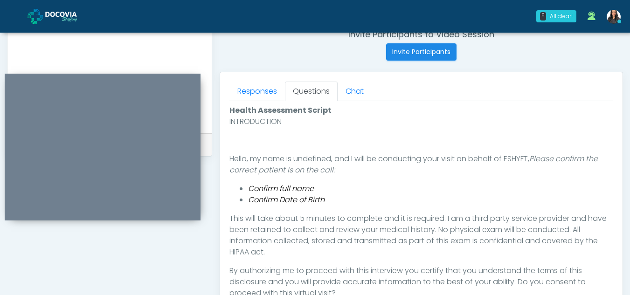
scroll to position [473, 0]
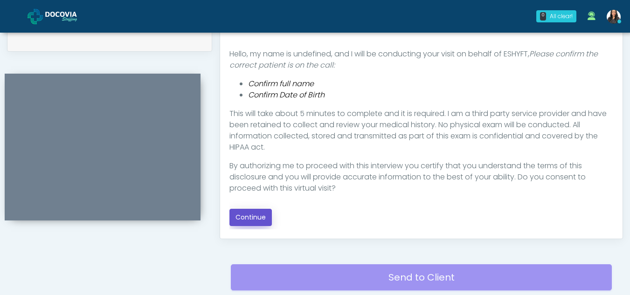
click at [250, 214] on button "Continue" at bounding box center [250, 217] width 42 height 17
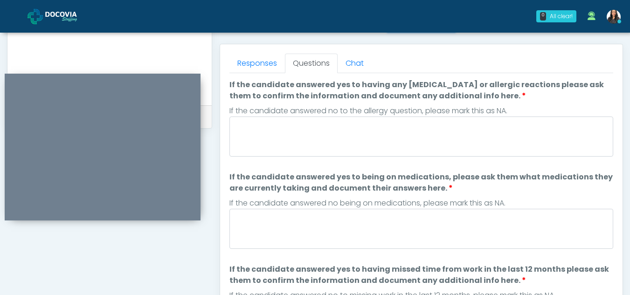
scroll to position [393, 0]
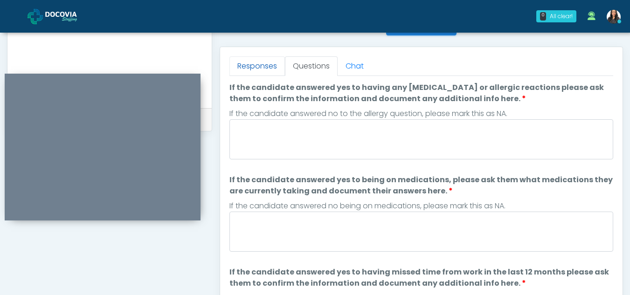
click at [260, 66] on link "Responses" at bounding box center [256, 66] width 55 height 20
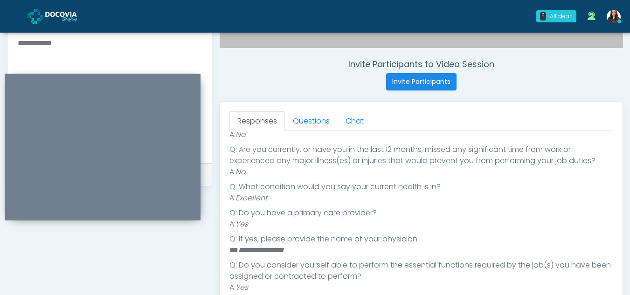
scroll to position [337, 0]
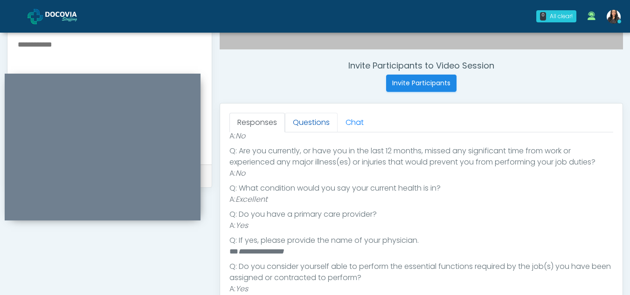
click at [315, 118] on link "Questions" at bounding box center [311, 123] width 53 height 20
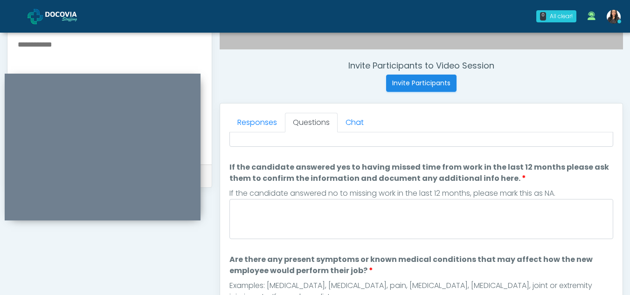
scroll to position [0, 0]
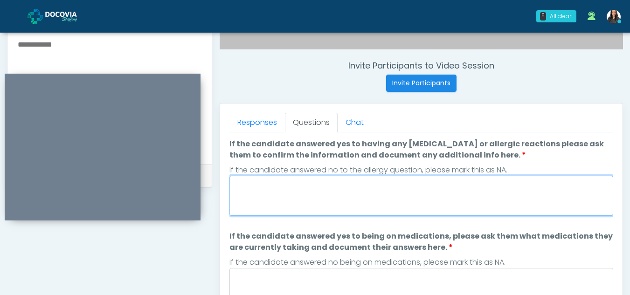
click at [290, 197] on textarea "If the candidate answered yes to having any allergies or allergic reactions ple…" at bounding box center [421, 196] width 384 height 40
type textarea "*"
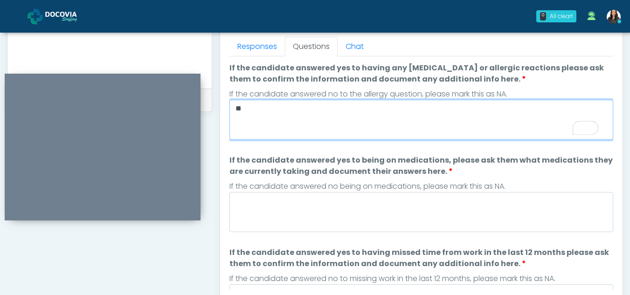
scroll to position [421, 0]
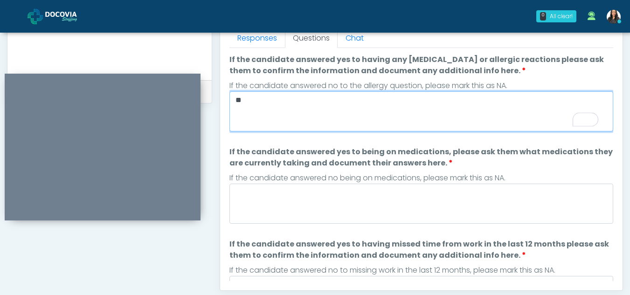
type textarea "**"
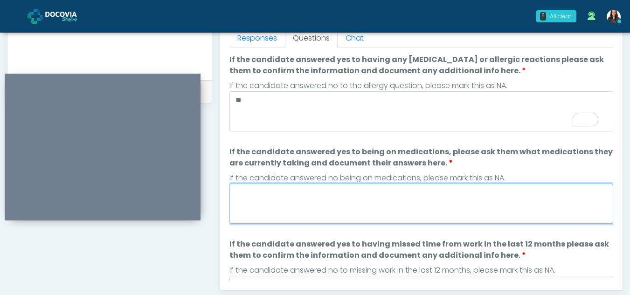
click at [283, 206] on textarea "If the candidate answered yes to being on medications, please ask them what med…" at bounding box center [421, 204] width 384 height 40
type textarea "*"
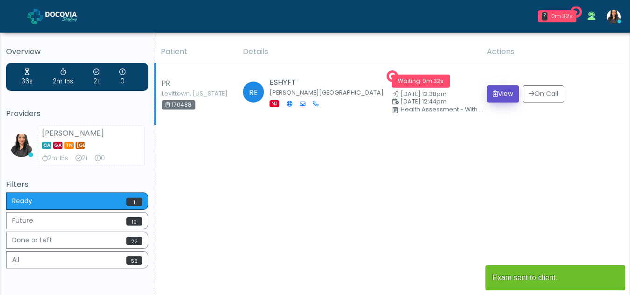
click at [496, 88] on button "View" at bounding box center [503, 93] width 32 height 17
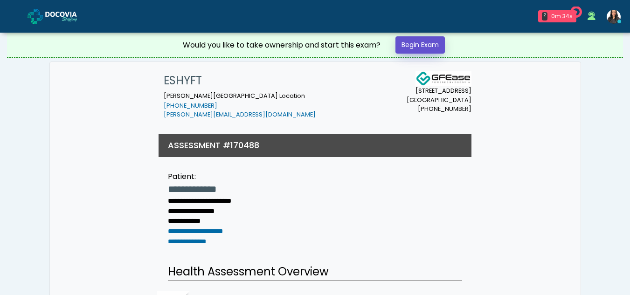
click at [411, 41] on link "Begin Exam" at bounding box center [419, 44] width 49 height 17
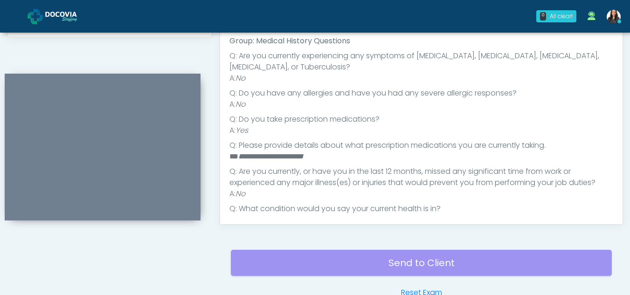
scroll to position [63, 0]
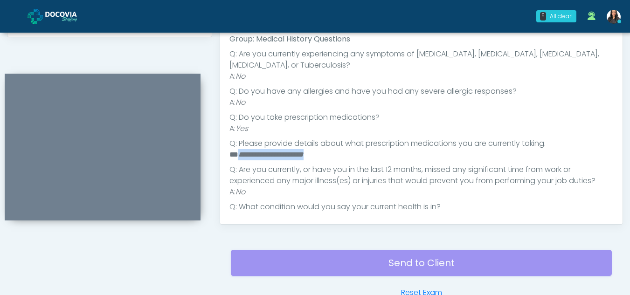
drag, startPoint x: 240, startPoint y: 154, endPoint x: 333, endPoint y: 156, distance: 93.3
click at [333, 156] on li "**********" at bounding box center [417, 154] width 377 height 11
copy em "**********"
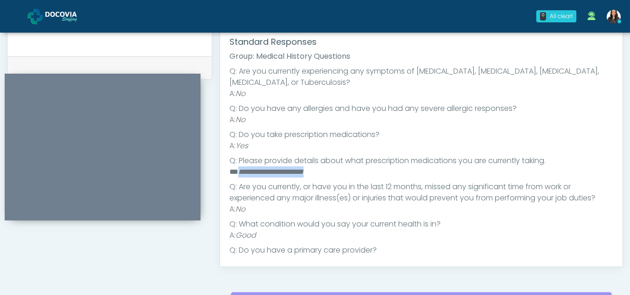
scroll to position [422, 0]
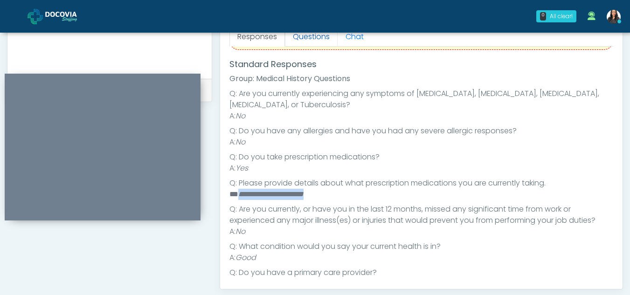
click at [307, 35] on link "Questions" at bounding box center [311, 37] width 53 height 20
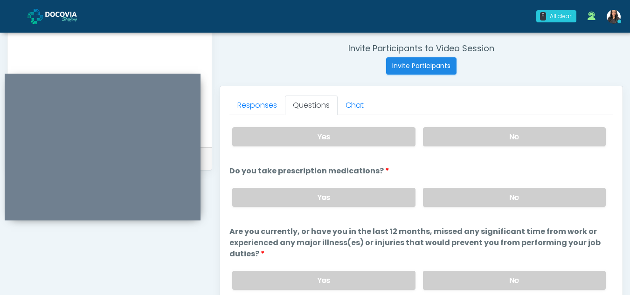
scroll to position [0, 0]
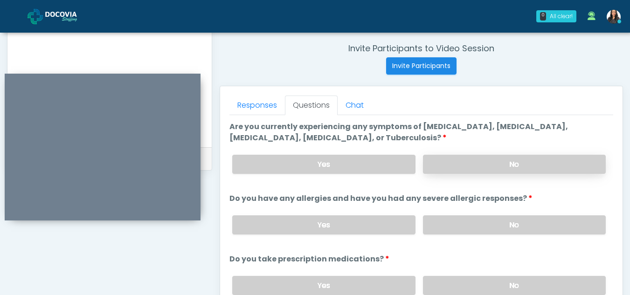
click at [506, 155] on label "No" at bounding box center [514, 164] width 183 height 19
click at [513, 228] on label "No" at bounding box center [514, 224] width 183 height 19
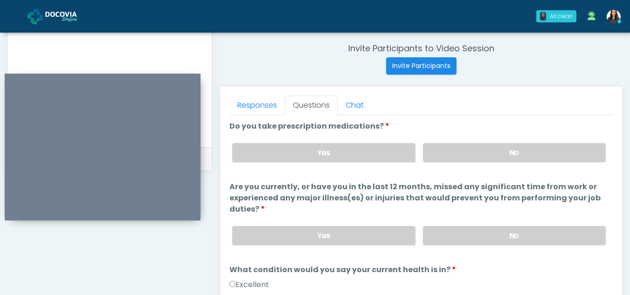
scroll to position [140, 0]
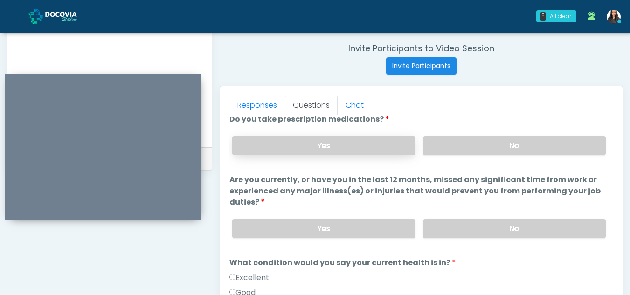
click at [373, 149] on label "Yes" at bounding box center [323, 145] width 183 height 19
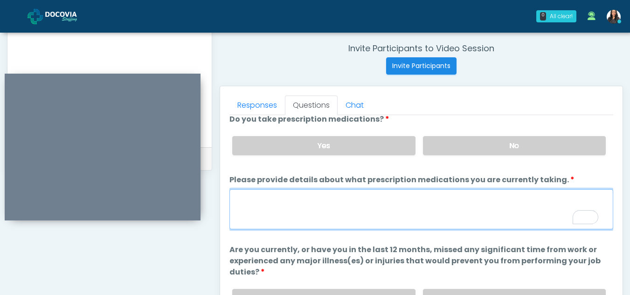
paste textarea "**********"
type textarea "**********"
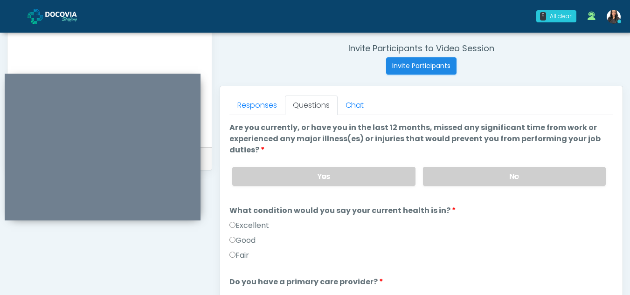
scroll to position [263, 0]
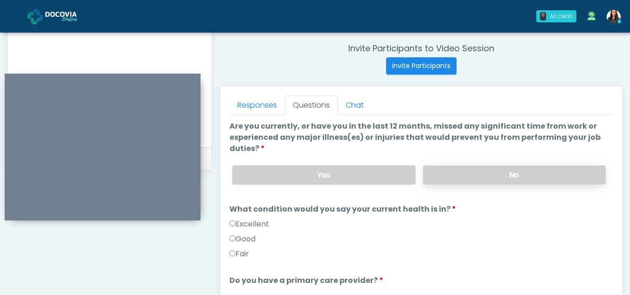
click at [526, 173] on label "No" at bounding box center [514, 175] width 183 height 19
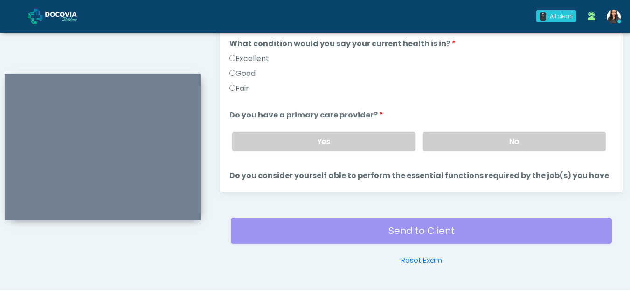
scroll to position [521, 0]
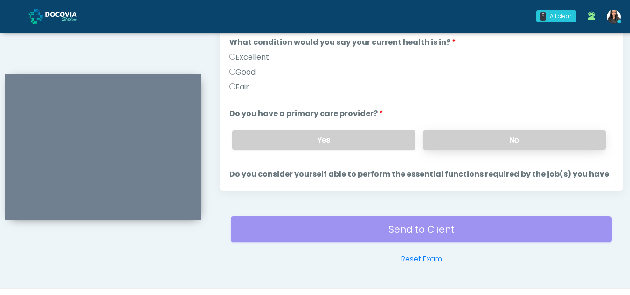
click at [503, 138] on label "No" at bounding box center [514, 140] width 183 height 19
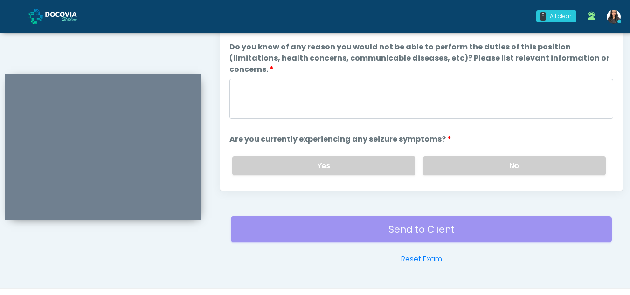
scroll to position [0, 0]
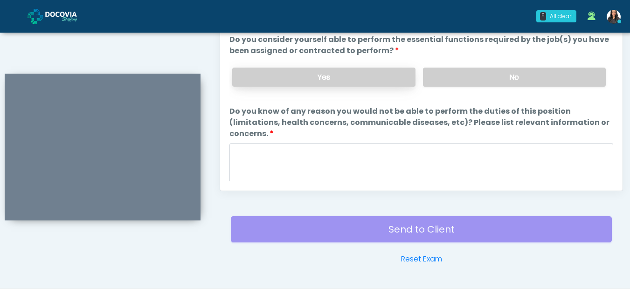
click at [331, 74] on label "Yes" at bounding box center [323, 77] width 183 height 19
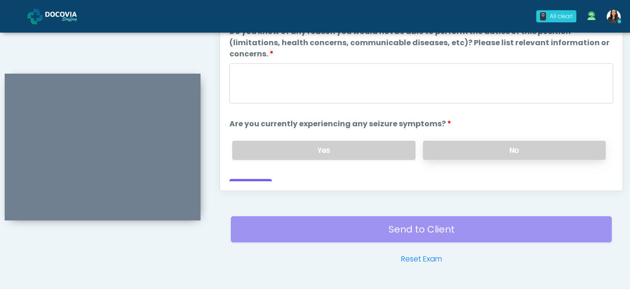
click at [464, 148] on label "No" at bounding box center [514, 150] width 183 height 19
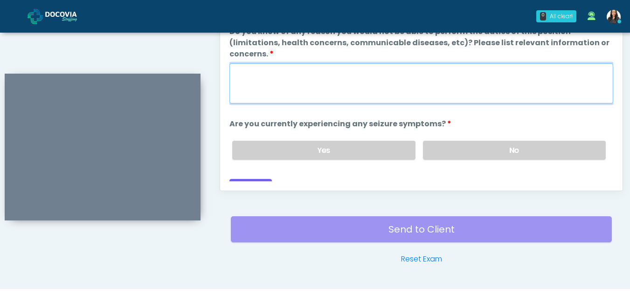
click at [334, 79] on textarea "Do you know of any reason you would not be able to perform the duties of this p…" at bounding box center [421, 83] width 384 height 40
type textarea "**"
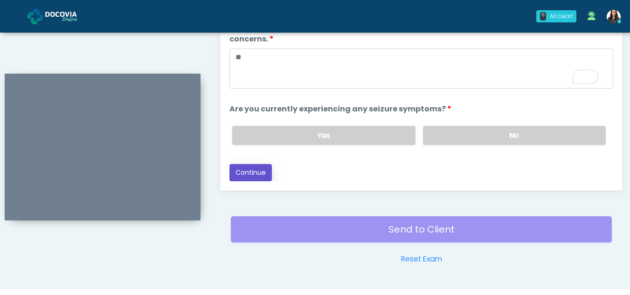
click at [263, 175] on button "Continue" at bounding box center [250, 172] width 42 height 17
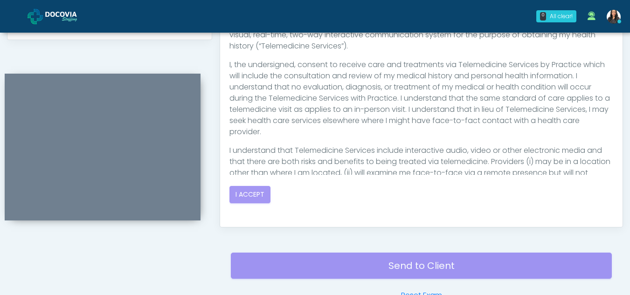
click at [239, 194] on div "PLEASE READ EACH SECTION CAREFULLY. YOU MAY REQUEST A COPY OF THIS FORM FOR YOU…" at bounding box center [421, 95] width 384 height 215
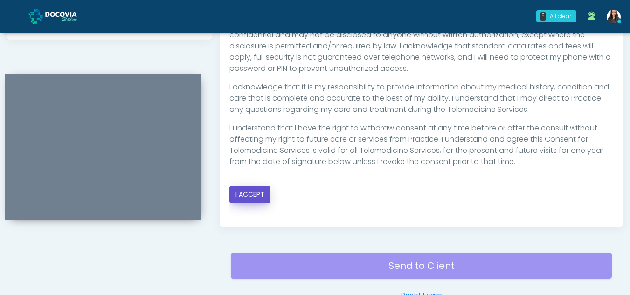
click at [266, 194] on button "I ACCEPT" at bounding box center [249, 194] width 41 height 17
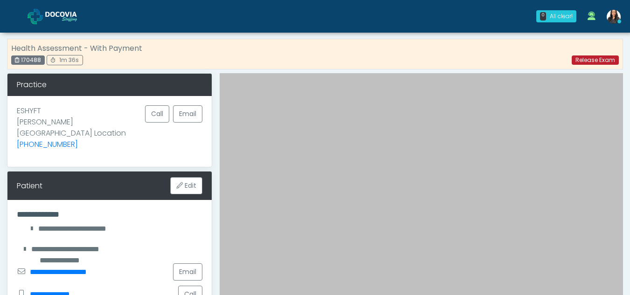
click at [585, 59] on link "Release Exam" at bounding box center [595, 59] width 47 height 9
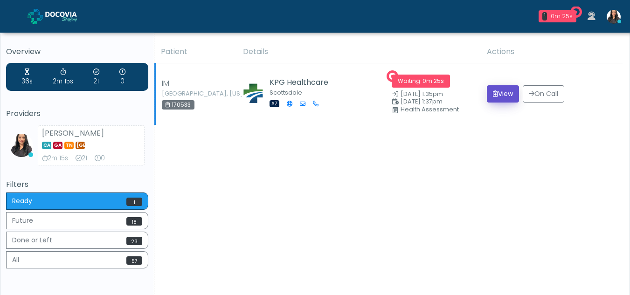
click at [498, 90] on button "View" at bounding box center [503, 93] width 32 height 17
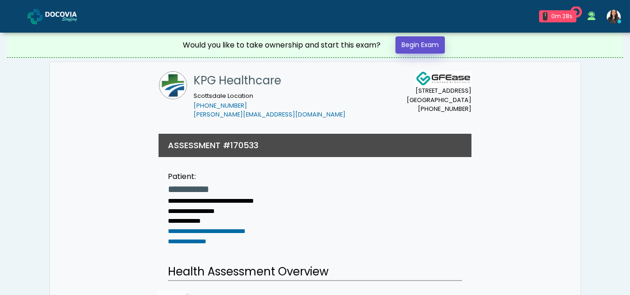
click at [421, 43] on link "Begin Exam" at bounding box center [419, 44] width 49 height 17
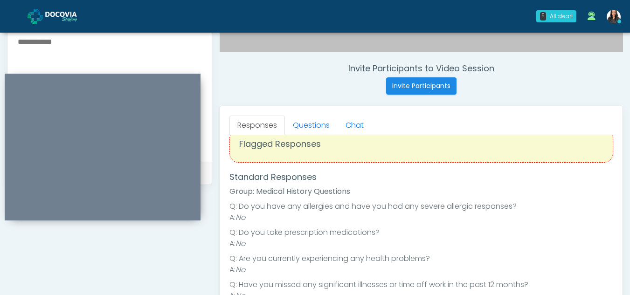
scroll to position [317, 0]
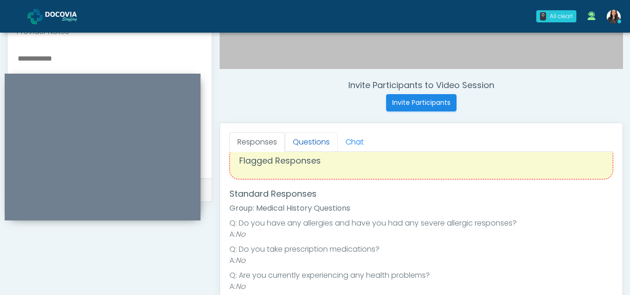
click at [321, 139] on link "Questions" at bounding box center [311, 142] width 53 height 20
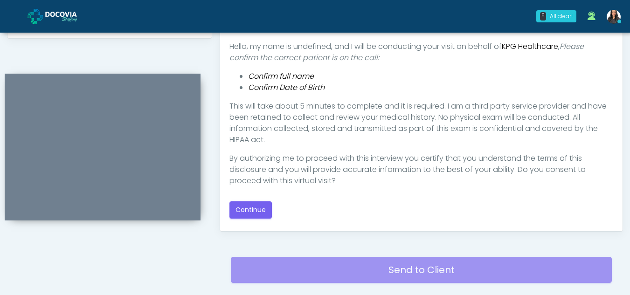
scroll to position [539, 0]
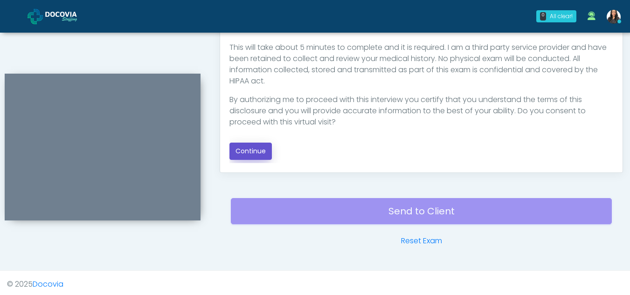
click at [260, 153] on button "Continue" at bounding box center [250, 151] width 42 height 17
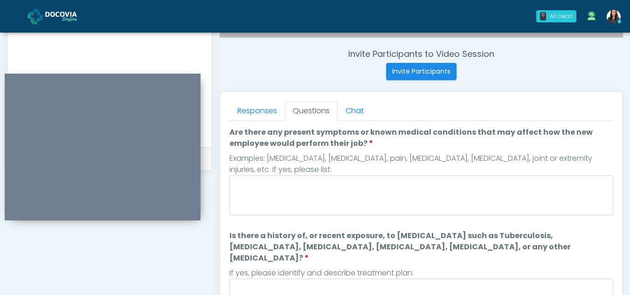
scroll to position [346, 0]
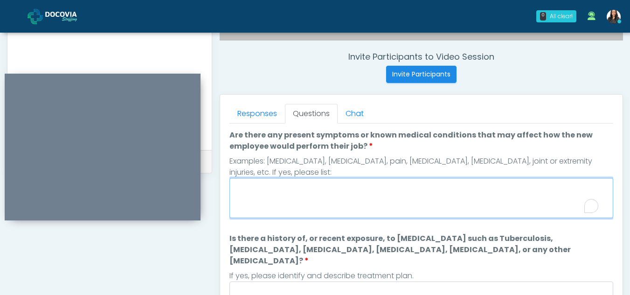
click at [325, 197] on textarea "Are there any present symptoms or known medical conditions that may affect how …" at bounding box center [421, 198] width 384 height 40
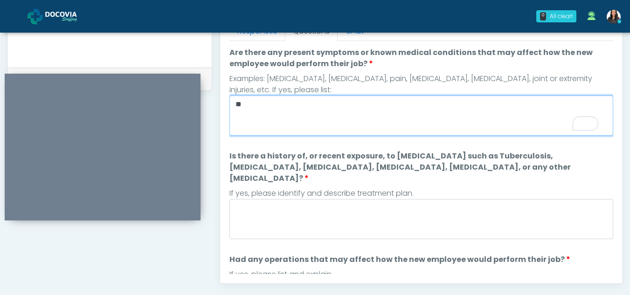
scroll to position [431, 0]
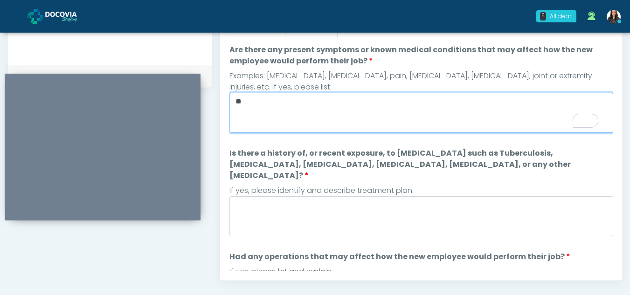
type textarea "**"
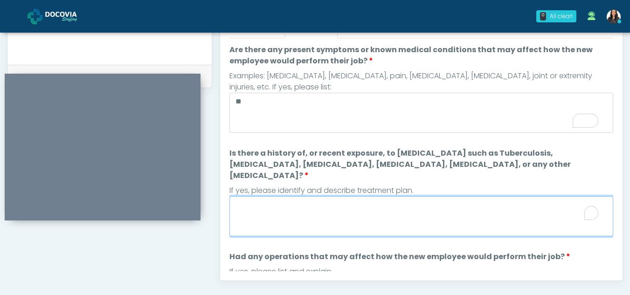
click at [299, 214] on textarea "Is there a history of, or recent exposure, to [MEDICAL_DATA] such as Tuberculos…" at bounding box center [421, 216] width 384 height 40
type textarea "*"
